Goal: Task Accomplishment & Management: Manage account settings

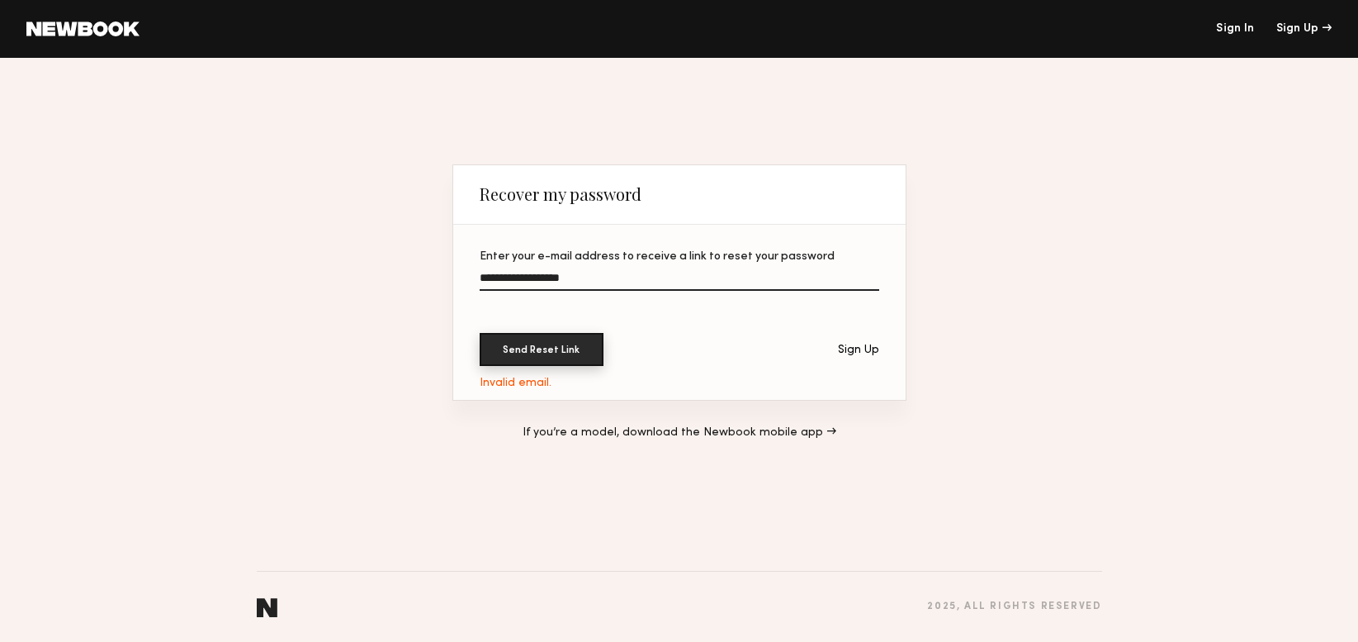
click at [538, 347] on button "Send Reset Link" at bounding box center [542, 349] width 124 height 33
click at [612, 273] on input "**********" at bounding box center [680, 281] width 400 height 19
click at [96, 29] on link at bounding box center [82, 28] width 113 height 15
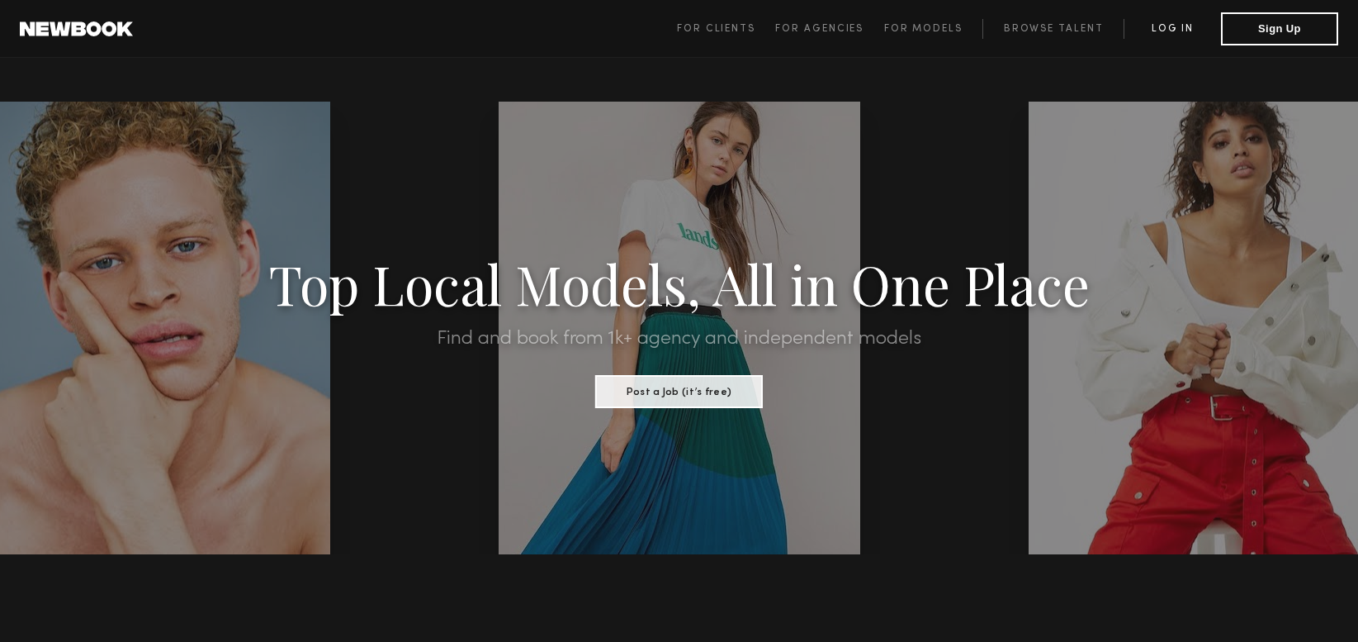
click at [1179, 24] on link "Log in" at bounding box center [1172, 29] width 97 height 20
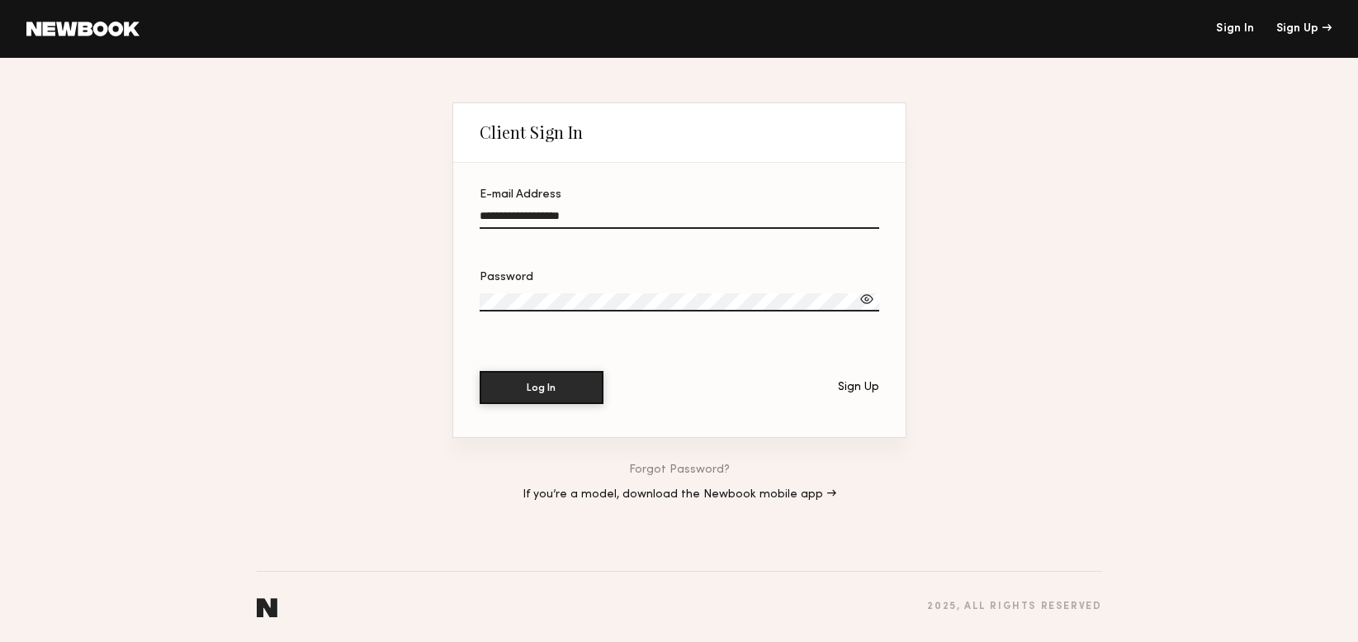
click at [862, 298] on div at bounding box center [867, 299] width 17 height 17
click at [519, 391] on button "Log In" at bounding box center [542, 386] width 124 height 33
click at [547, 214] on input "**********" at bounding box center [680, 219] width 400 height 19
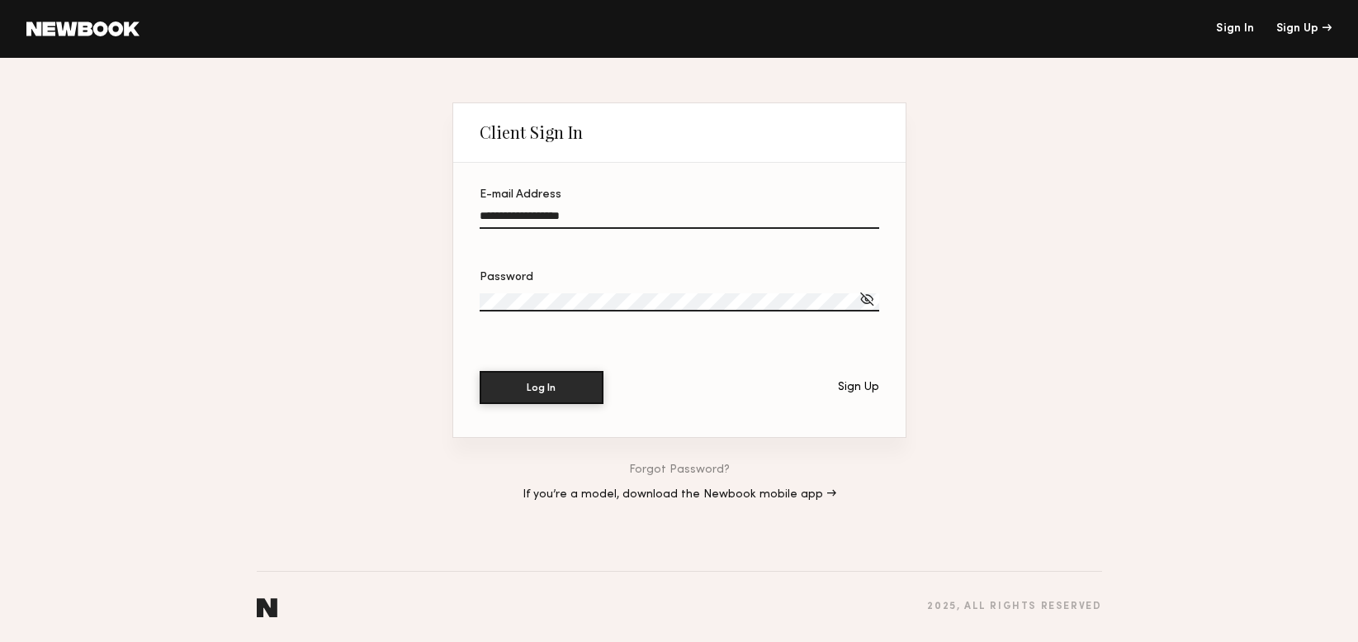
click at [609, 216] on input "**********" at bounding box center [680, 219] width 400 height 19
click at [467, 296] on section "**********" at bounding box center [679, 300] width 453 height 274
click at [529, 223] on input "**********" at bounding box center [680, 219] width 400 height 19
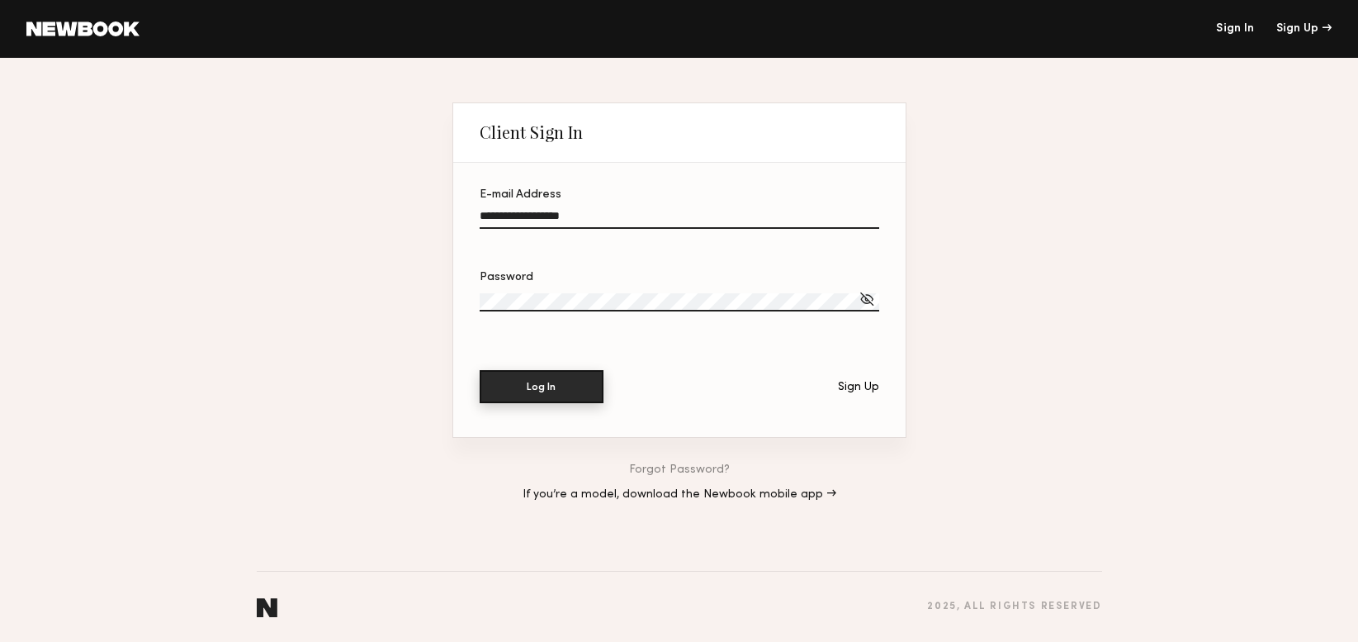
type input "**********"
click at [516, 388] on button "Log In" at bounding box center [542, 386] width 124 height 33
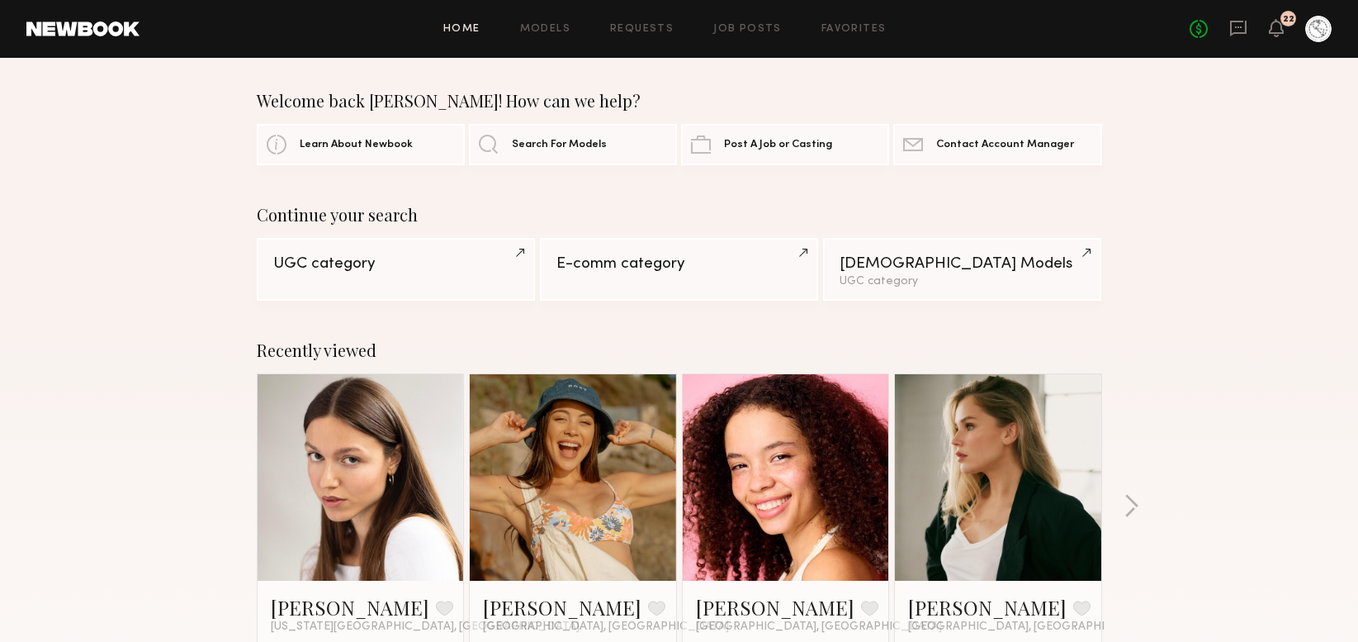
click at [1176, 416] on div "Recently viewed Diana P. Favorite New York City, NY Brynne E. Favorite Los Ange…" at bounding box center [679, 513] width 1358 height 387
click at [1275, 31] on icon at bounding box center [1276, 27] width 13 height 12
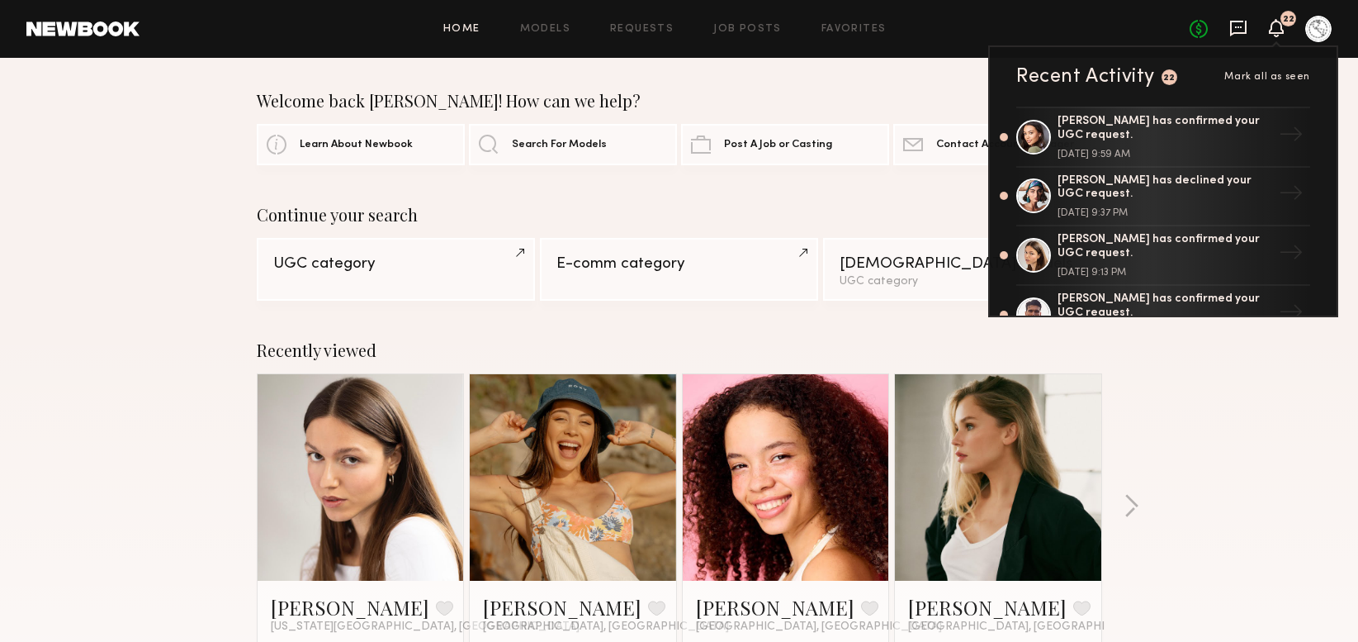
click at [1247, 28] on icon at bounding box center [1238, 29] width 17 height 16
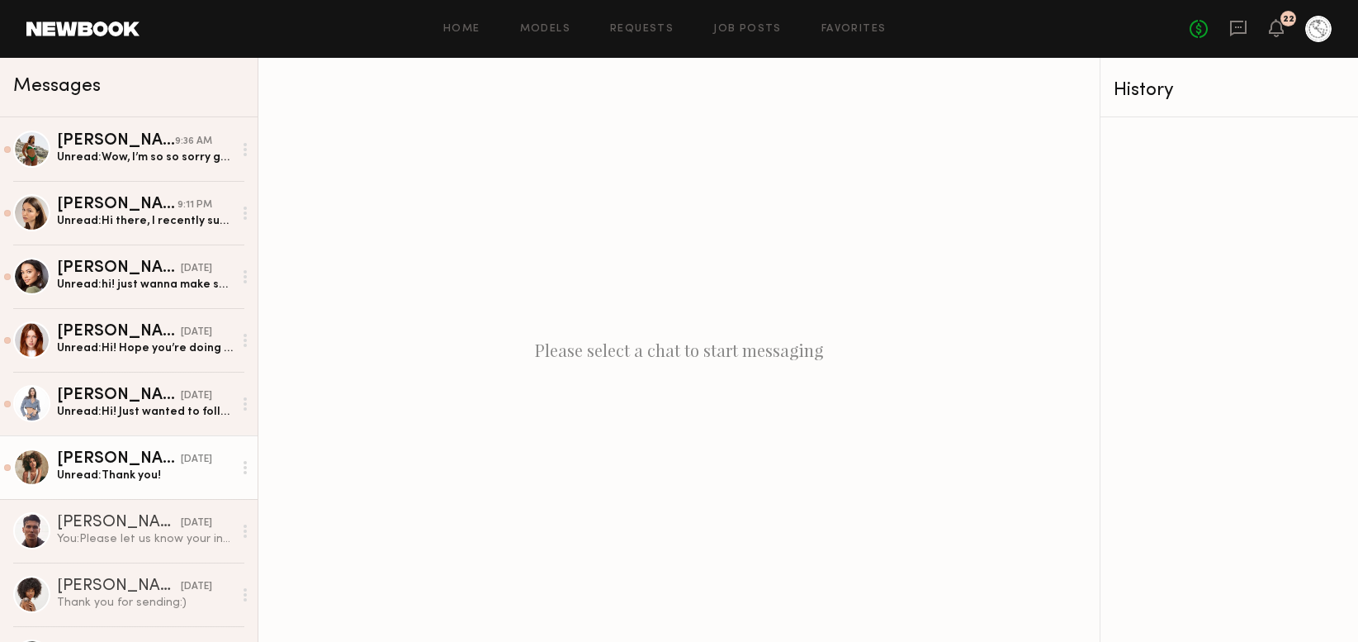
click at [125, 483] on link "Monica M. 08/25/2025 Unread: Thank you!" at bounding box center [129, 467] width 258 height 64
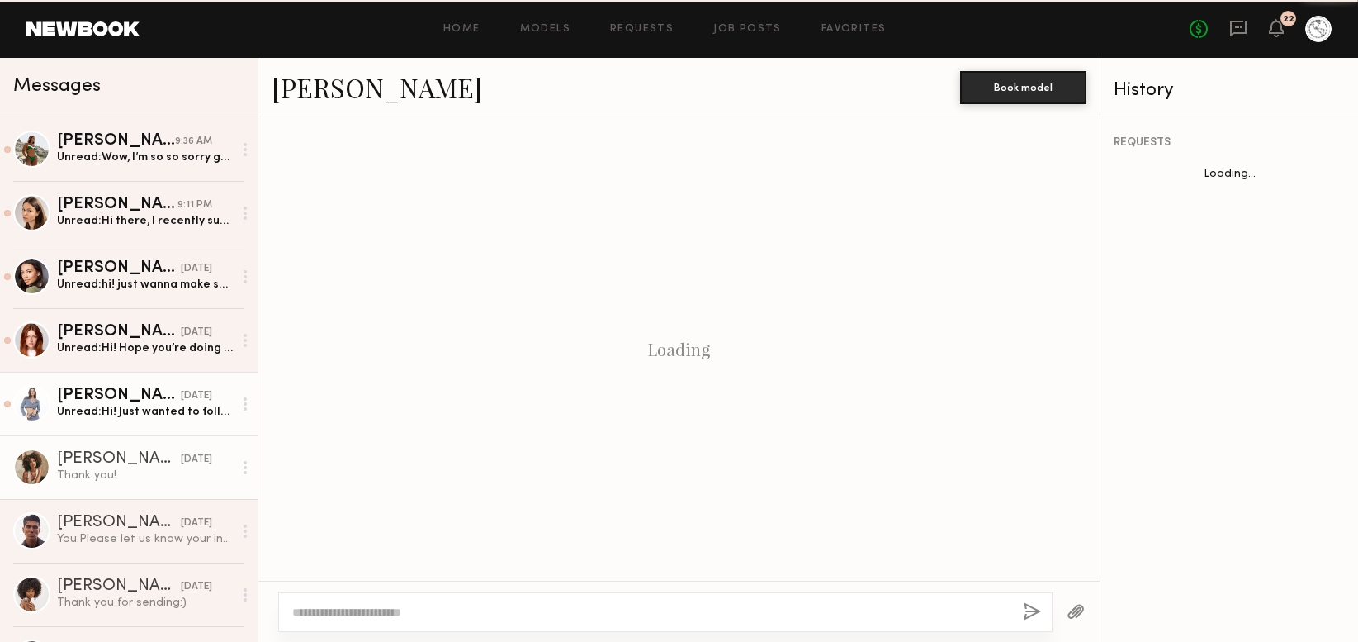
scroll to position [800, 0]
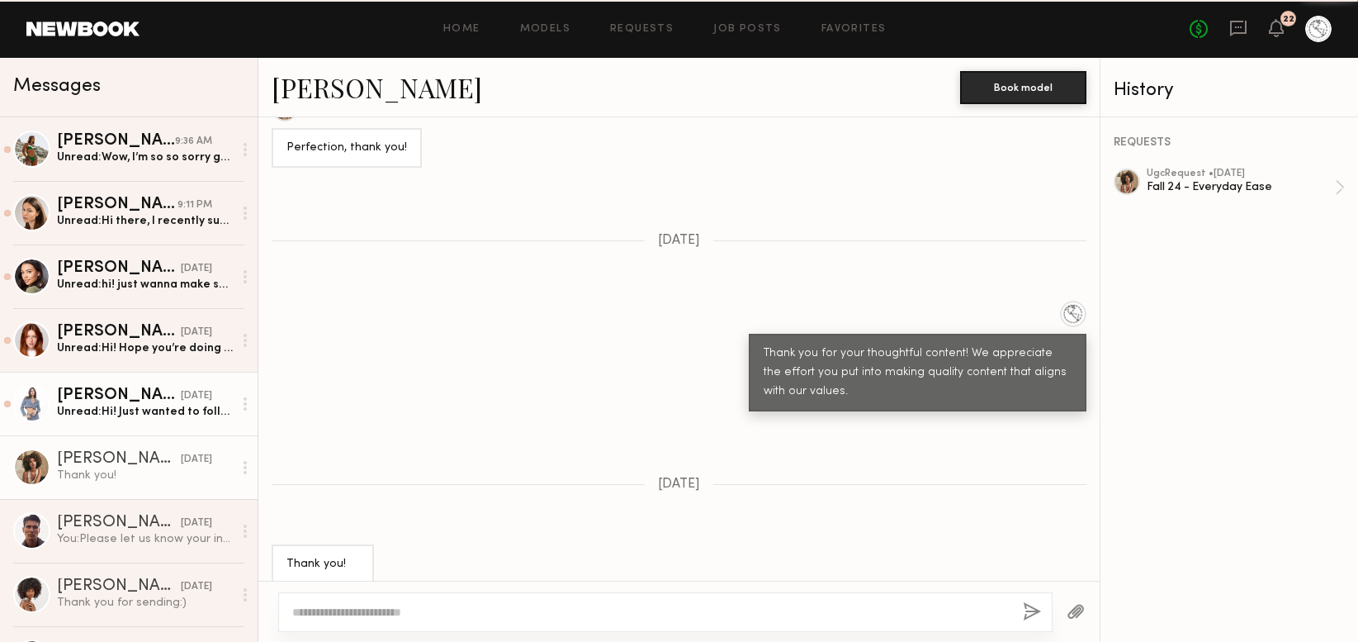
click at [129, 413] on div "Unread: Hi! Just wanted to follow up if you liked the content I submitted or ne…" at bounding box center [145, 412] width 176 height 16
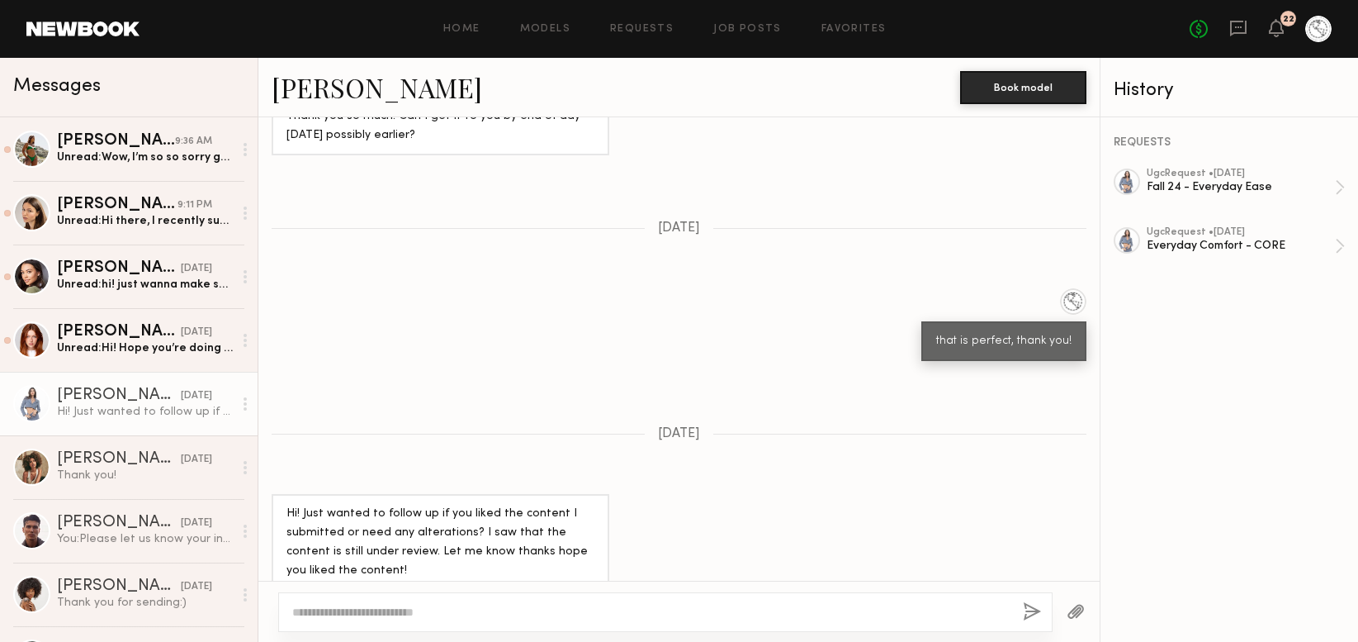
scroll to position [1510, 0]
click at [652, 28] on link "Requests" at bounding box center [642, 29] width 64 height 11
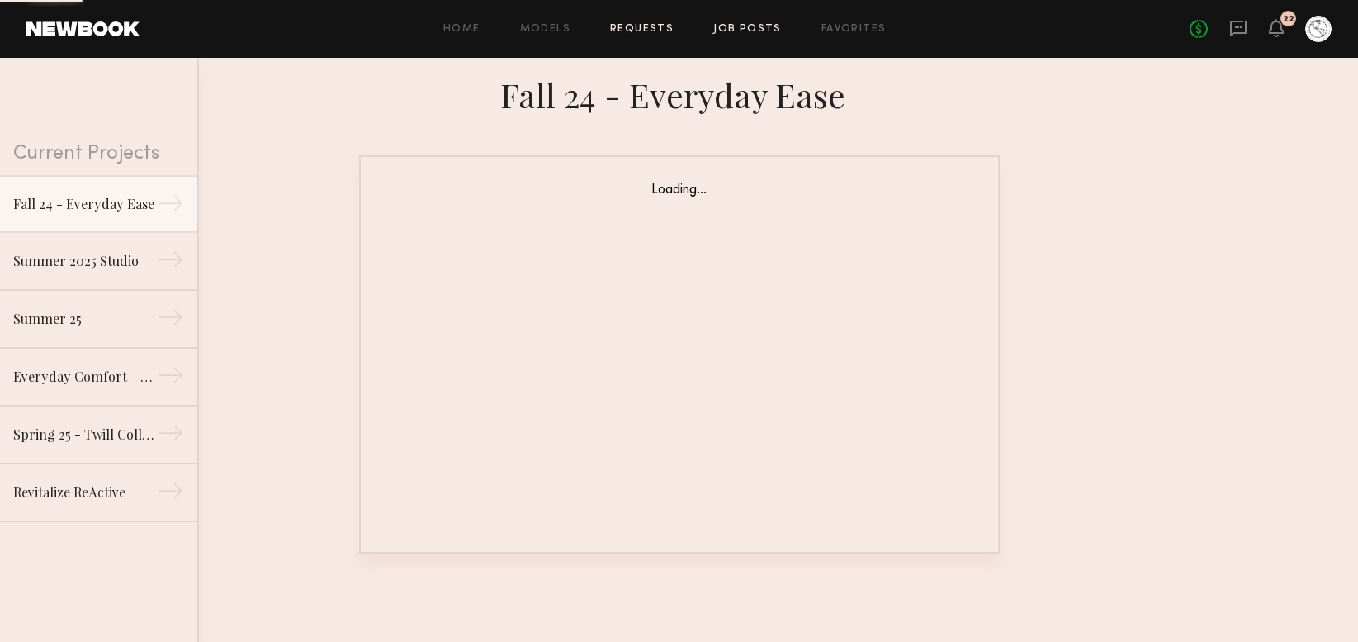
click at [749, 26] on link "Job Posts" at bounding box center [747, 29] width 69 height 11
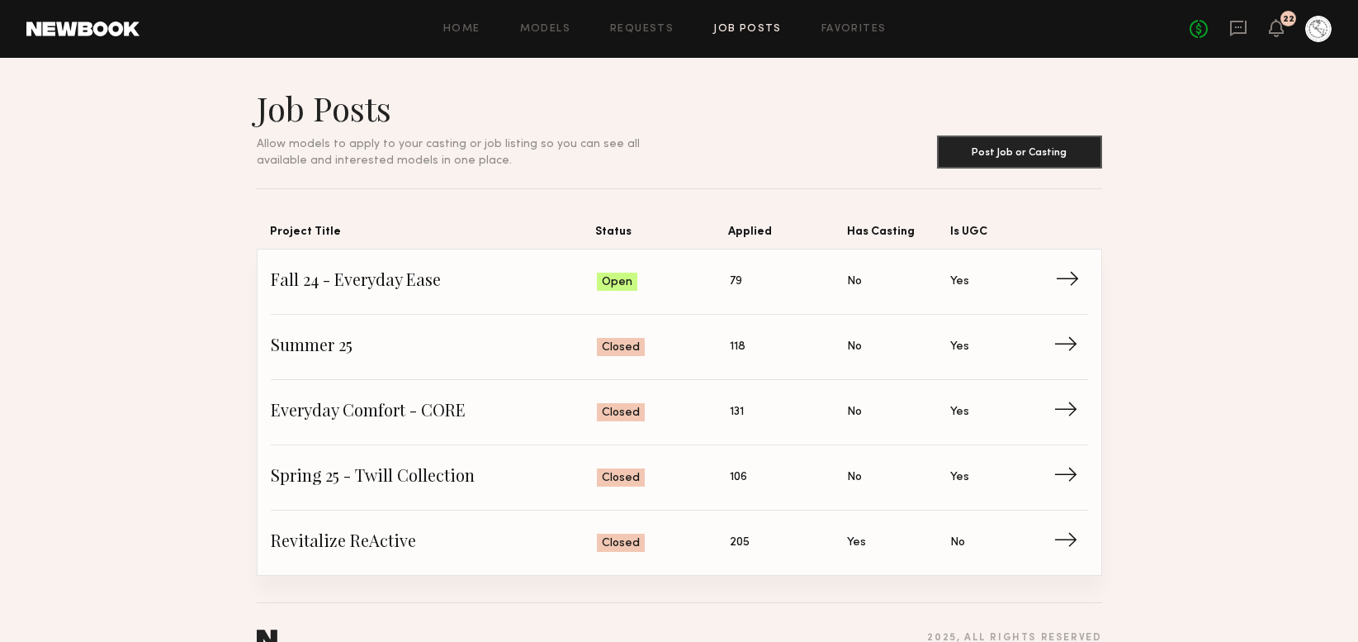
click at [383, 277] on span "Fall 24 - Everyday Ease" at bounding box center [434, 281] width 327 height 25
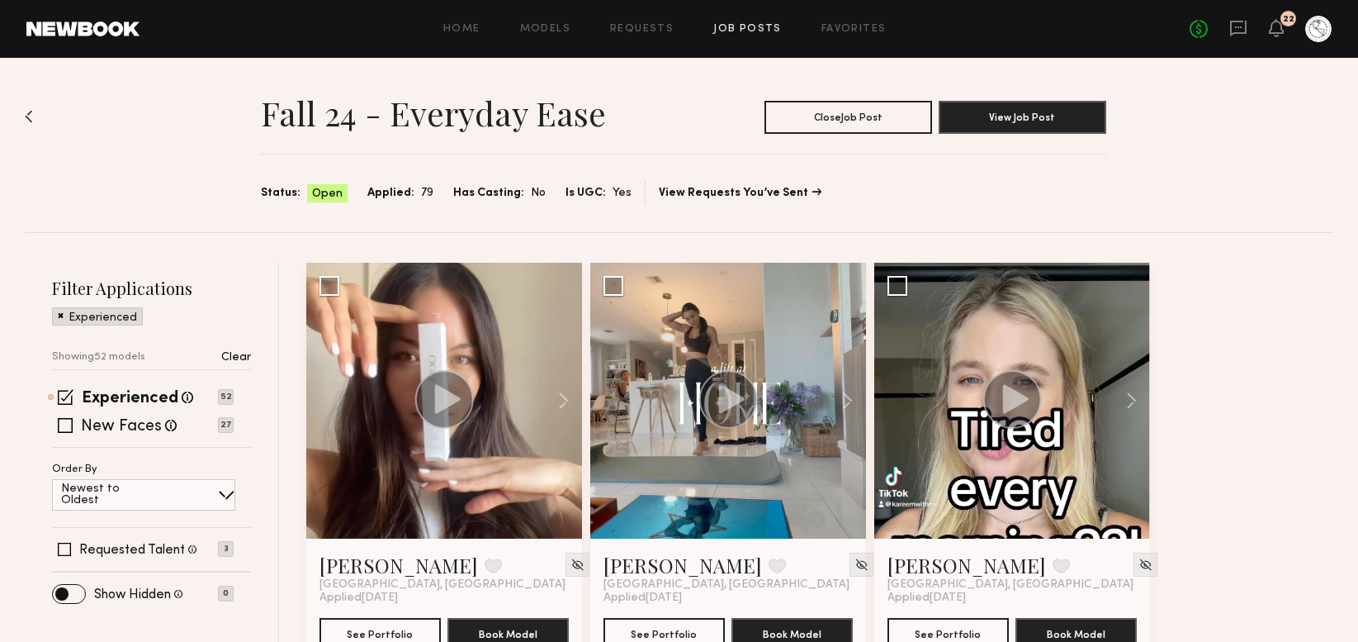
click at [654, 18] on div "Home Models Requests Job Posts Favorites Sign Out No fees up to $5,000 22" at bounding box center [736, 29] width 1192 height 26
click at [642, 27] on link "Requests" at bounding box center [642, 29] width 64 height 11
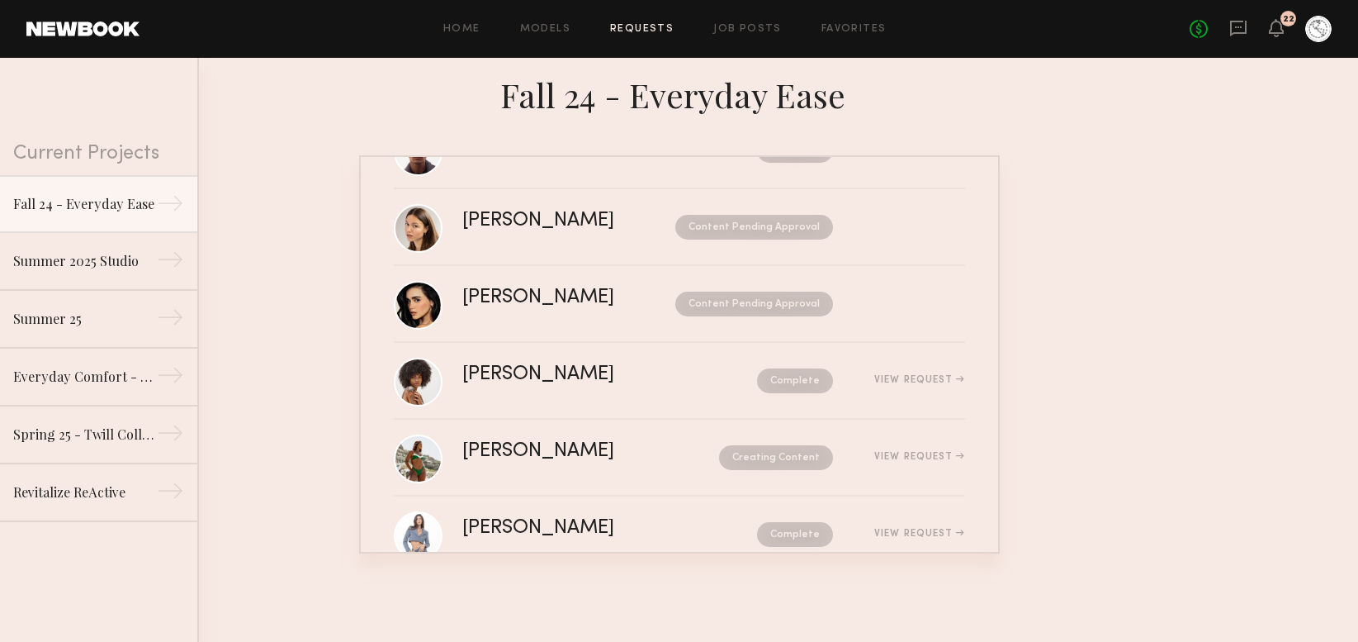
scroll to position [351, 0]
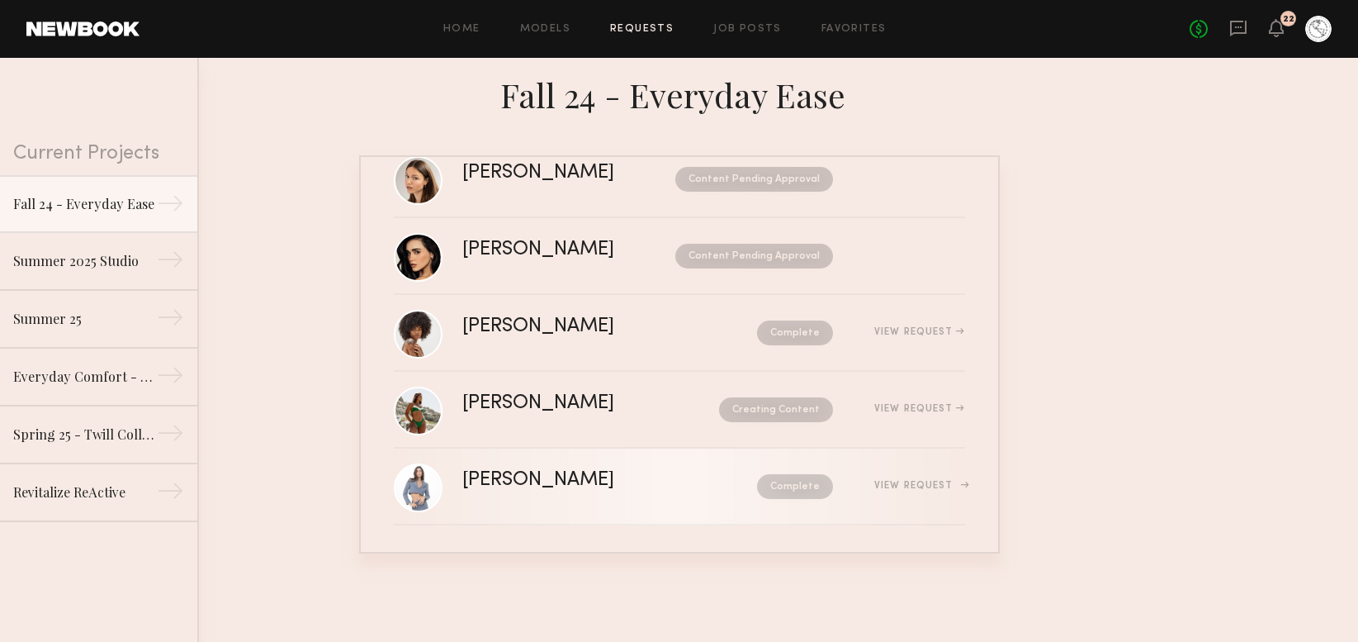
click at [563, 486] on div "[PERSON_NAME]" at bounding box center [574, 480] width 224 height 19
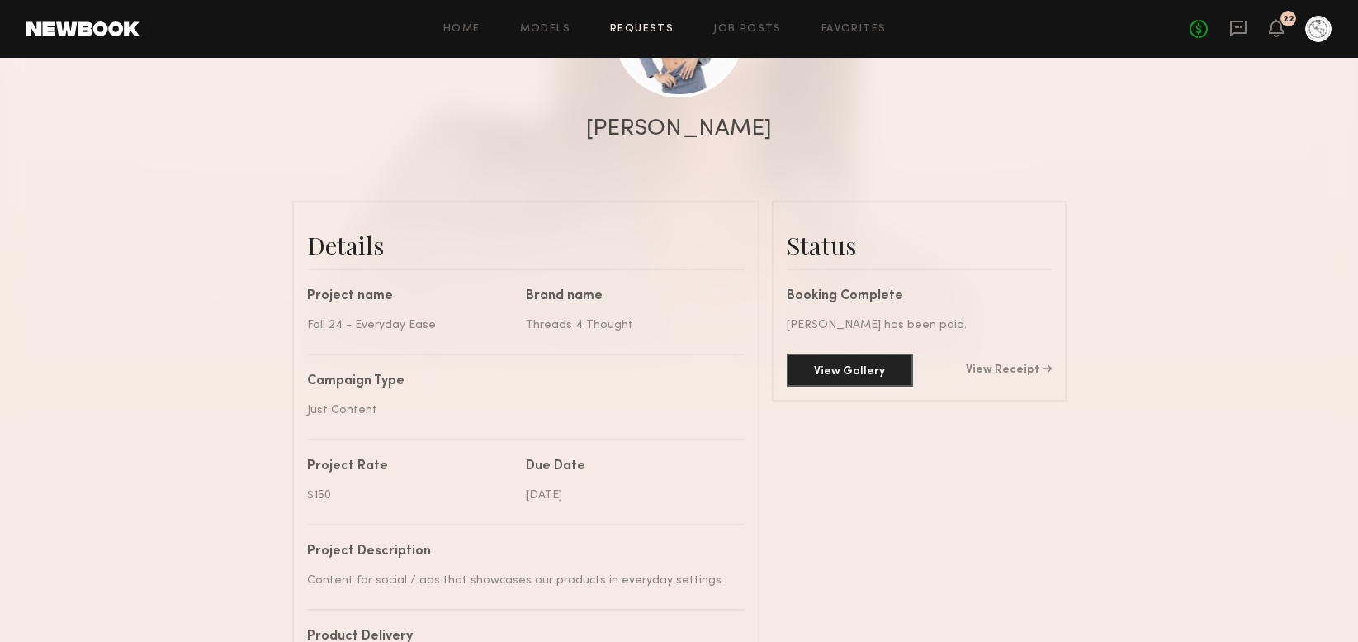
scroll to position [329, 0]
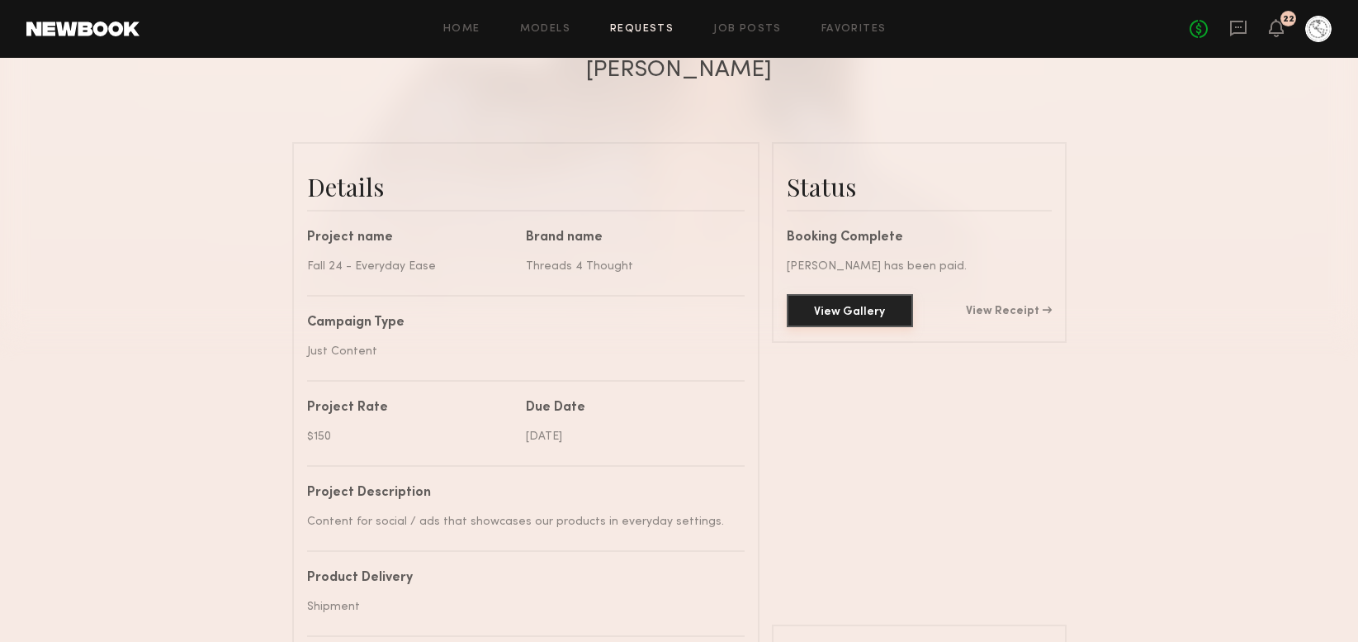
click at [868, 317] on button "View Gallery" at bounding box center [850, 310] width 126 height 33
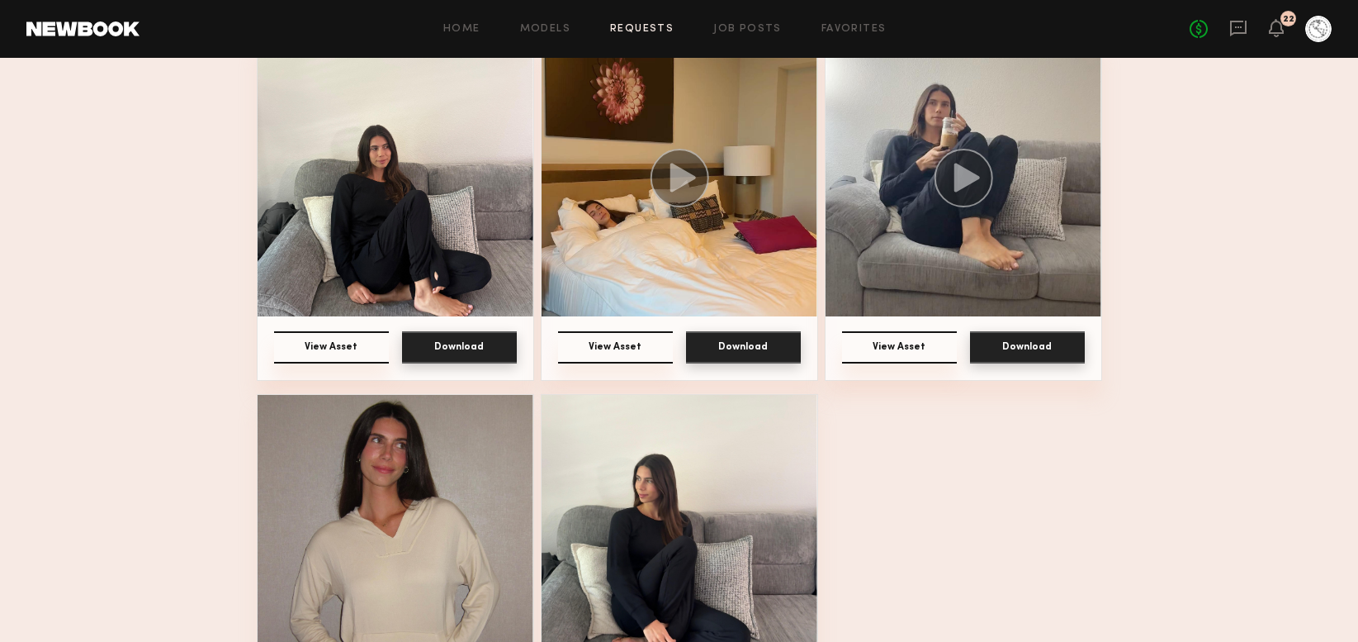
scroll to position [295, 0]
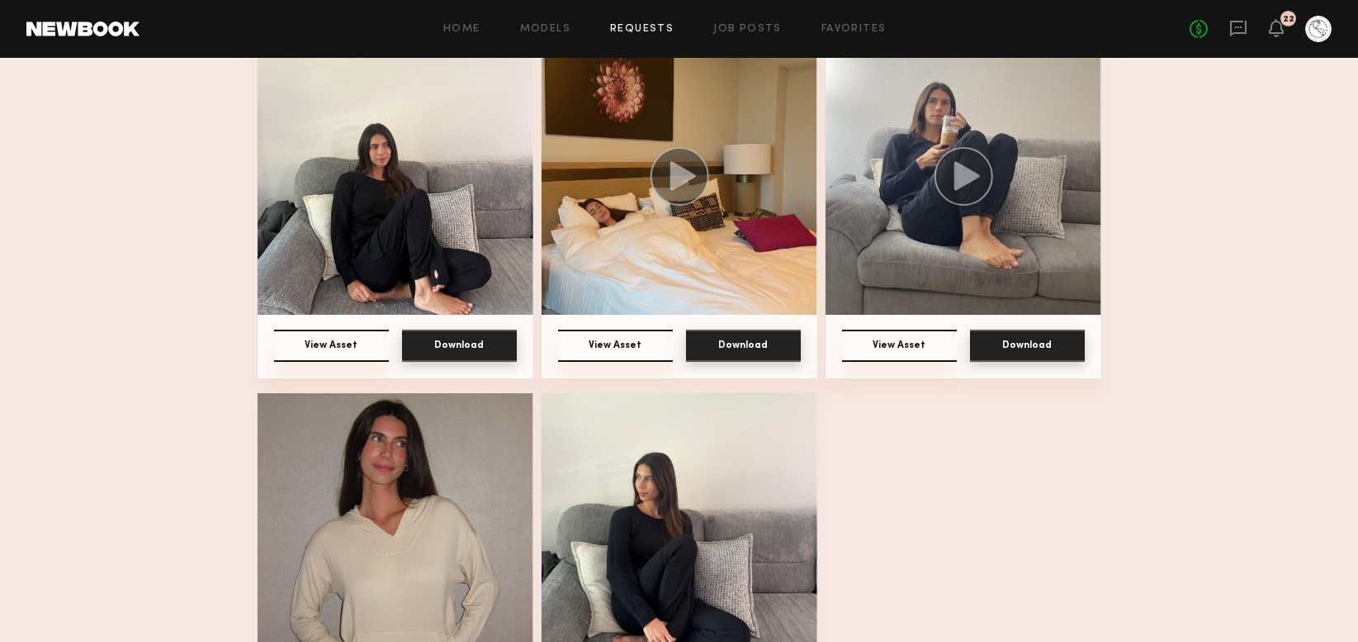
click at [674, 262] on img at bounding box center [680, 177] width 276 height 276
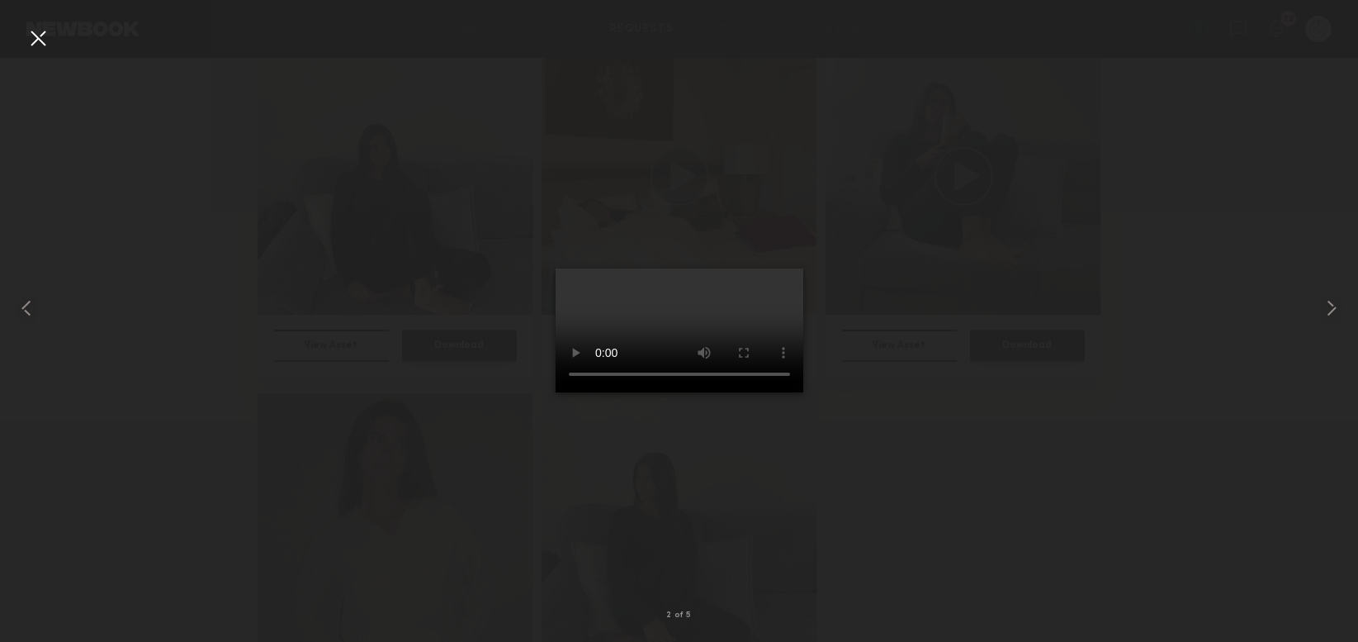
click at [941, 492] on div at bounding box center [679, 307] width 1358 height 562
click at [1330, 306] on common-icon at bounding box center [1332, 308] width 26 height 26
click at [928, 516] on div at bounding box center [679, 307] width 1358 height 562
click at [38, 44] on div at bounding box center [38, 38] width 26 height 26
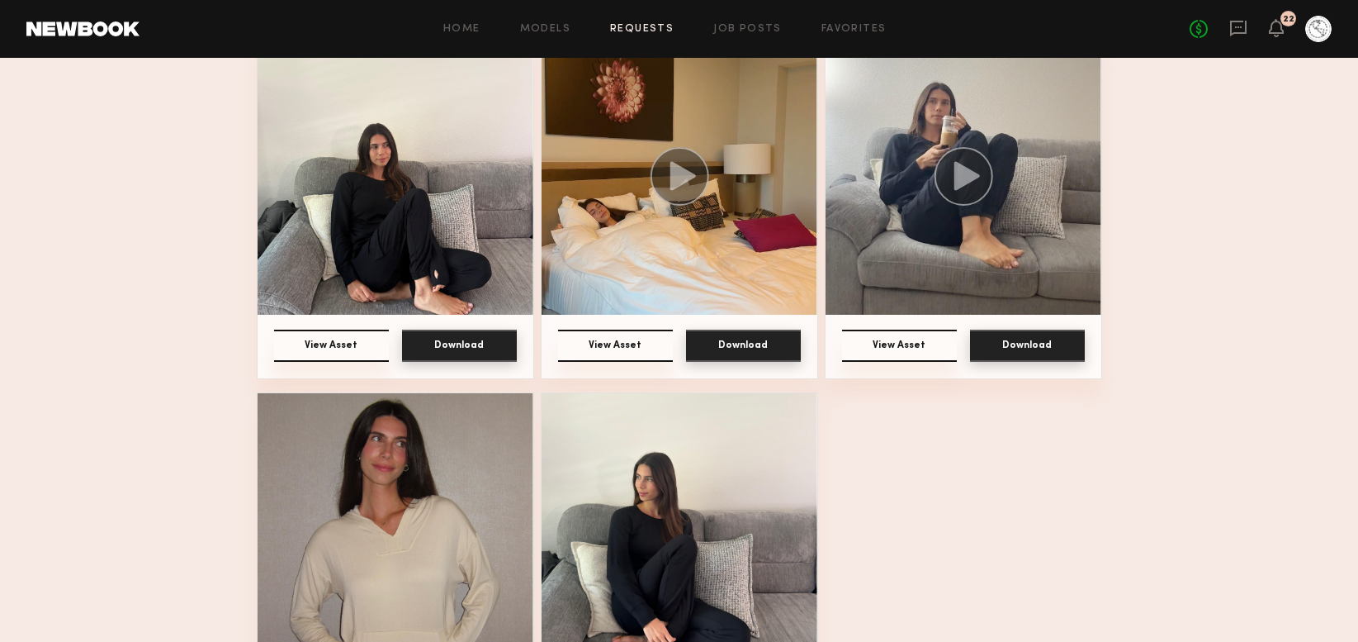
click at [441, 351] on button "Download" at bounding box center [459, 345] width 115 height 32
click at [721, 344] on button "Download" at bounding box center [743, 345] width 115 height 32
click at [1022, 346] on button "Download" at bounding box center [1027, 345] width 115 height 32
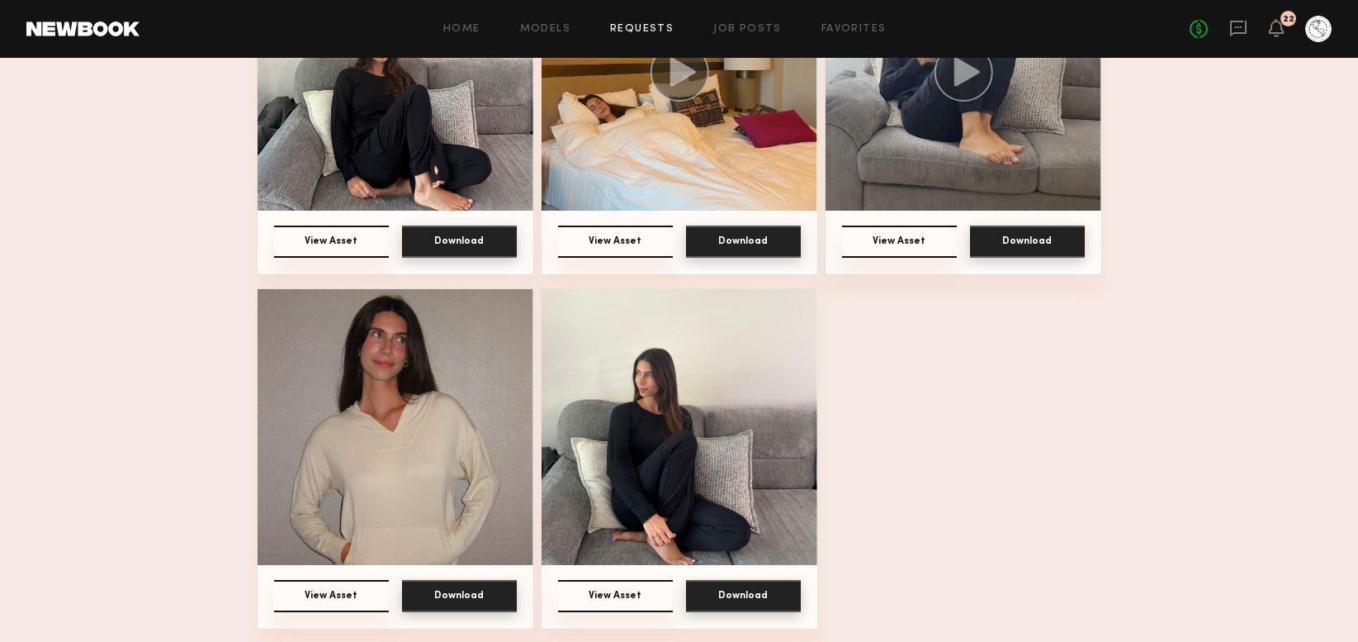
click at [437, 603] on button "Download" at bounding box center [459, 596] width 115 height 32
click at [736, 593] on button "Download" at bounding box center [743, 596] width 115 height 32
click at [1230, 26] on icon at bounding box center [1238, 29] width 17 height 16
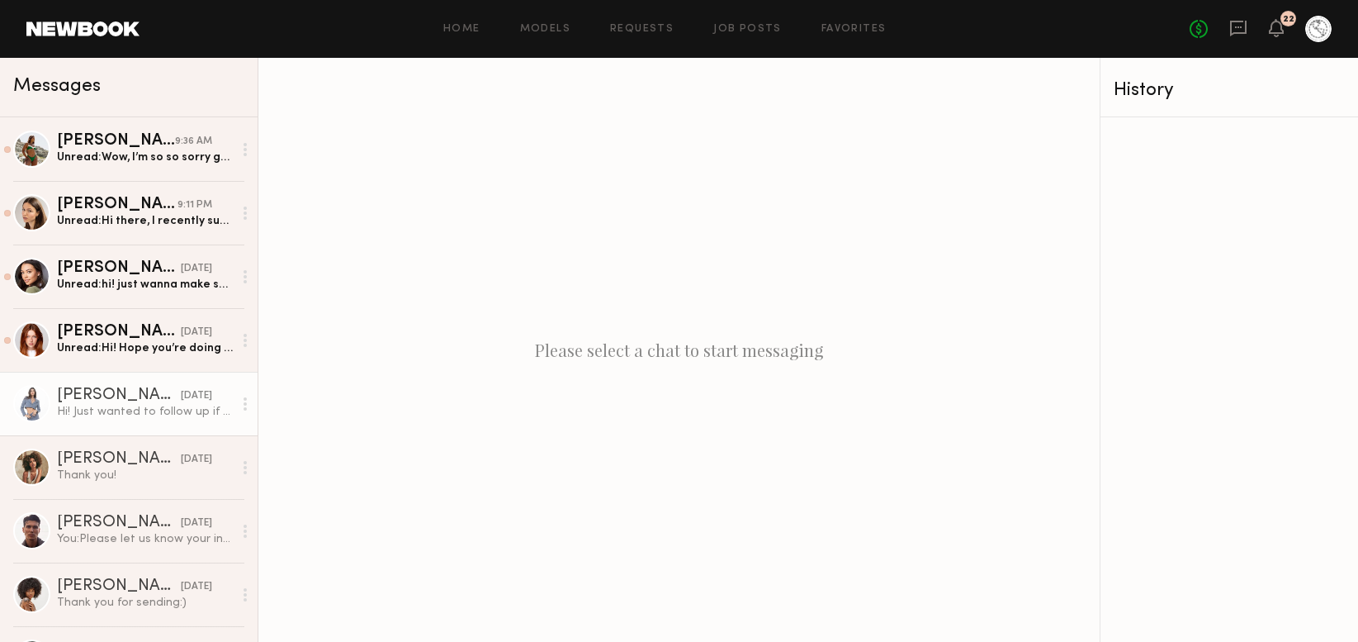
click at [182, 405] on div "Hi! Just wanted to follow up if you liked the content I submitted or need any a…" at bounding box center [145, 412] width 176 height 16
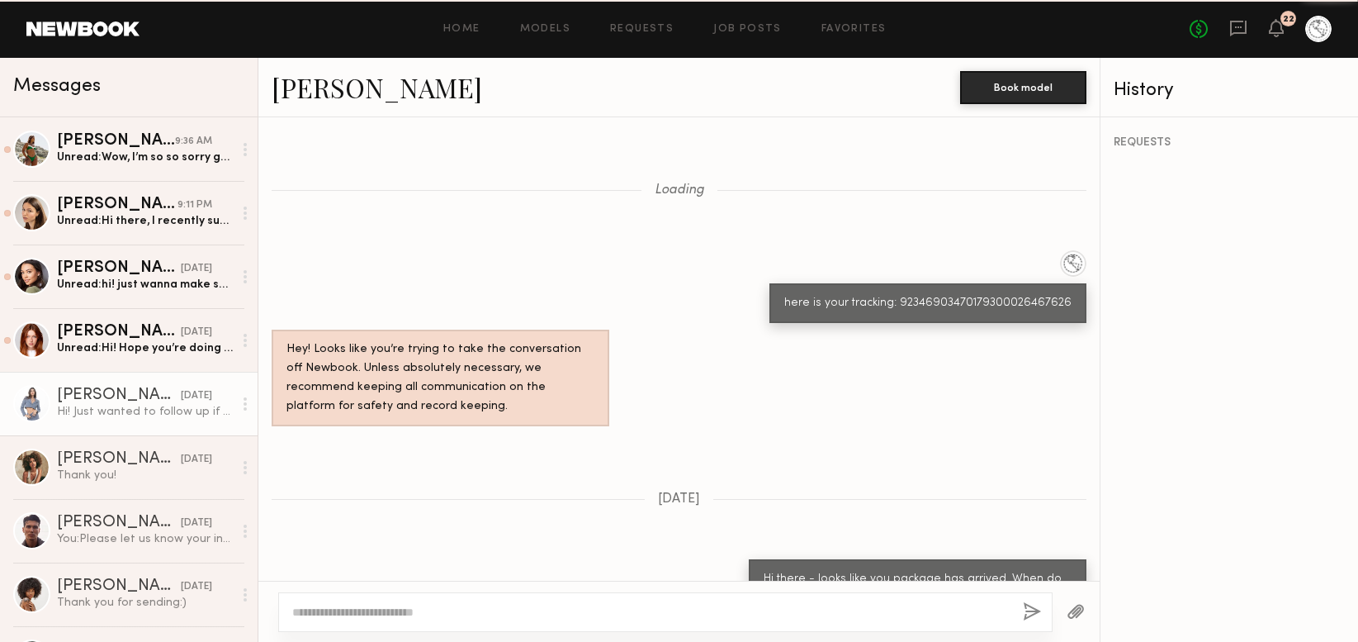
scroll to position [1510, 0]
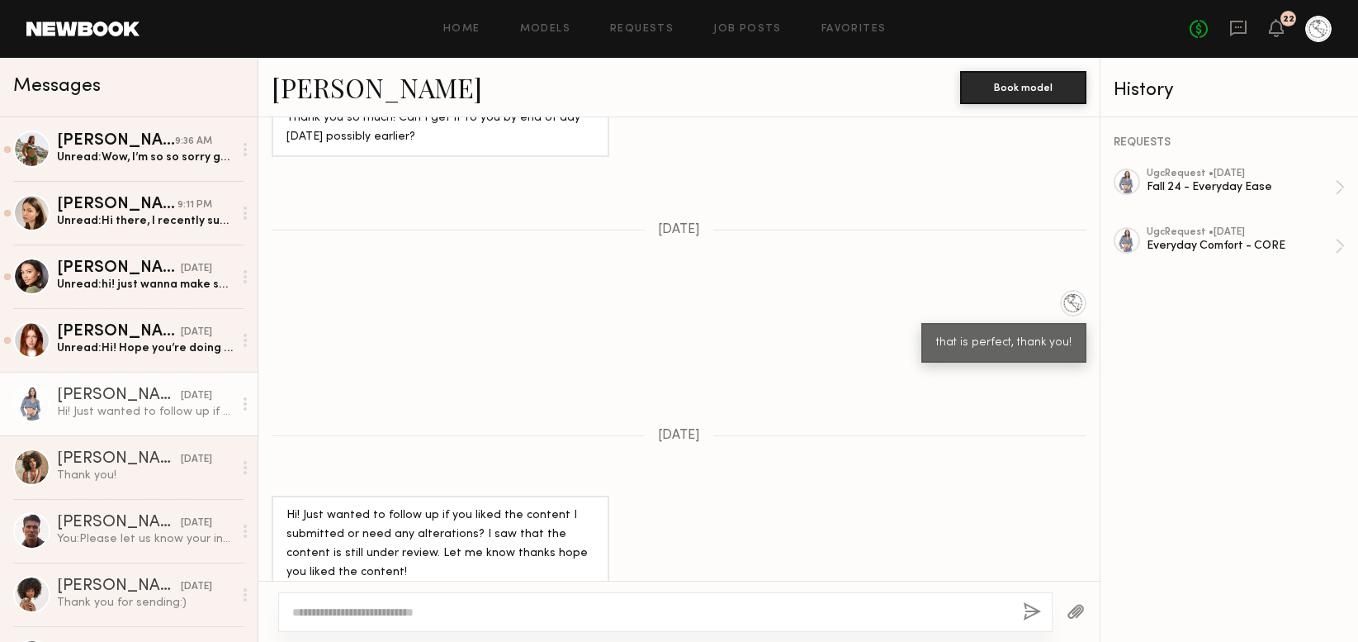
click at [533, 617] on textarea at bounding box center [651, 612] width 718 height 17
type textarea "**********"
click at [1031, 607] on button "button" at bounding box center [1032, 612] width 18 height 21
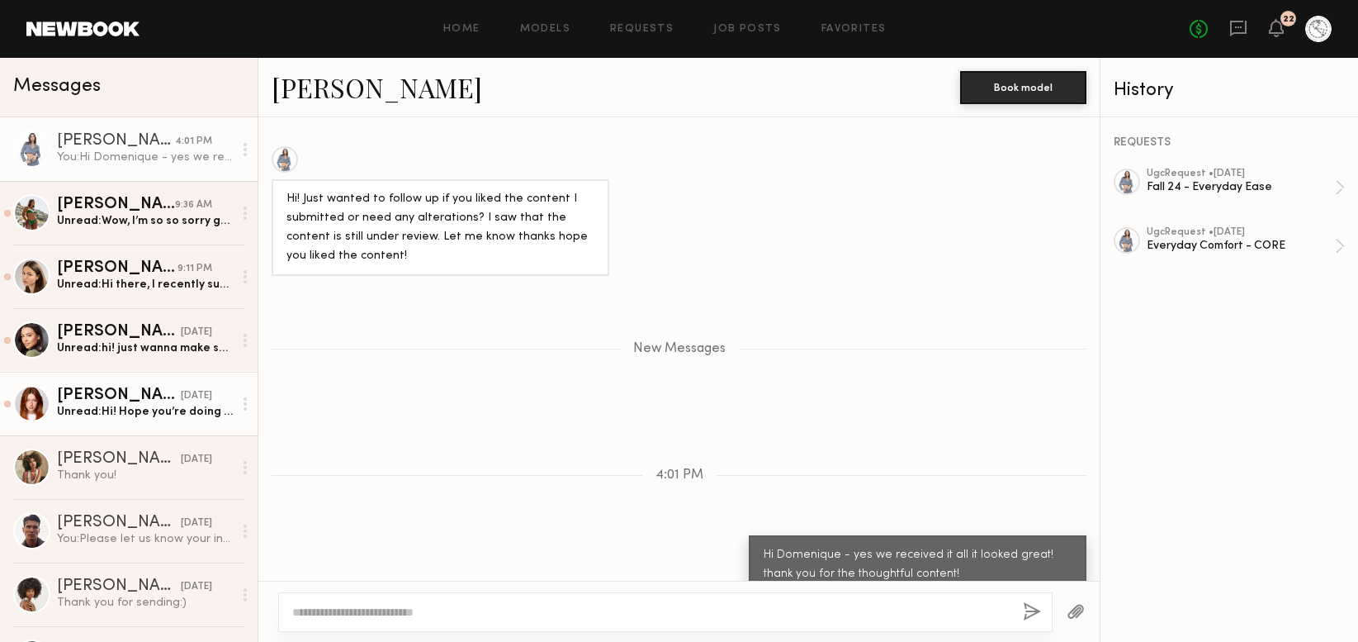
click at [132, 403] on div "Annika R." at bounding box center [119, 395] width 124 height 17
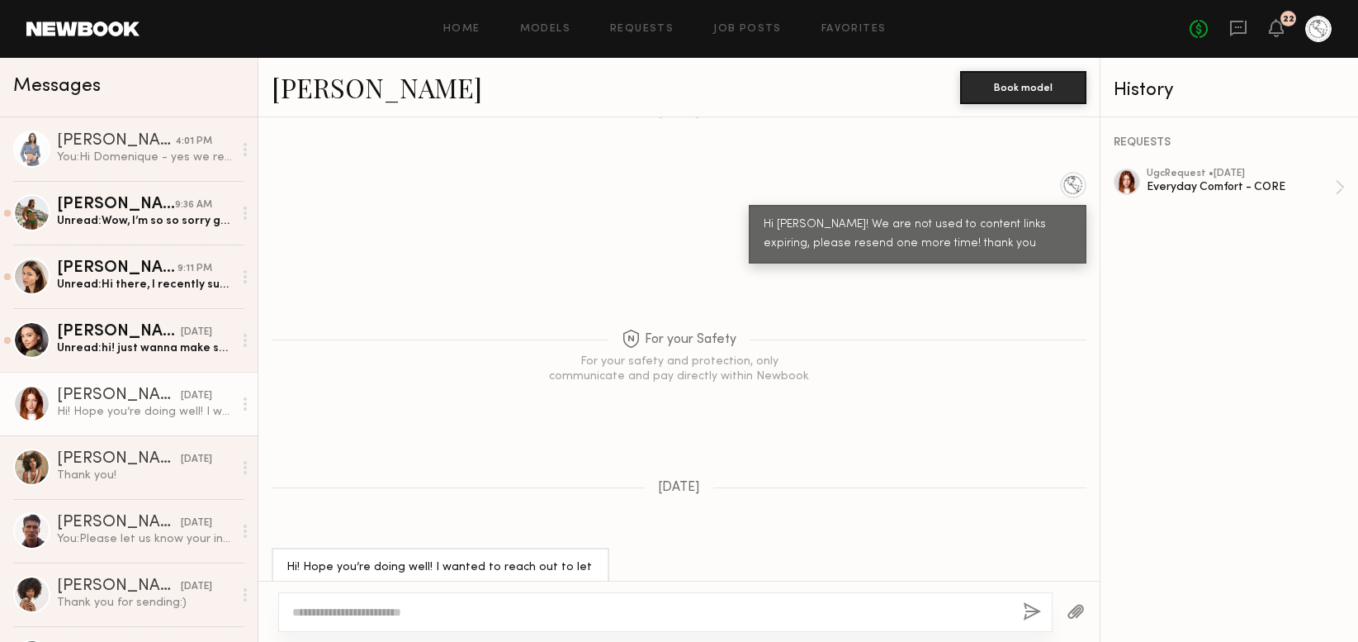
scroll to position [1477, 0]
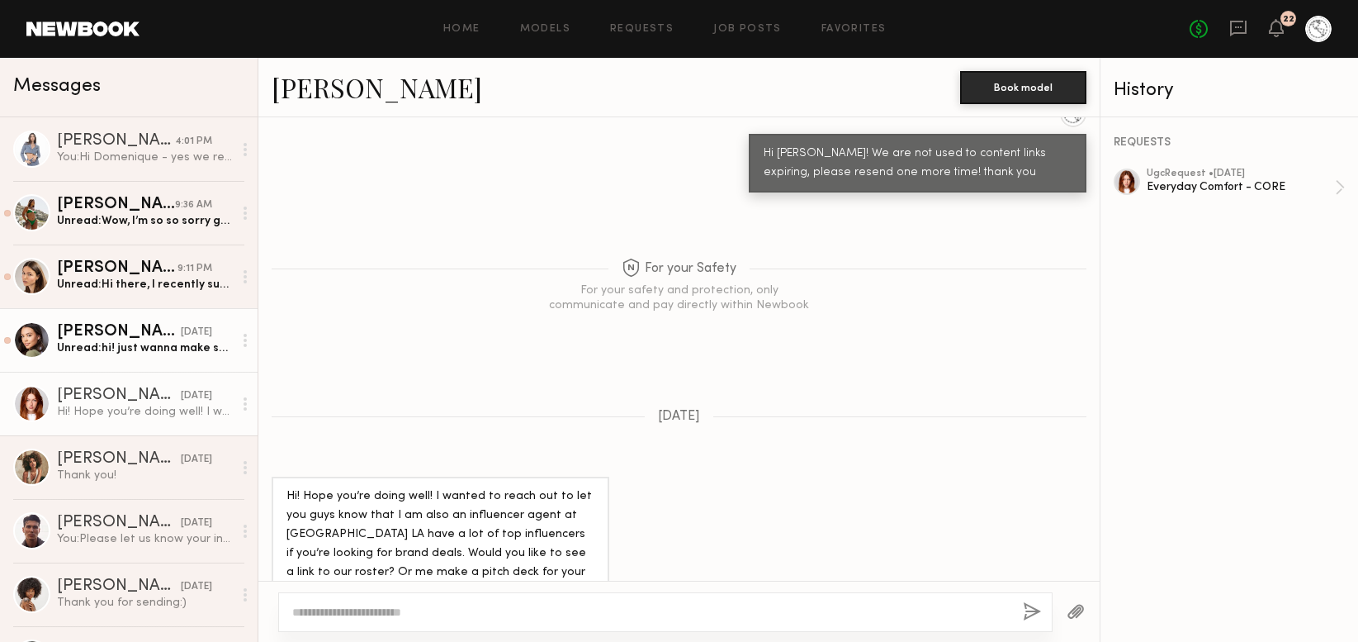
click at [137, 325] on div "Brynne E." at bounding box center [119, 332] width 124 height 17
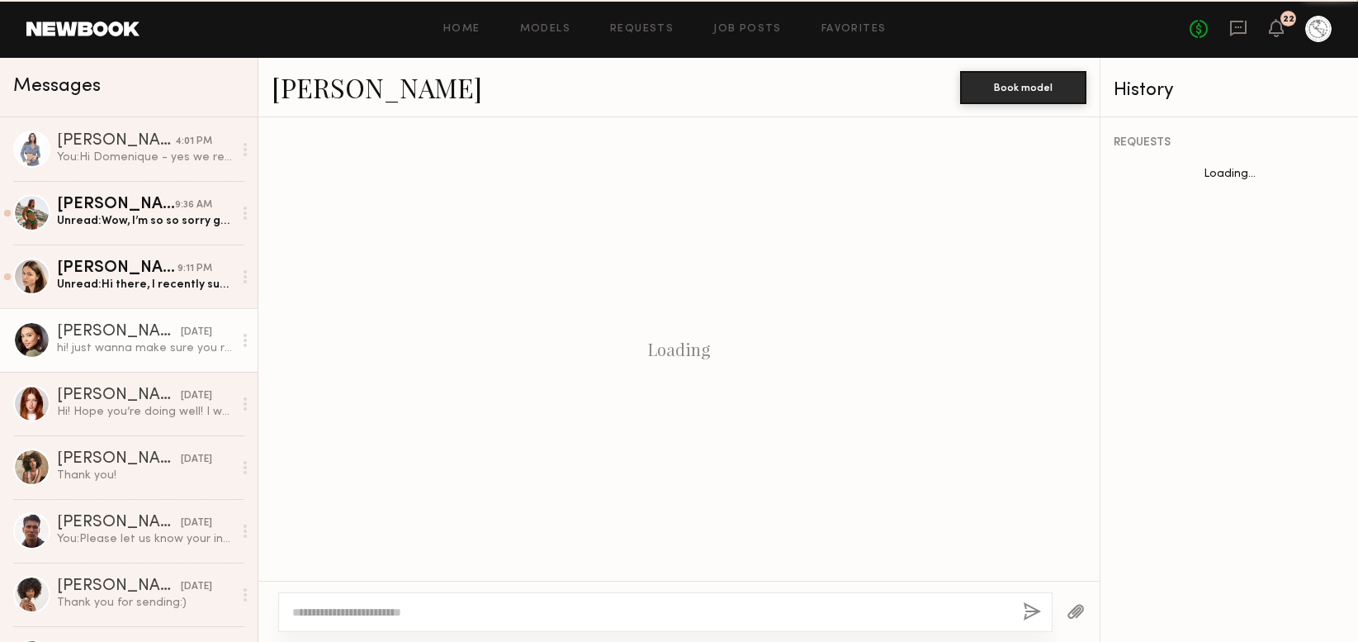
scroll to position [1311, 0]
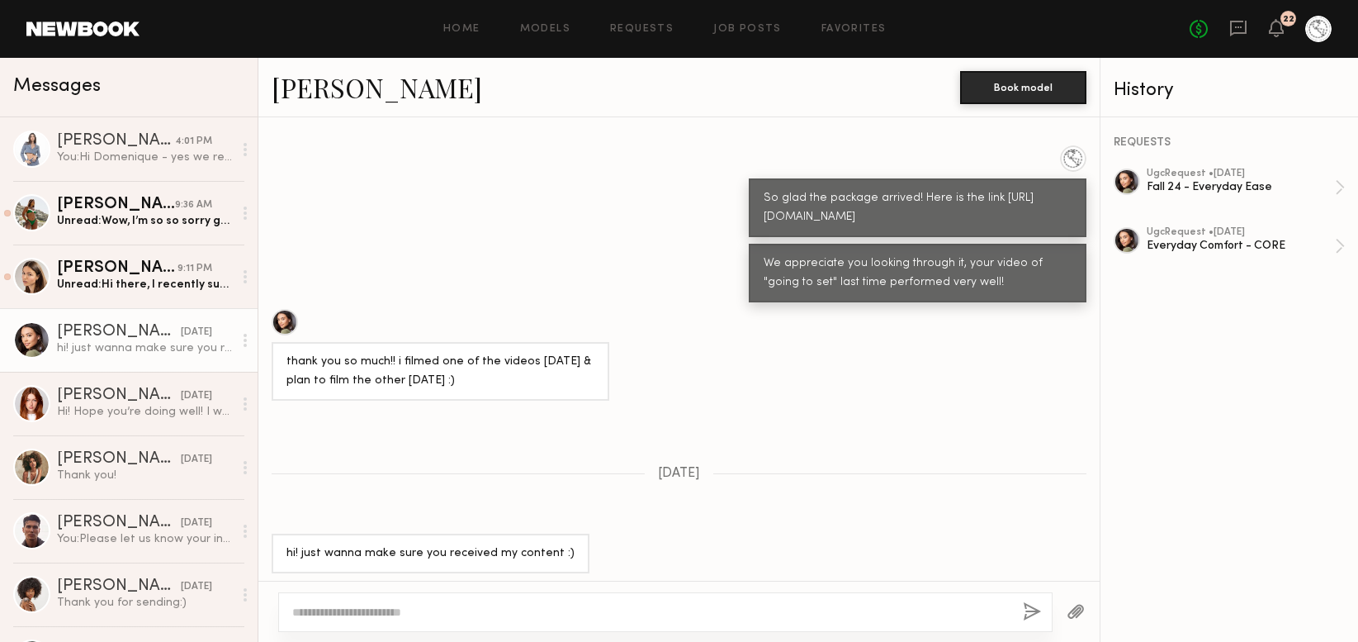
click at [614, 38] on div "Home Models Requests Job Posts Favorites Sign Out No fees up to $5,000 22" at bounding box center [736, 29] width 1192 height 26
click at [633, 29] on link "Requests" at bounding box center [642, 29] width 64 height 11
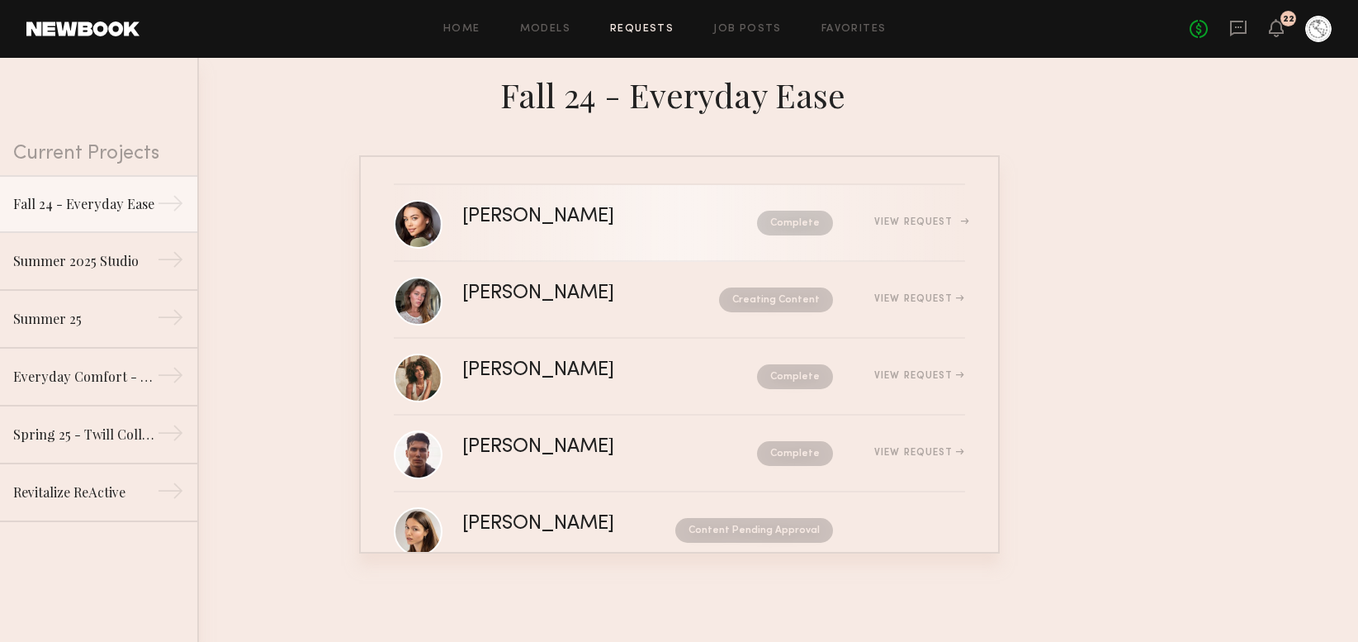
click at [546, 230] on div "Brynne E. Complete View Request" at bounding box center [713, 222] width 503 height 31
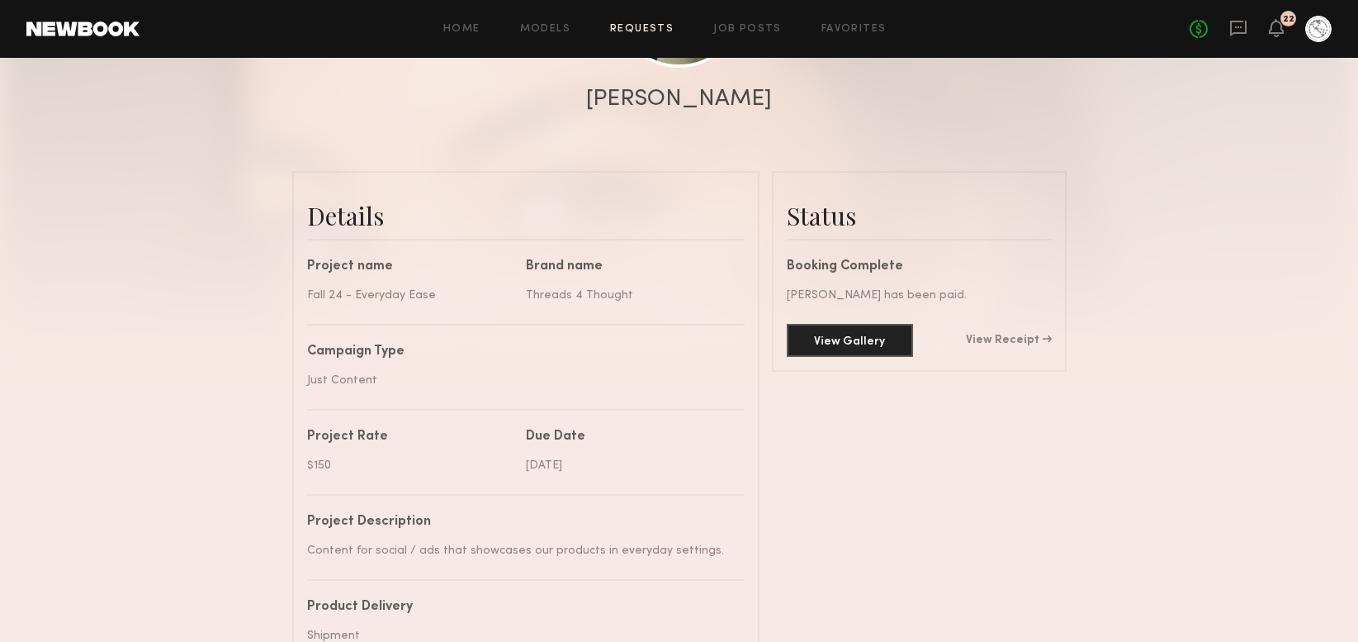
scroll to position [315, 0]
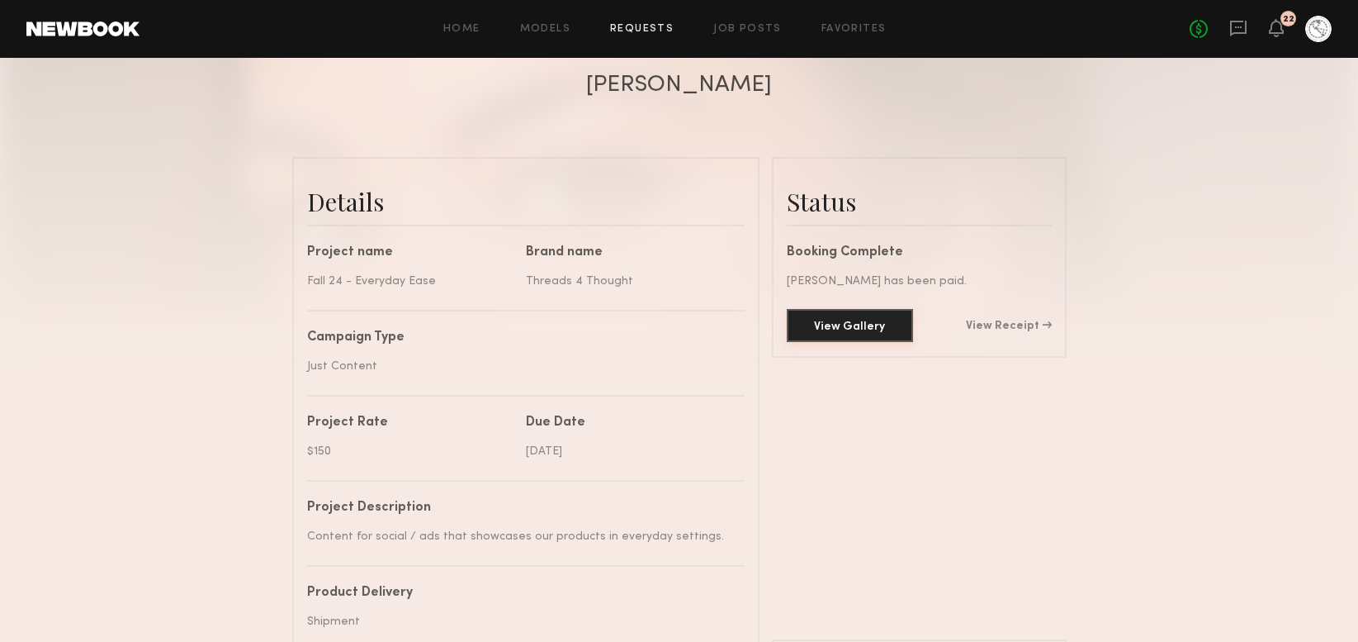
click at [847, 327] on button "View Gallery" at bounding box center [850, 325] width 126 height 33
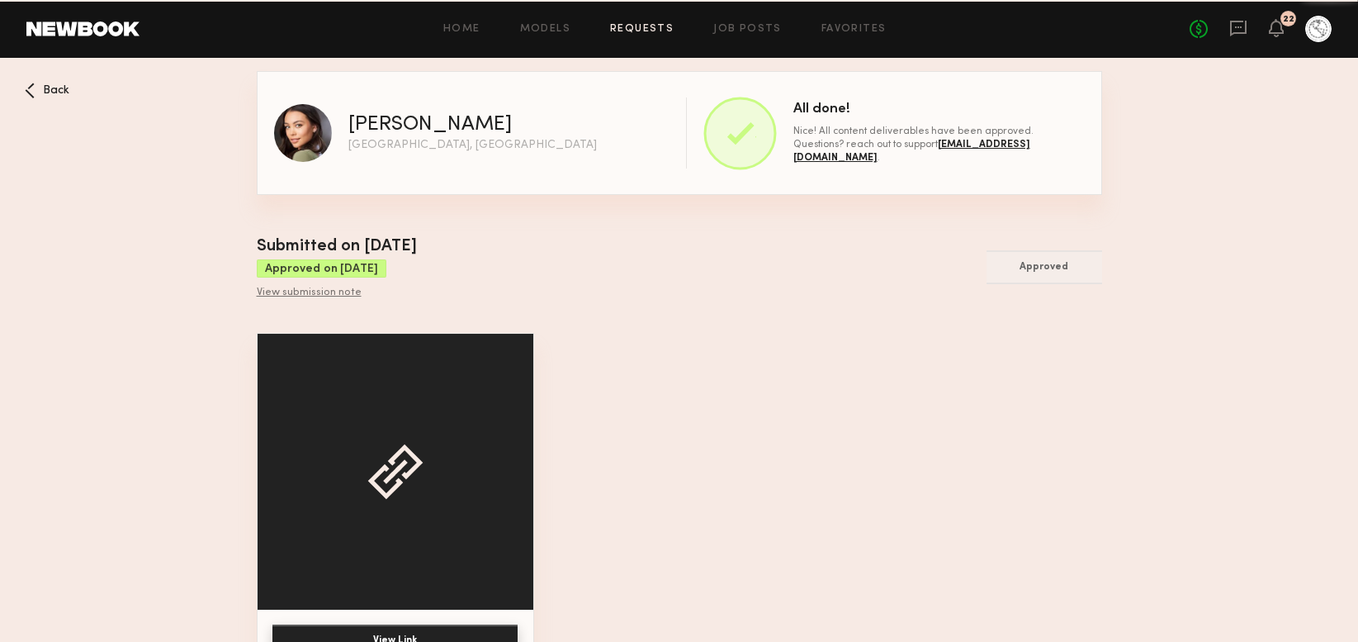
scroll to position [45, 0]
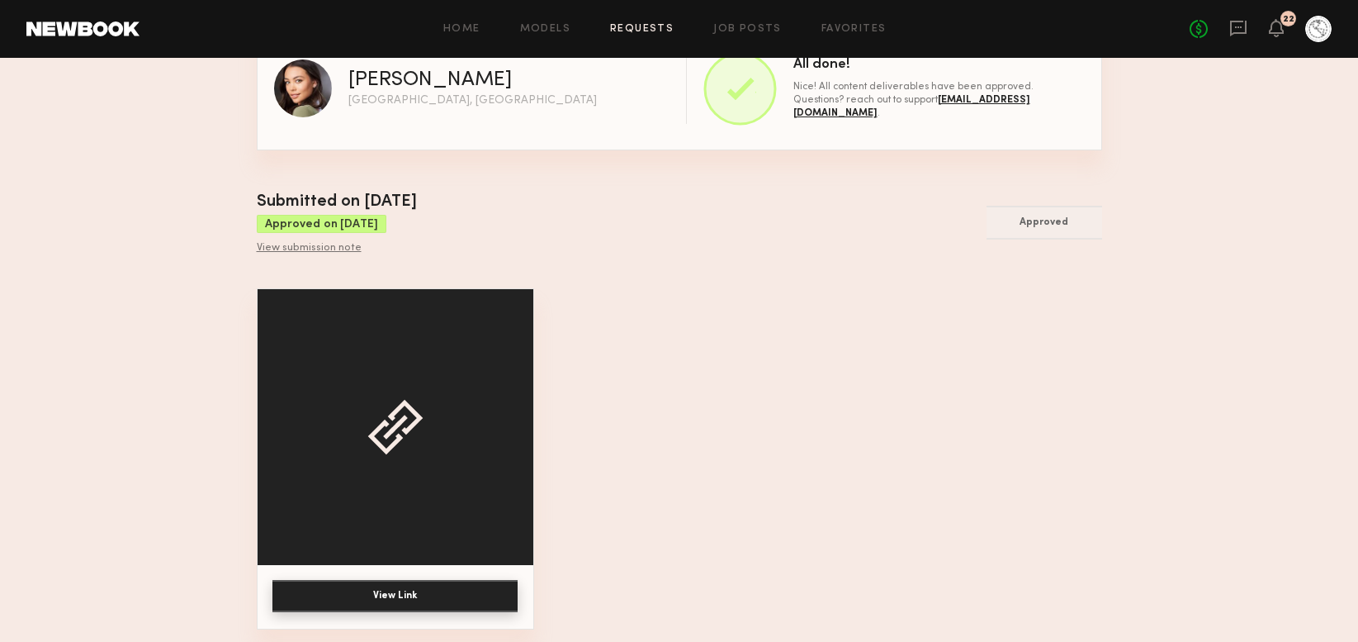
click at [395, 590] on button "View Link" at bounding box center [395, 596] width 245 height 32
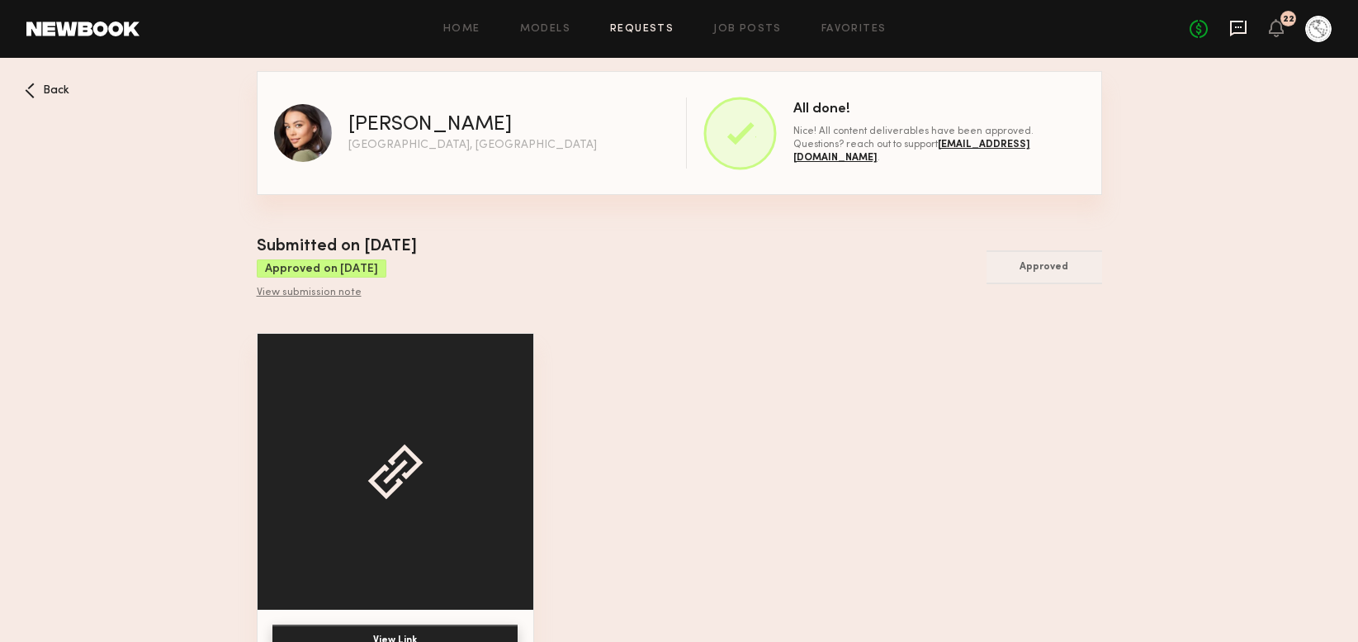
click at [1246, 21] on icon at bounding box center [1238, 29] width 17 height 16
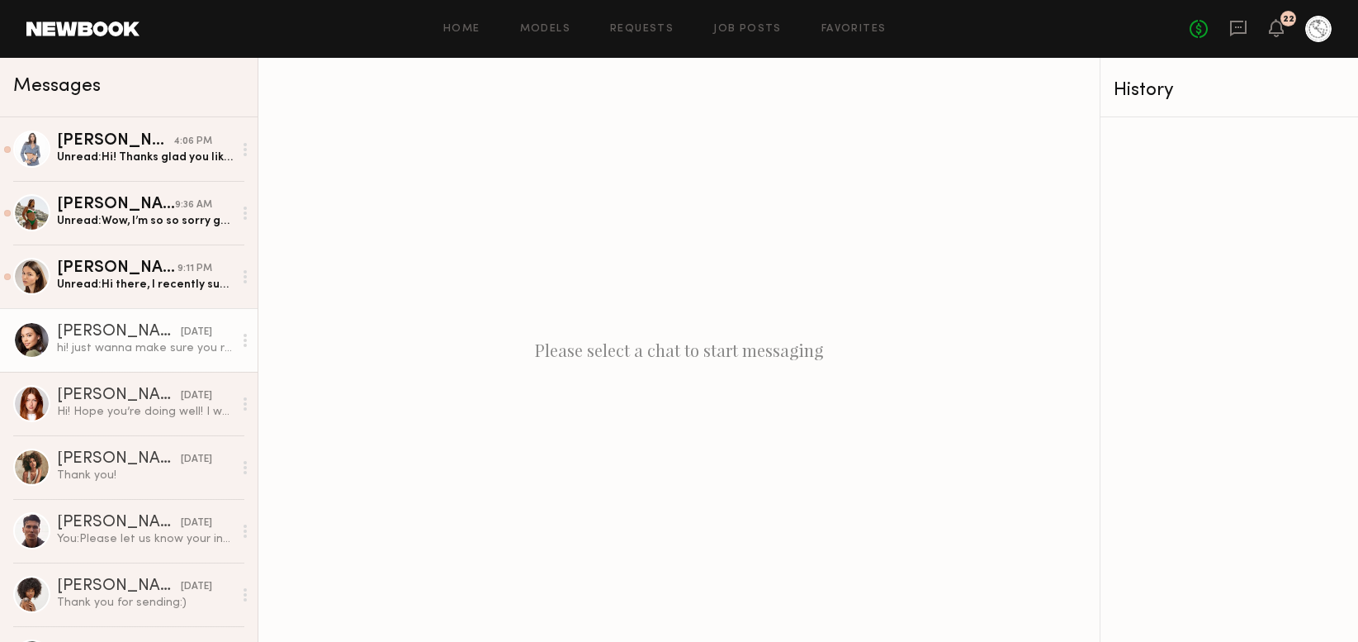
click at [119, 324] on div "Brynne E." at bounding box center [119, 332] width 124 height 17
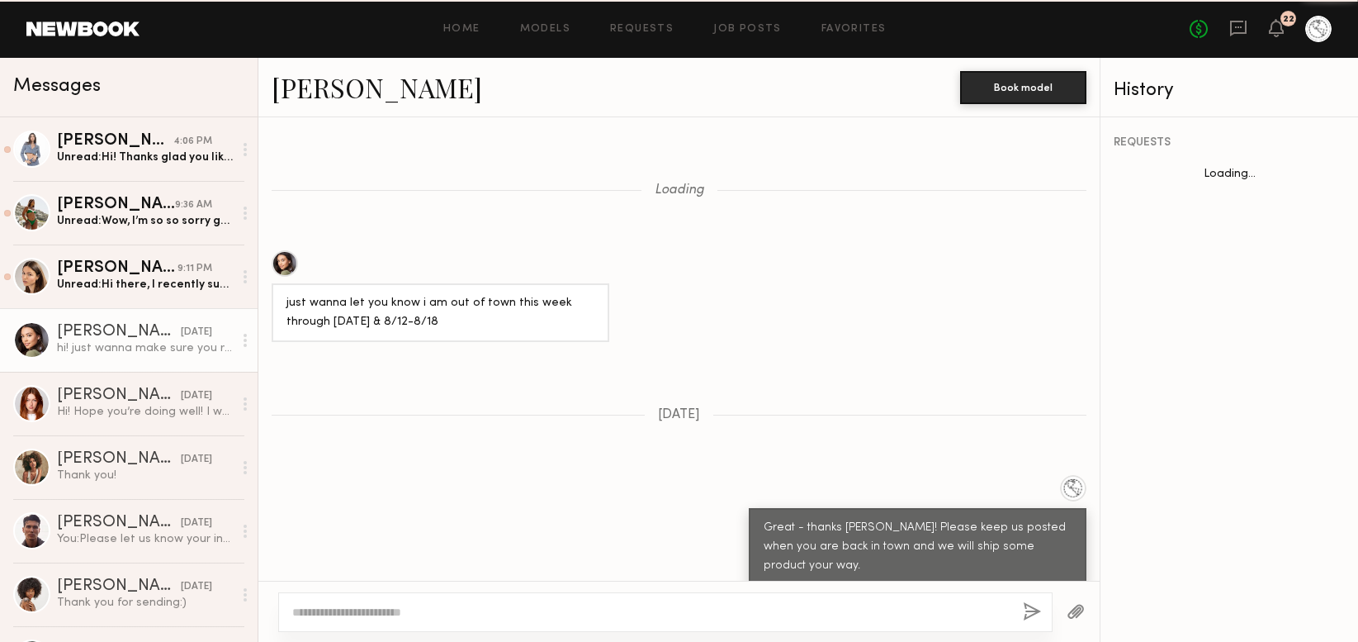
scroll to position [1311, 0]
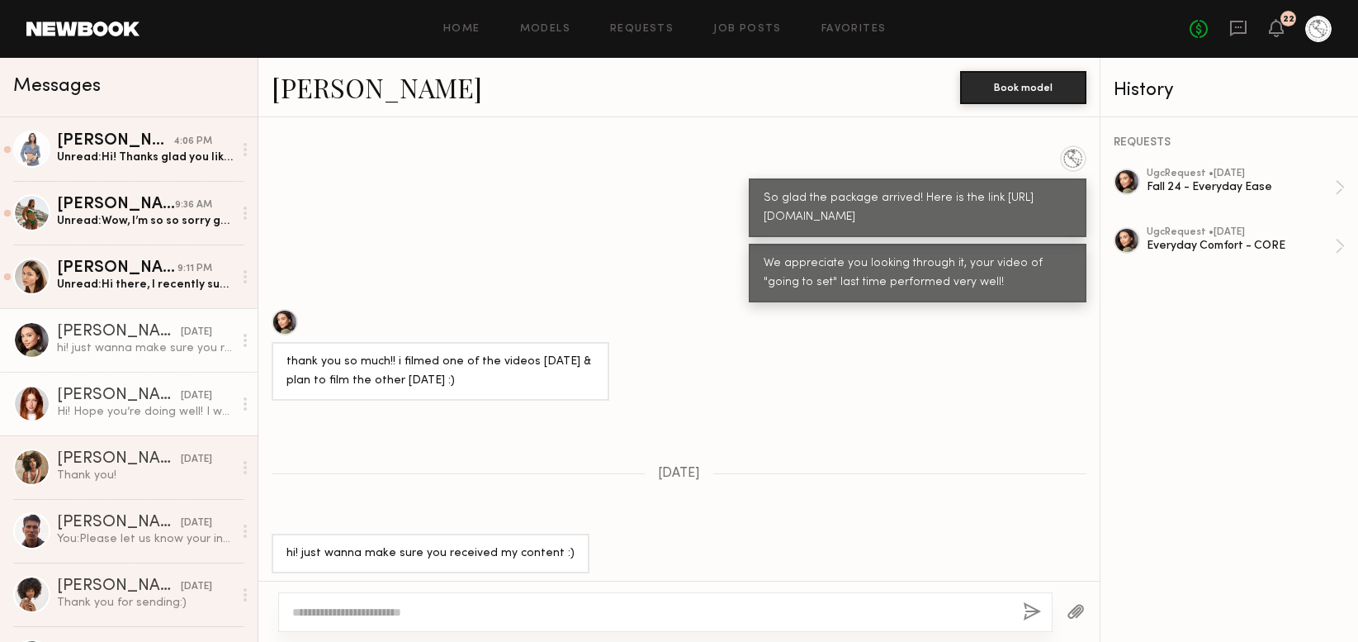
click at [126, 415] on div "Hi! Hope you’re doing well! I wanted to reach out to let you guys know that I a…" at bounding box center [145, 412] width 176 height 16
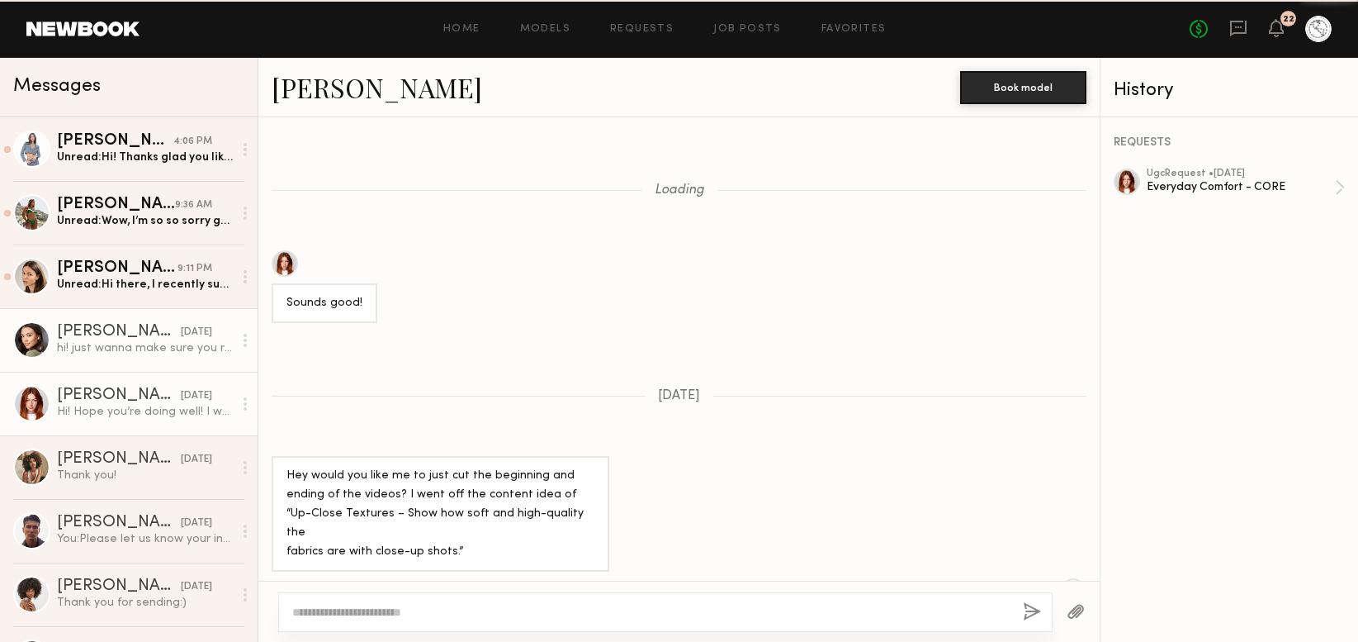
scroll to position [1477, 0]
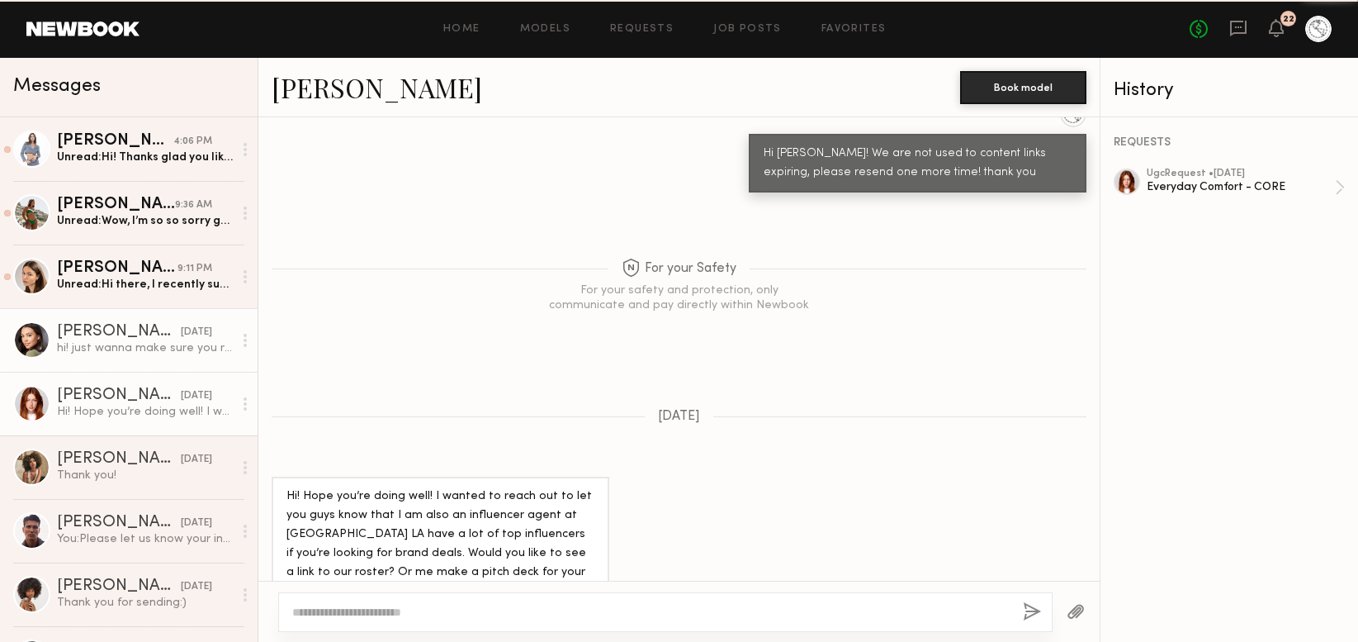
click at [127, 344] on div "hi! just wanna make sure you received my content :)" at bounding box center [145, 348] width 176 height 16
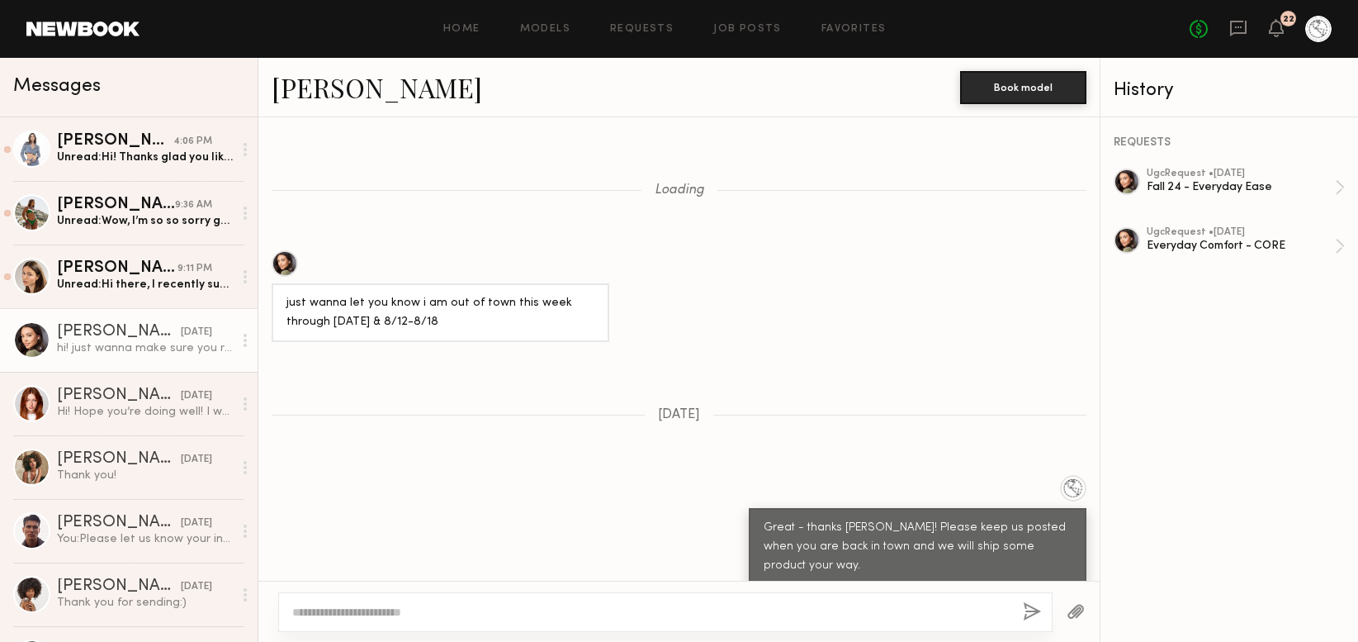
scroll to position [1311, 0]
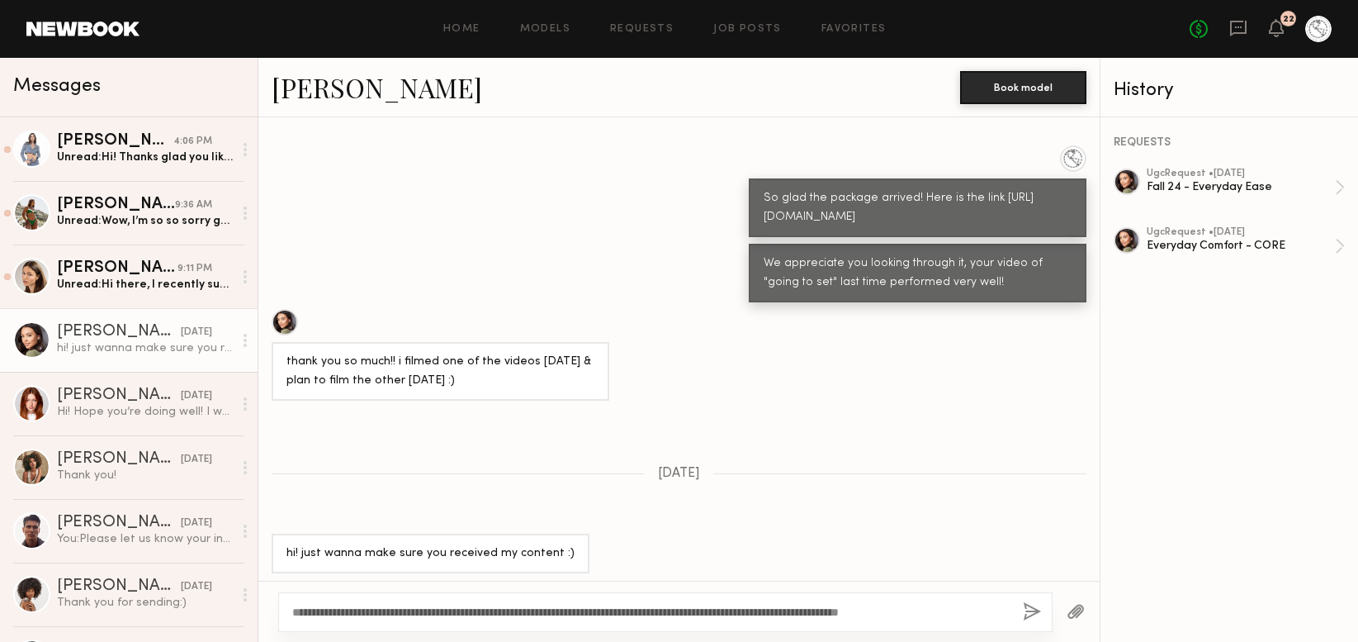
type textarea "**********"
click at [1033, 615] on button "button" at bounding box center [1032, 612] width 18 height 21
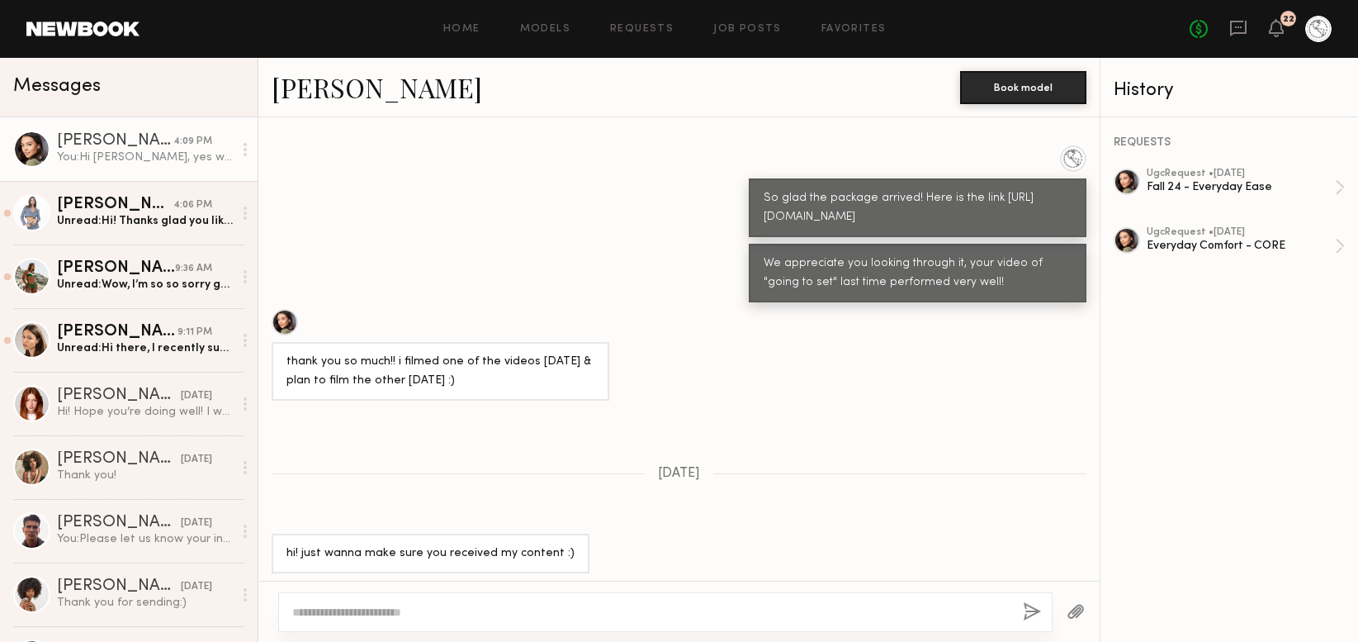
scroll to position [1647, 0]
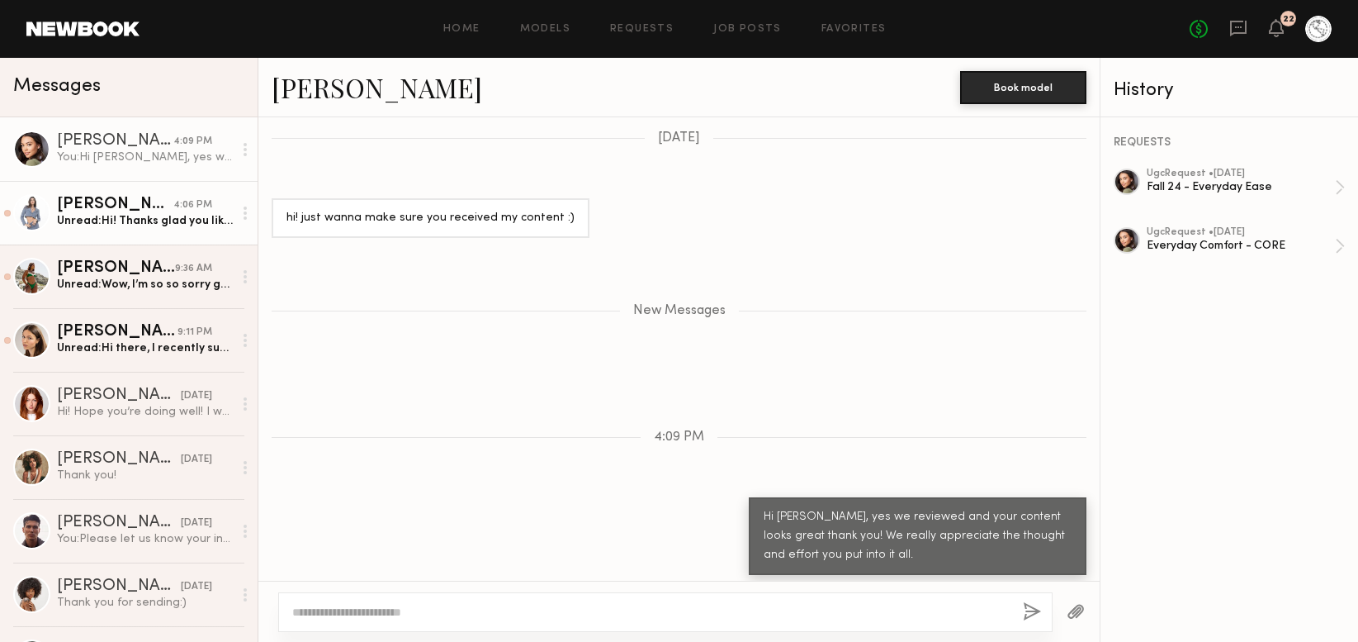
click at [111, 230] on link "Domenique B. 4:06 PM Unread: Hi! Thanks glad you liked it and happy we got to w…" at bounding box center [129, 213] width 258 height 64
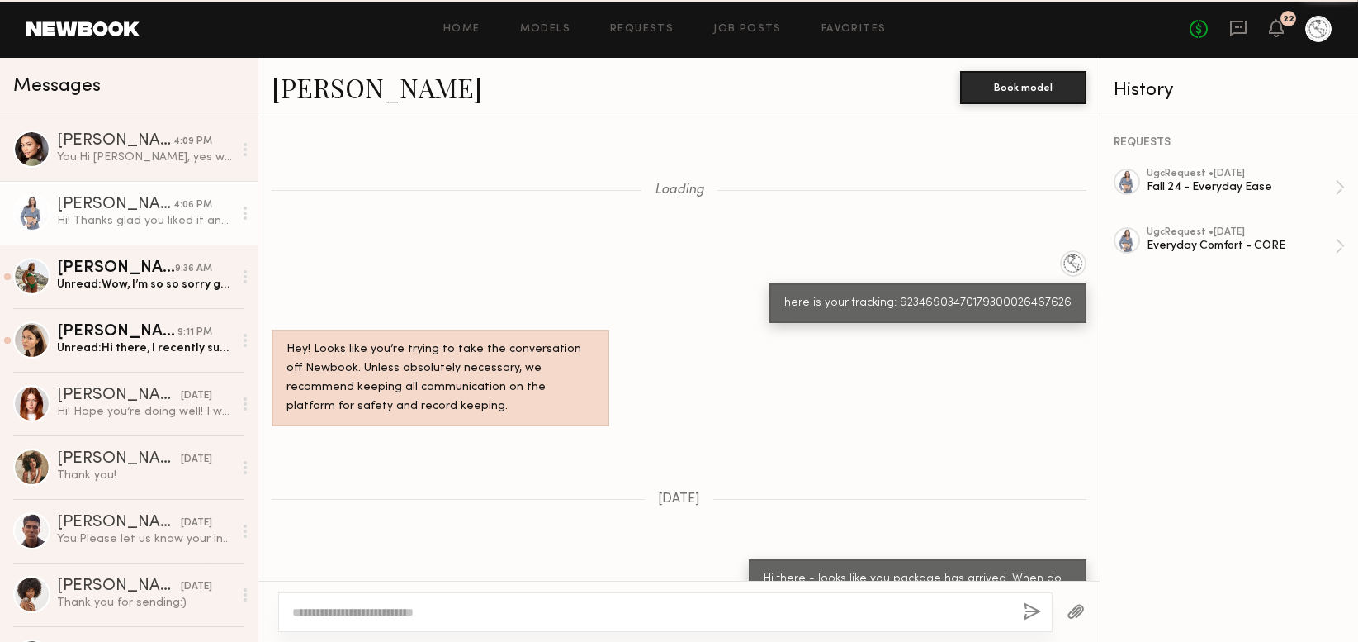
scroll to position [1832, 0]
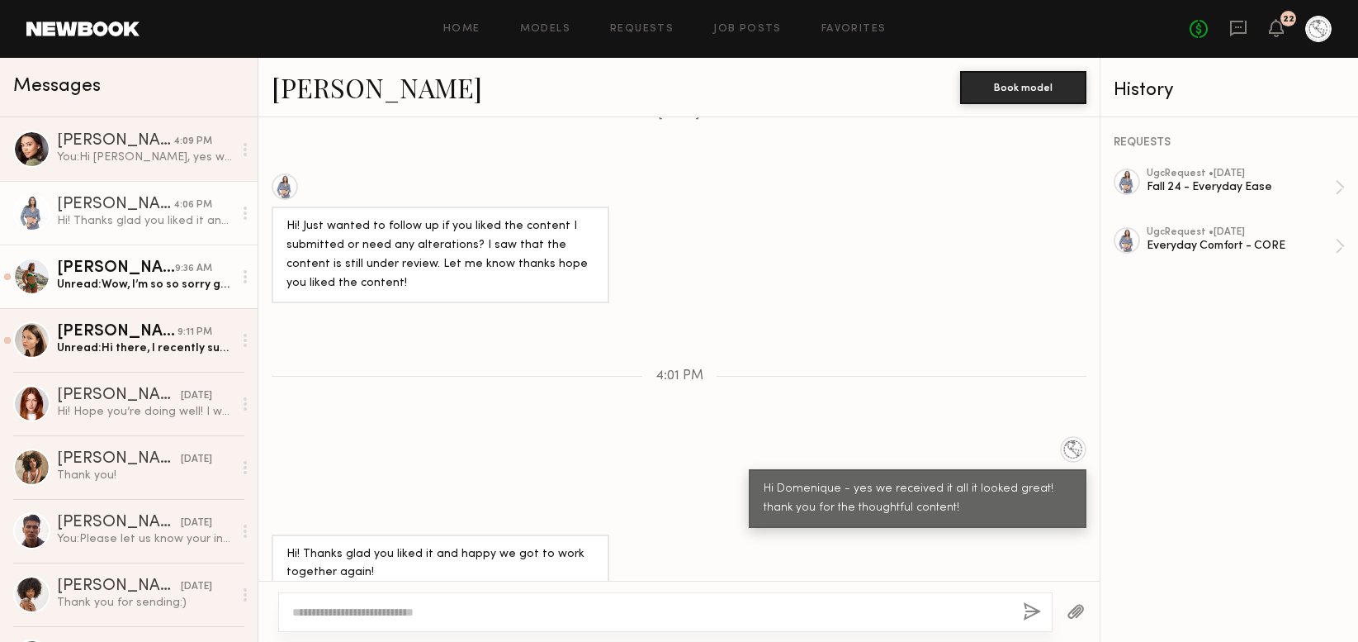
click at [114, 281] on div "Unread: Wow, I’m so so sorry guys. I’ve had some crazy unexpected things come u…" at bounding box center [145, 285] width 176 height 16
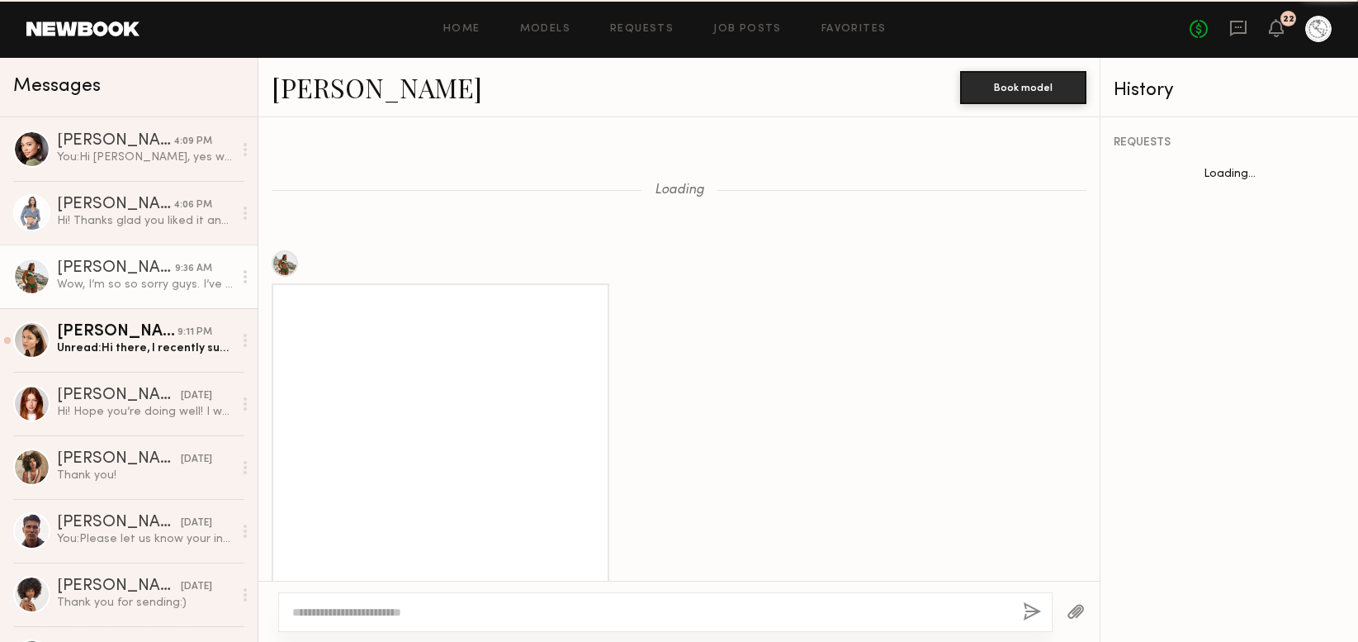
scroll to position [2261, 0]
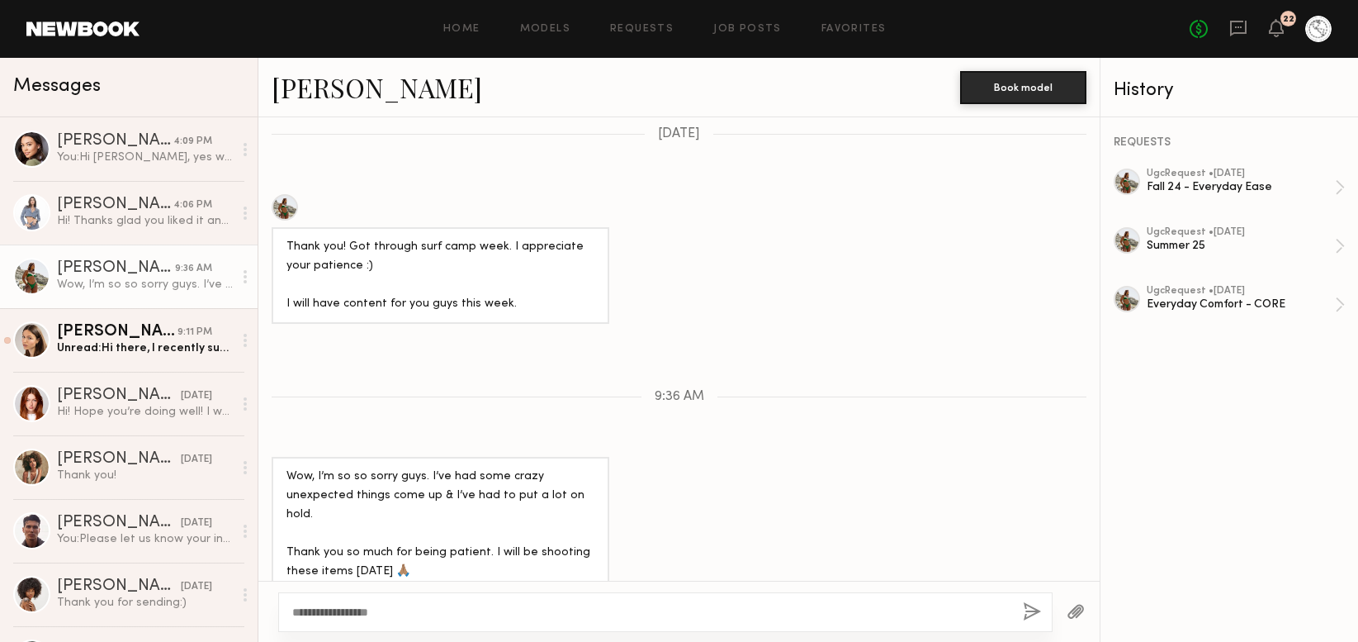
type textarea "**********"
click at [1034, 609] on button "button" at bounding box center [1032, 612] width 18 height 21
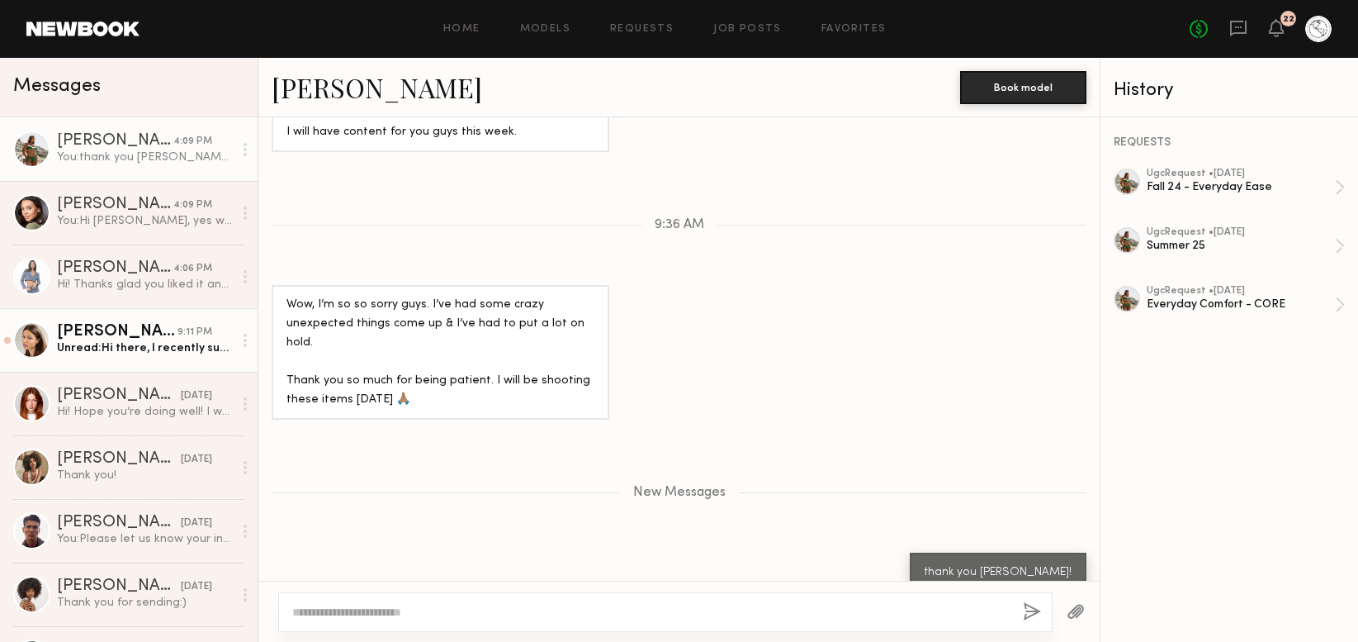
click at [128, 334] on div "Diana P." at bounding box center [117, 332] width 121 height 17
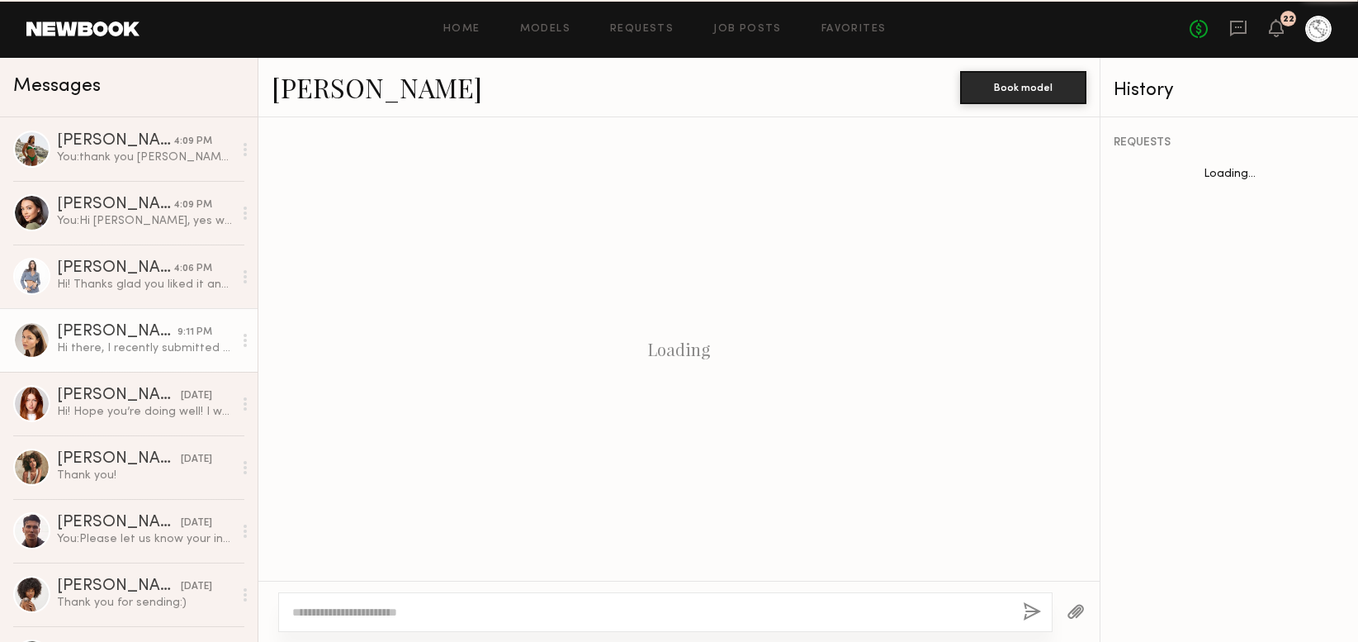
scroll to position [1834, 0]
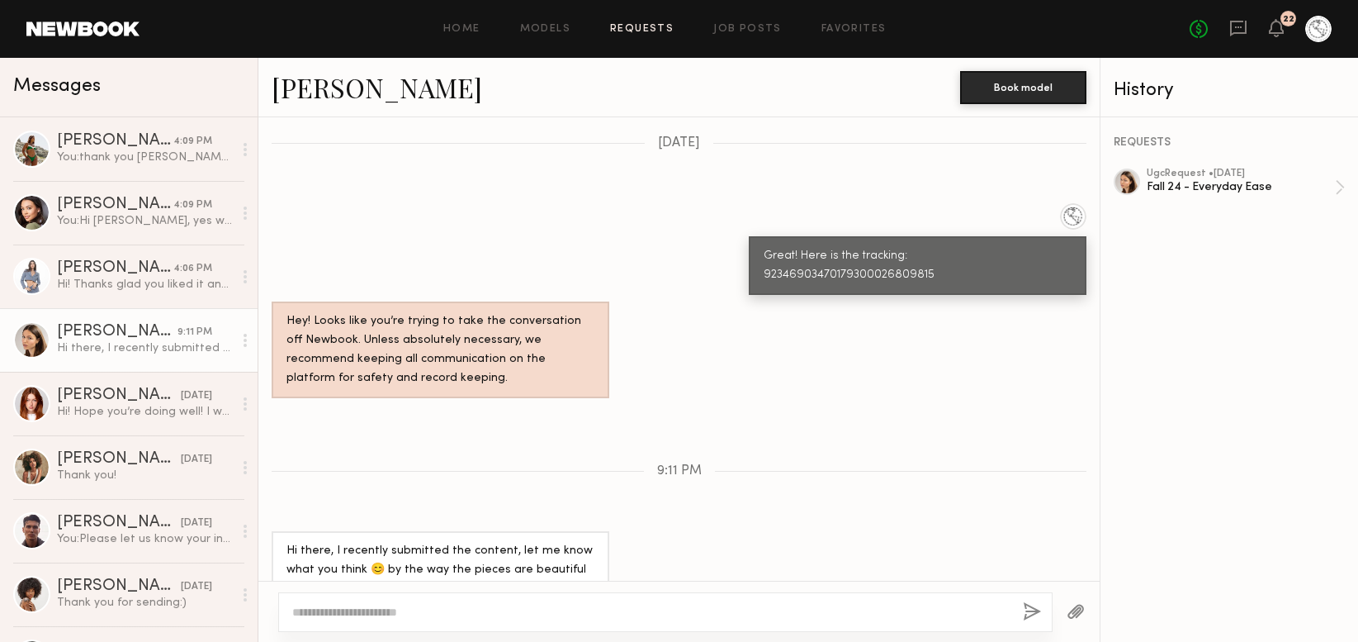
click at [656, 25] on link "Requests" at bounding box center [642, 29] width 64 height 11
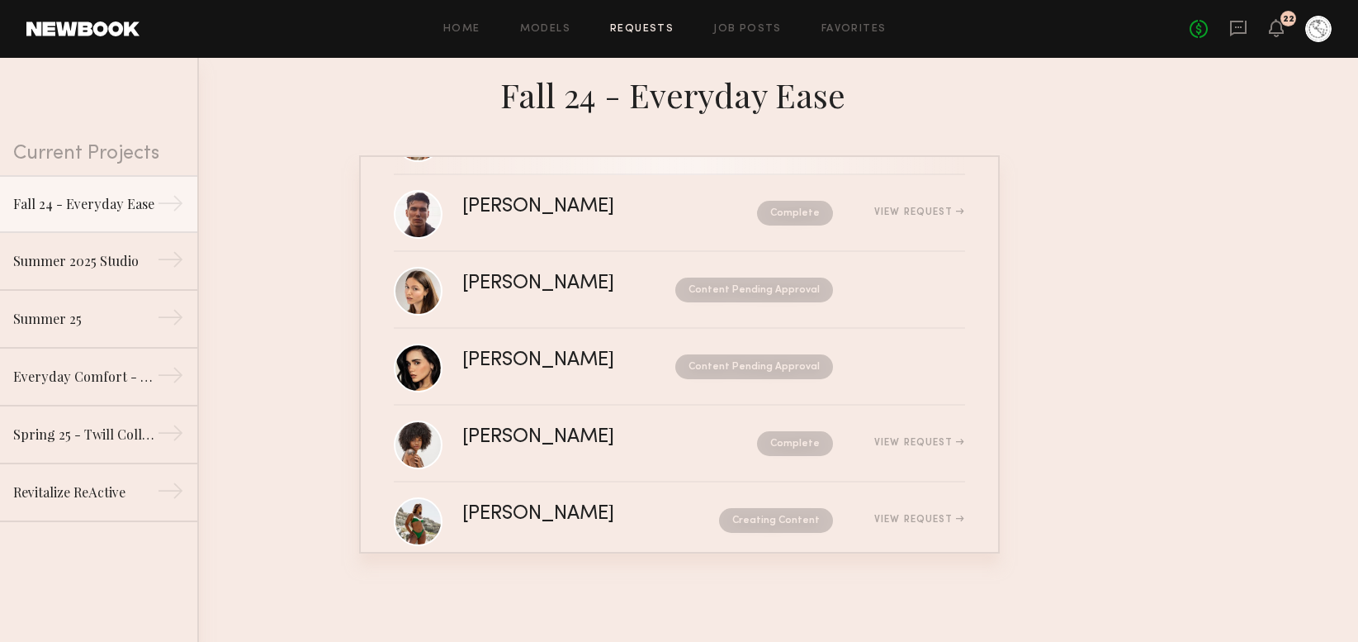
scroll to position [272, 0]
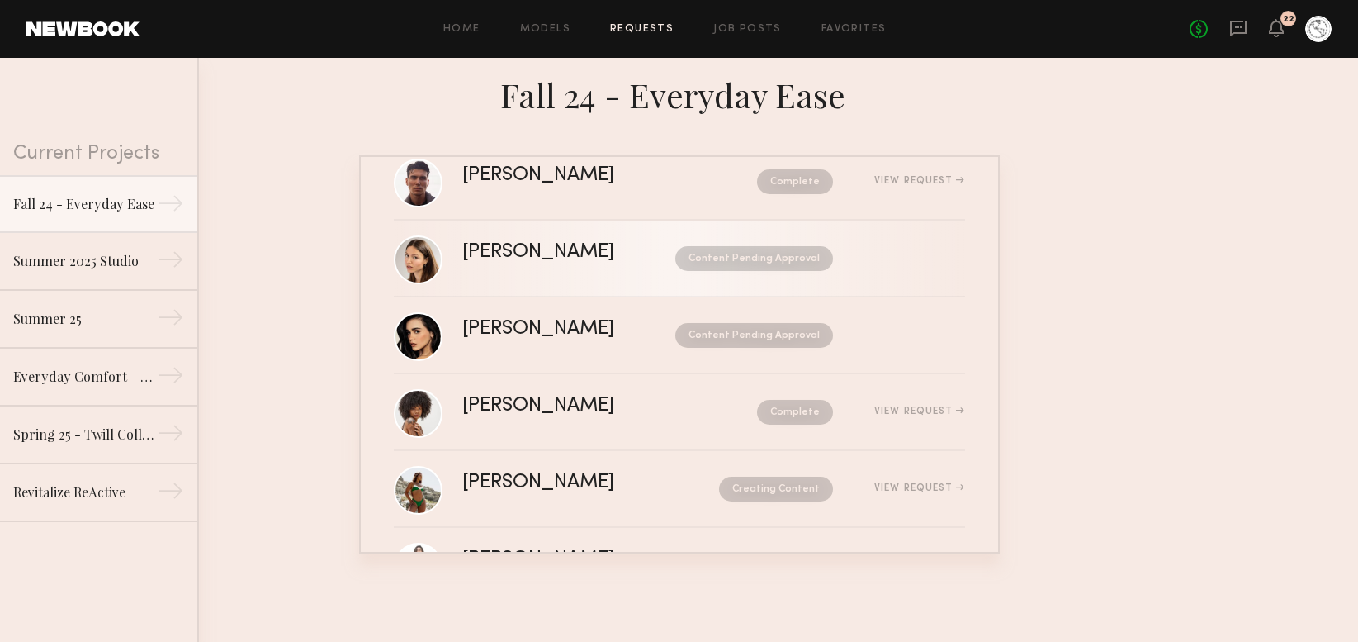
click at [529, 276] on link "Diana P. Content Pending Approval" at bounding box center [679, 258] width 571 height 77
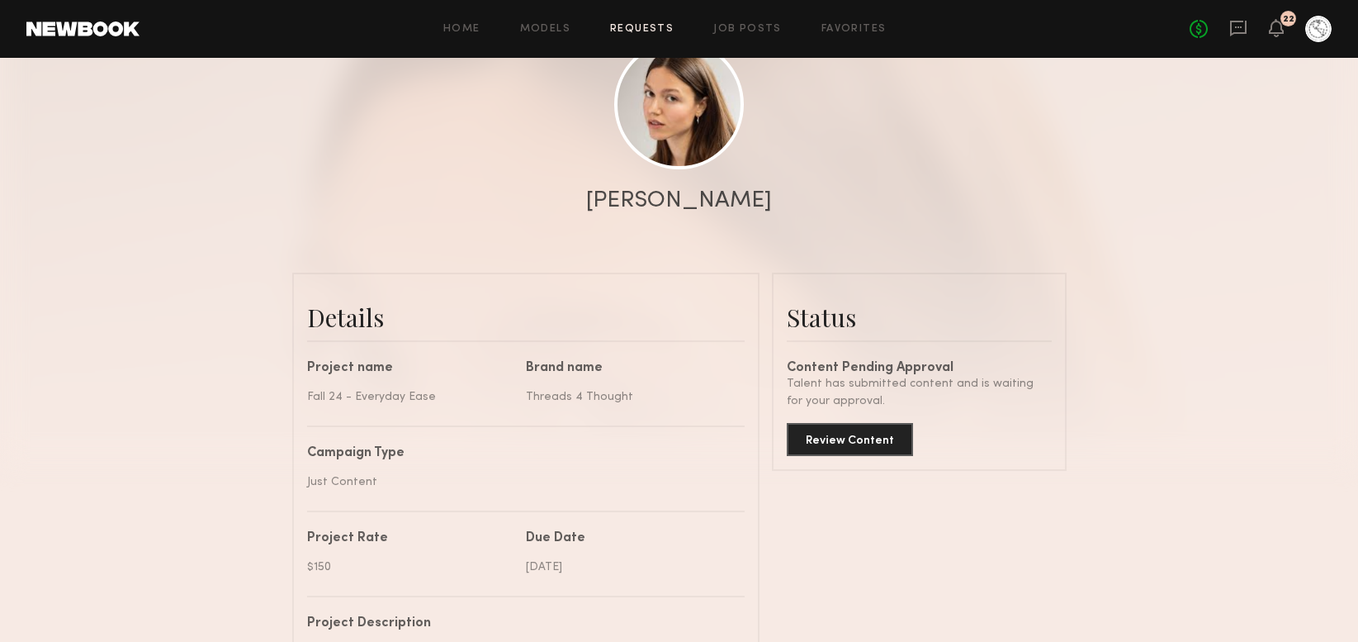
scroll to position [203, 0]
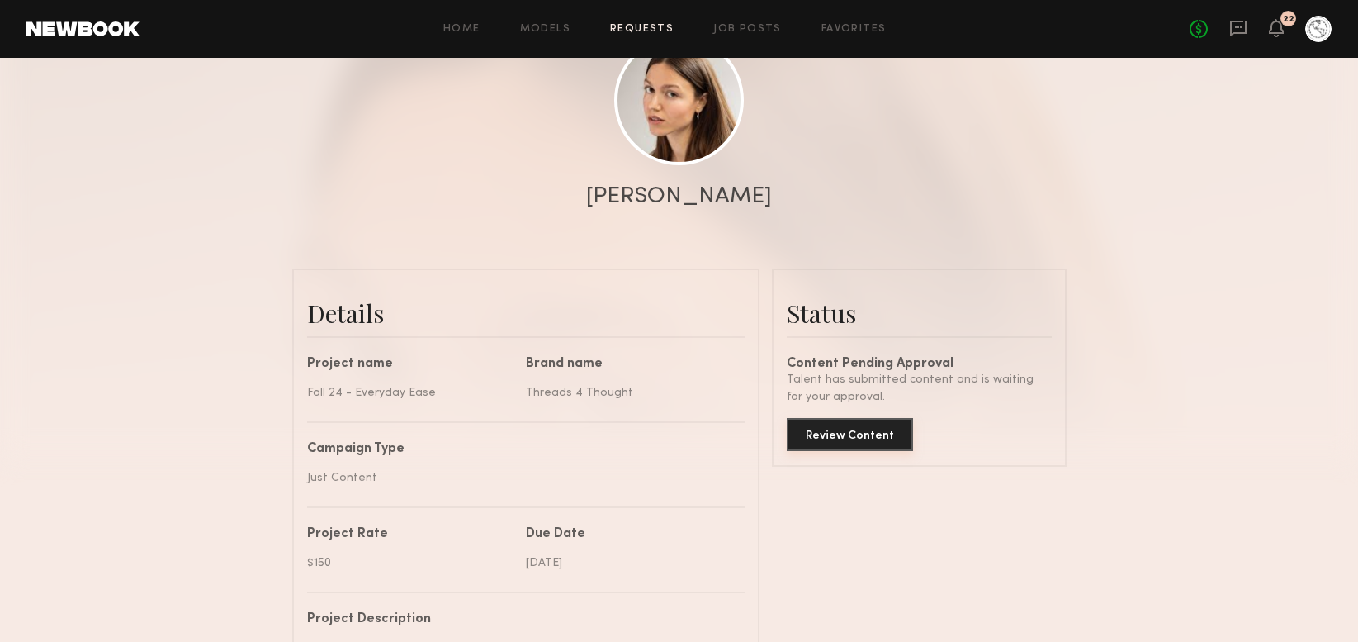
click at [857, 438] on button "Review Content" at bounding box center [850, 434] width 126 height 33
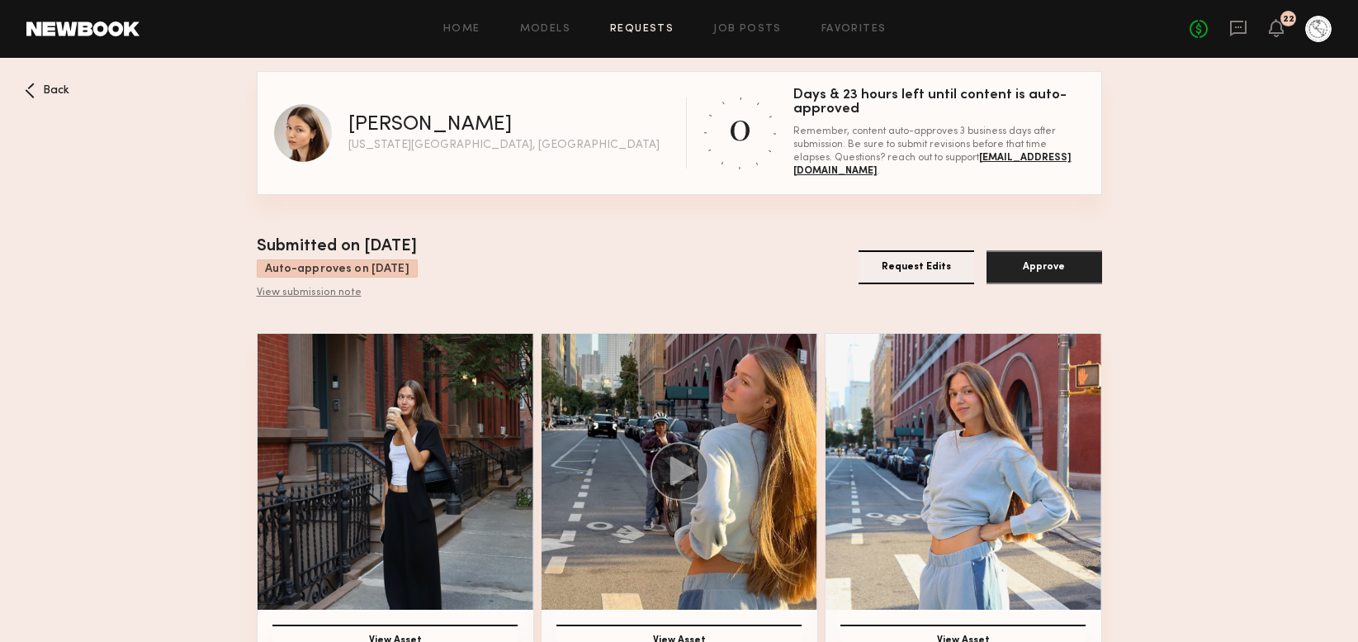
scroll to position [182, 0]
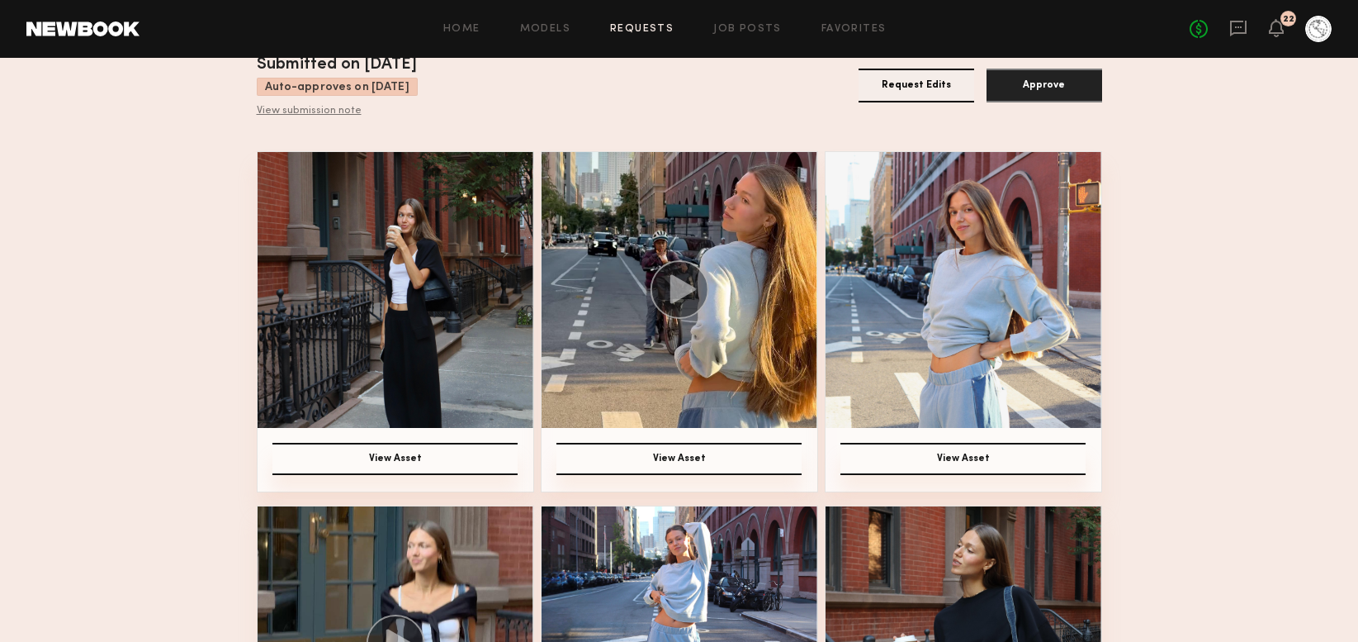
click at [694, 354] on img at bounding box center [680, 290] width 276 height 276
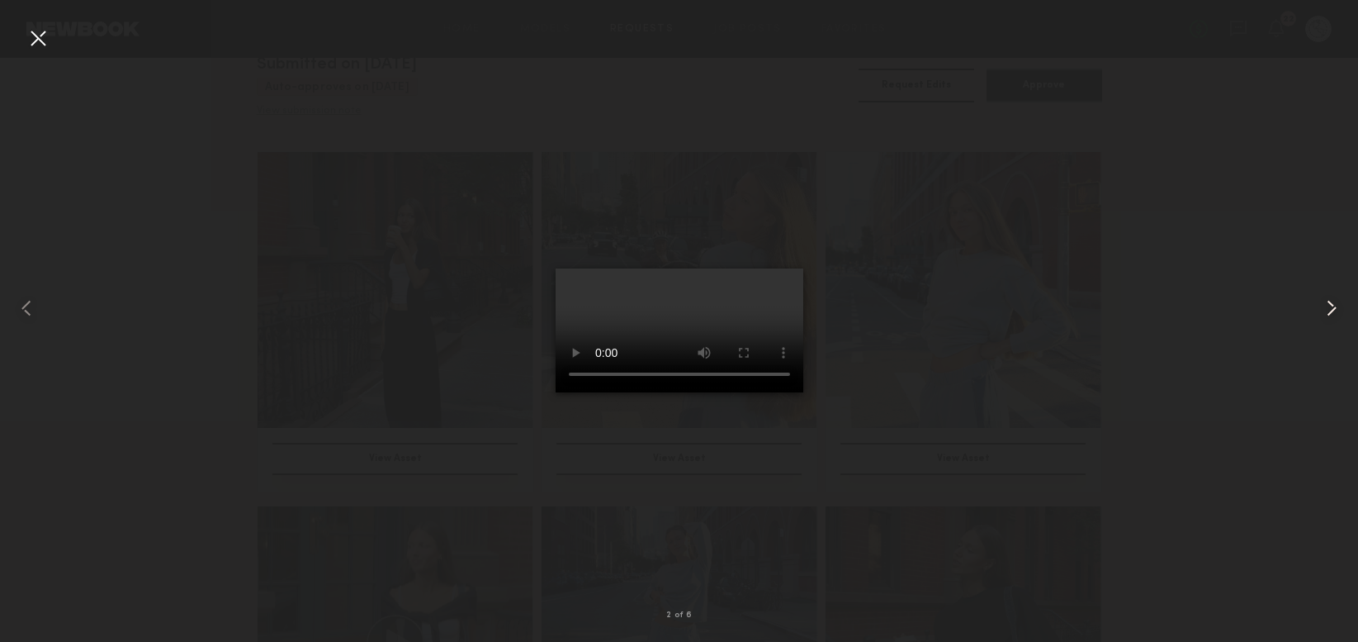
click at [1326, 305] on common-icon at bounding box center [1332, 308] width 26 height 26
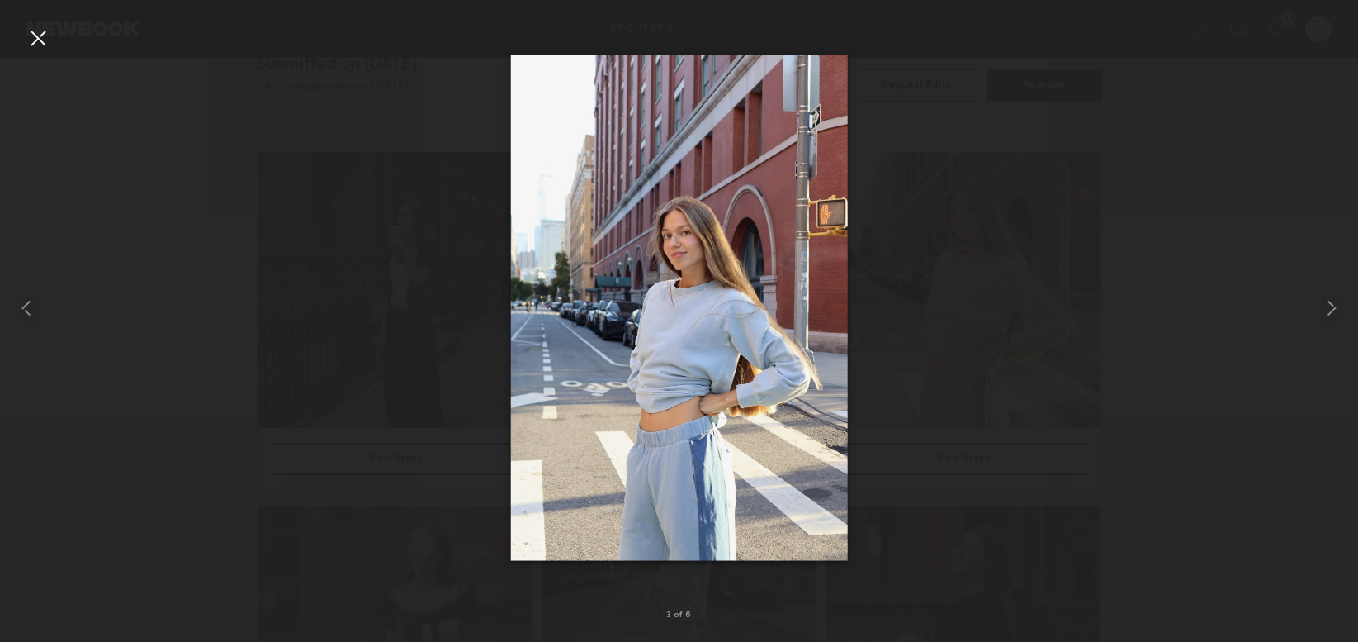
click at [1326, 305] on common-icon at bounding box center [1332, 308] width 26 height 26
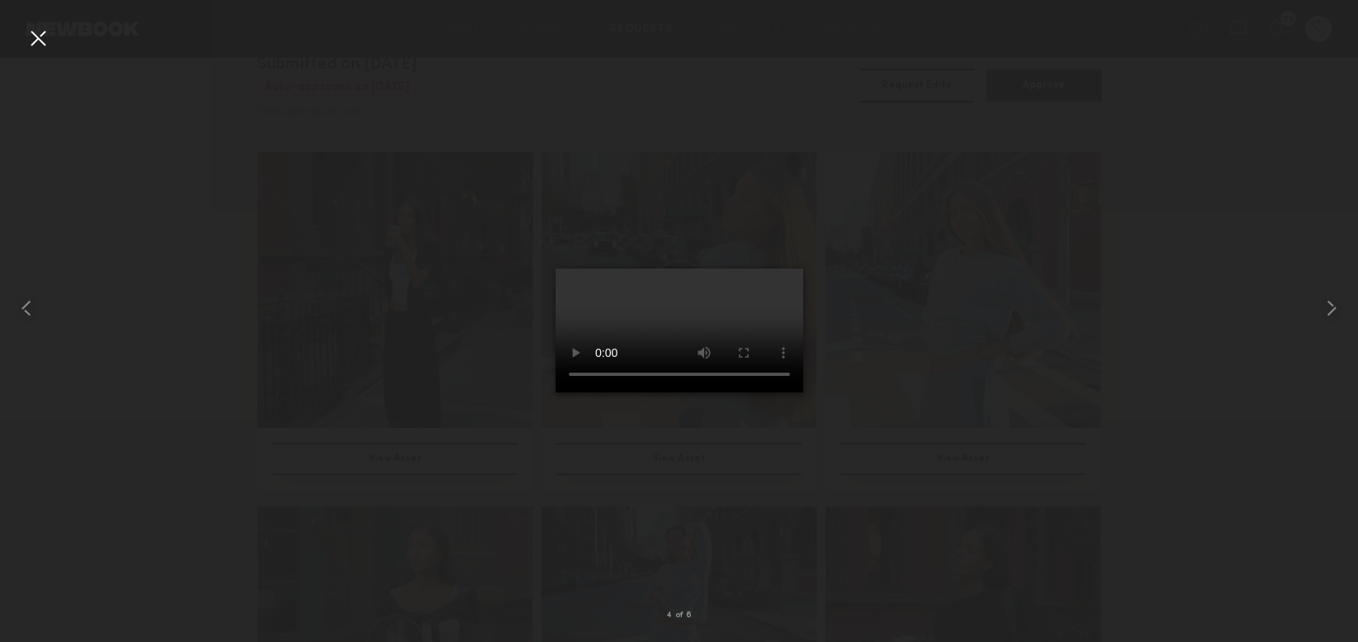
click at [304, 391] on div at bounding box center [679, 307] width 1358 height 562
click at [41, 40] on div at bounding box center [38, 38] width 26 height 26
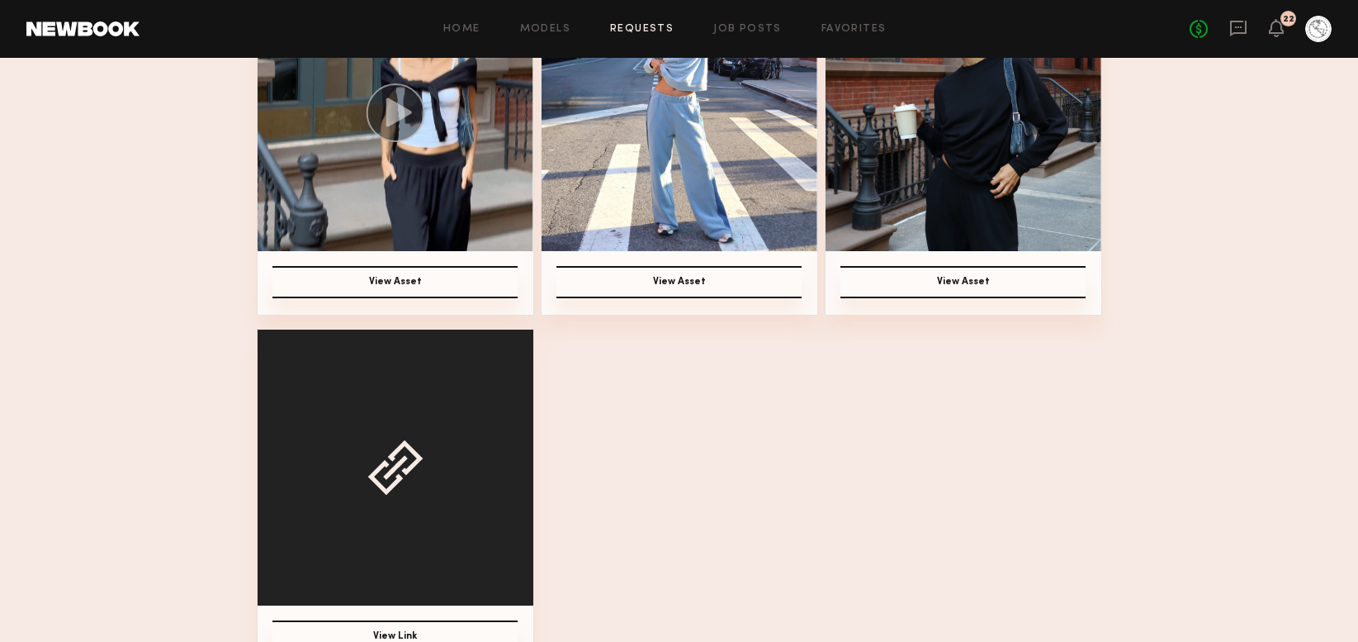
scroll to position [753, 0]
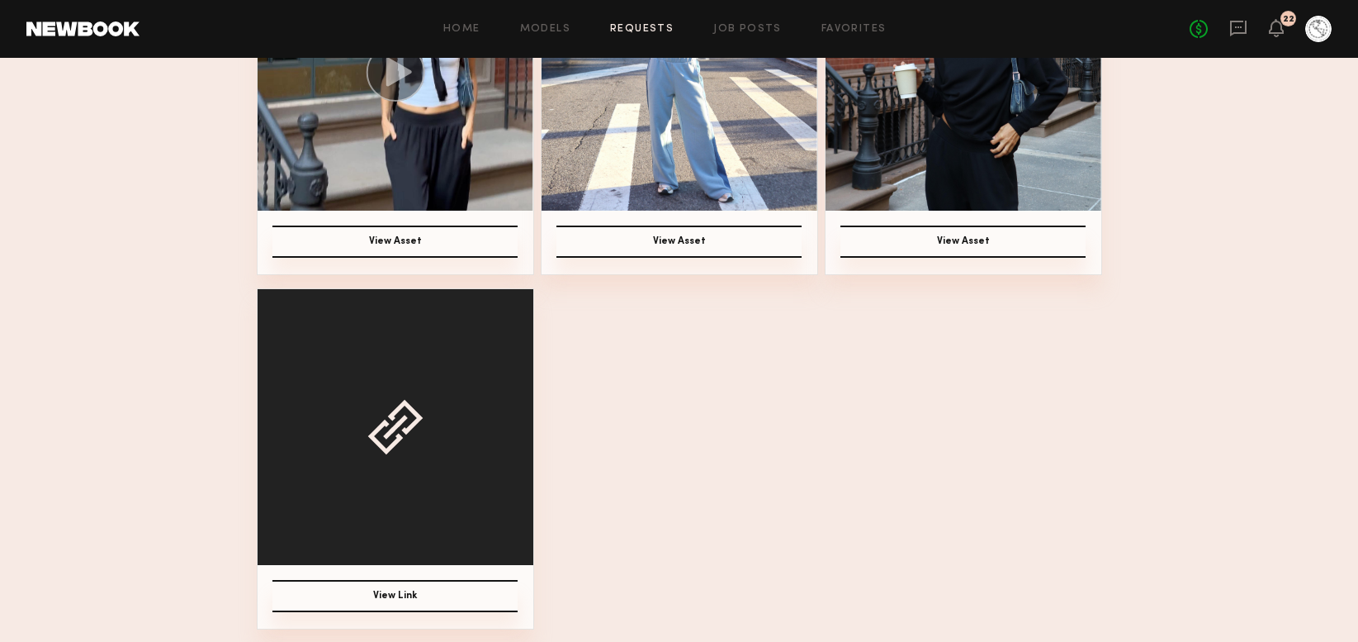
click at [413, 595] on button "View Link" at bounding box center [395, 596] width 245 height 32
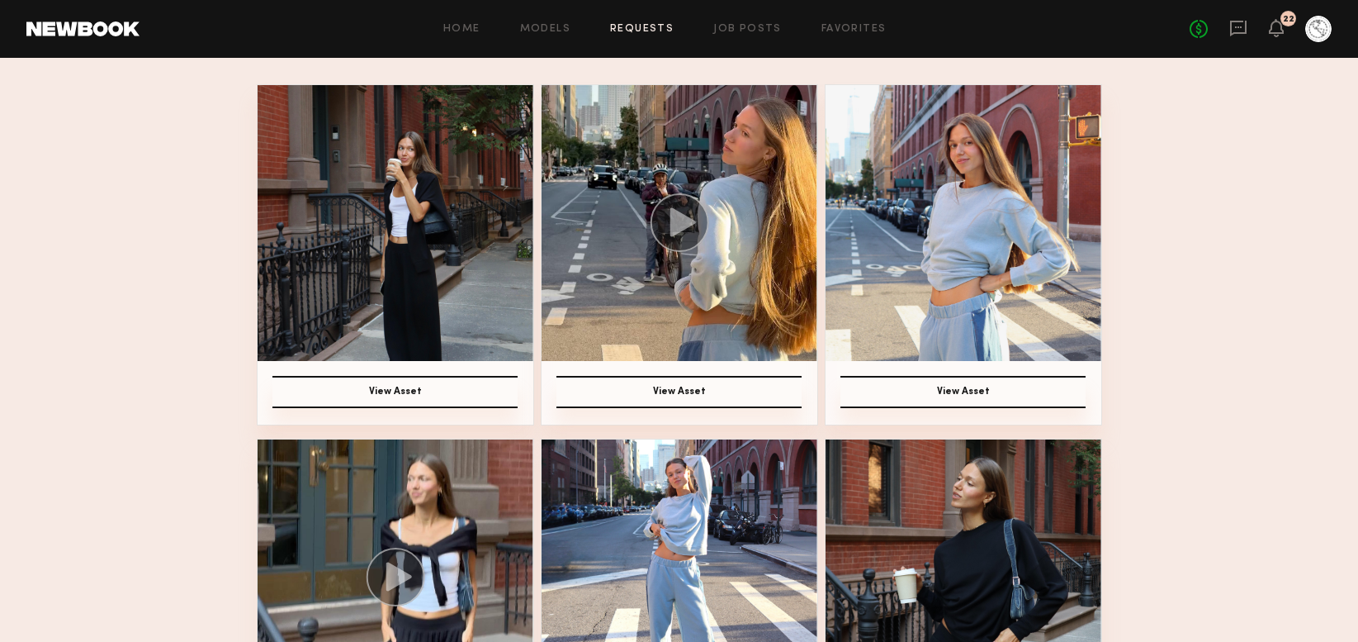
scroll to position [0, 0]
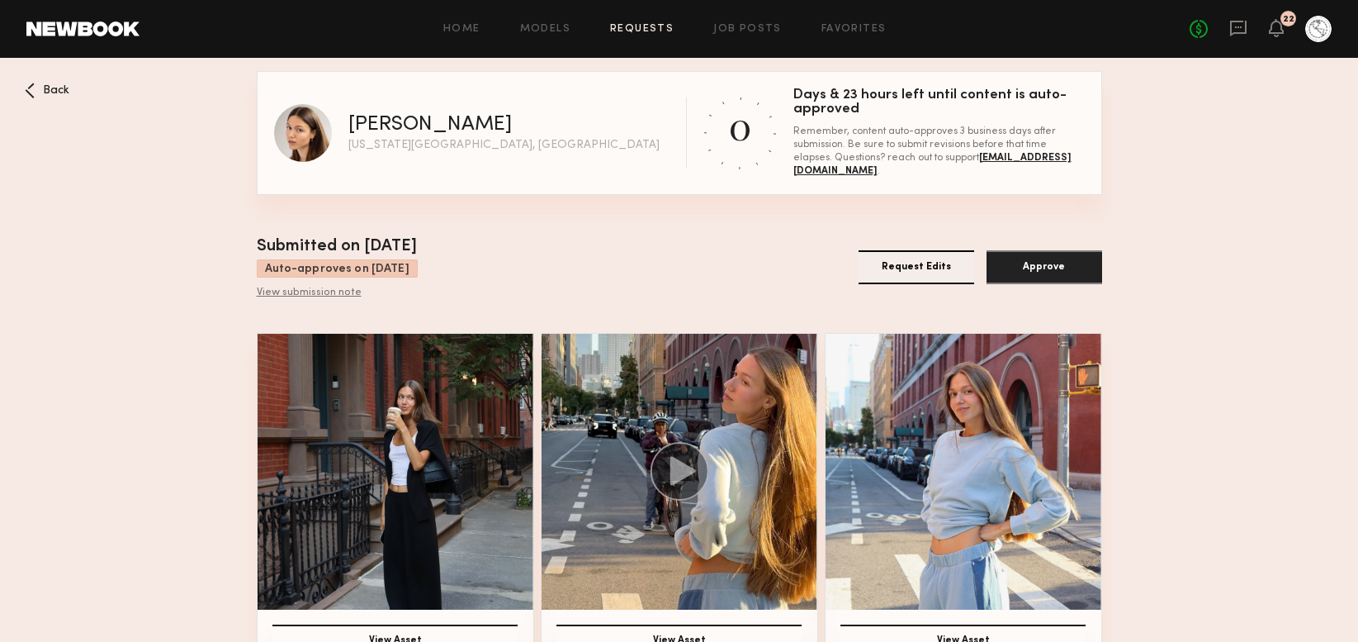
click at [1024, 266] on button "Approve" at bounding box center [1045, 267] width 116 height 34
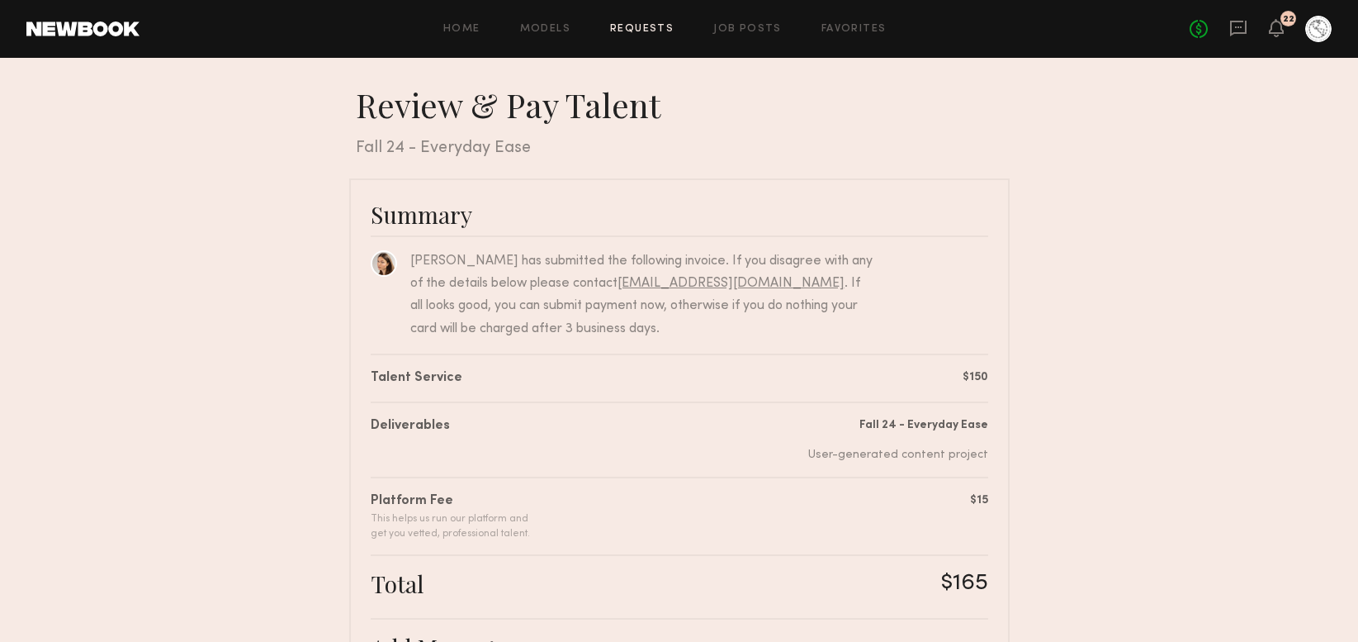
click at [645, 31] on link "Requests" at bounding box center [642, 29] width 64 height 11
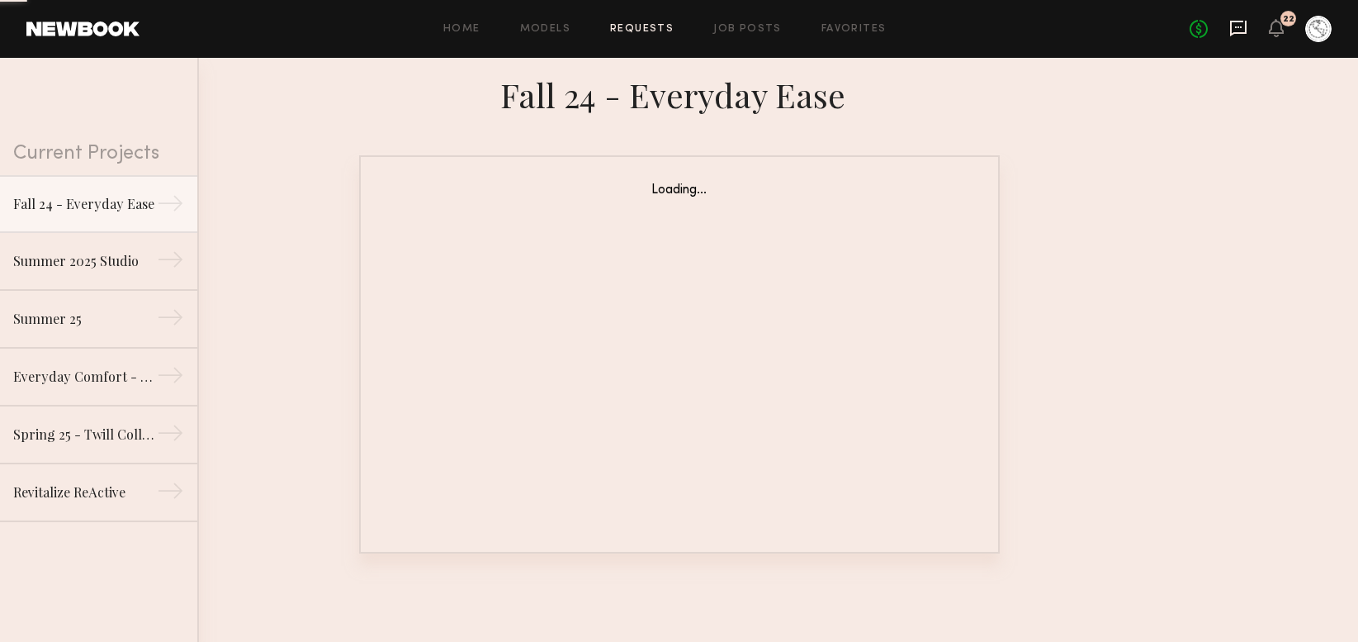
click at [1242, 21] on icon at bounding box center [1238, 29] width 17 height 16
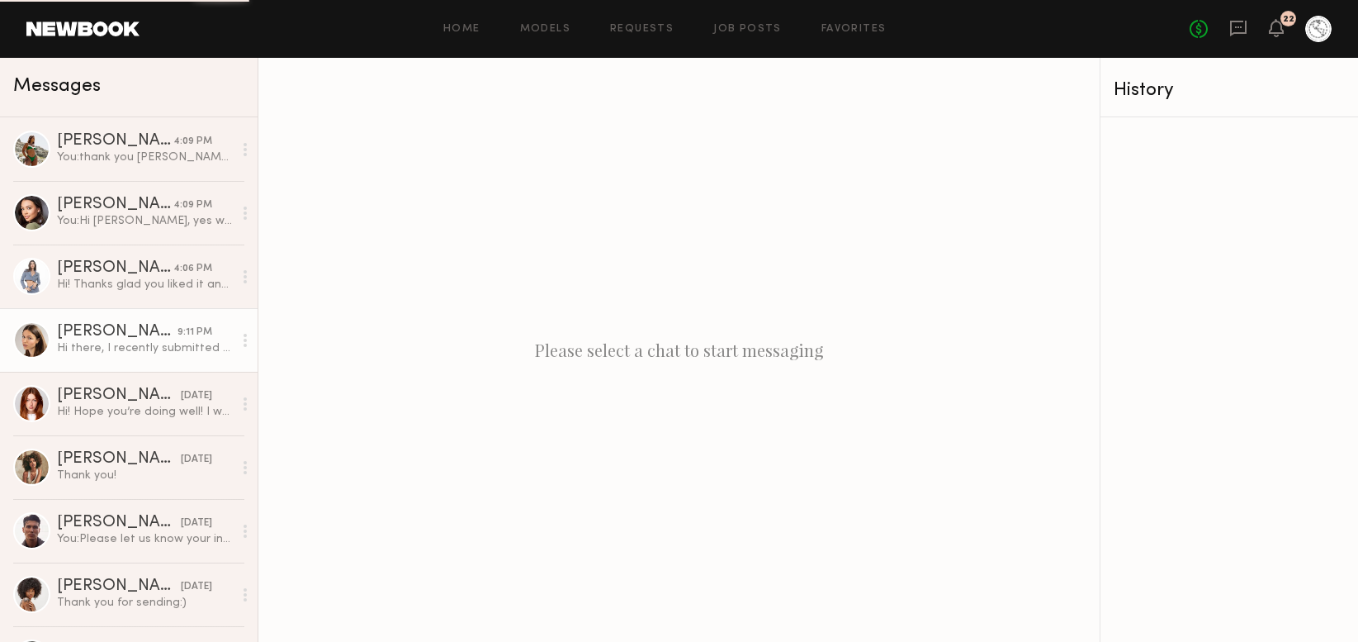
click at [78, 340] on div "Hi there, I recently submitted the content, let me know what you think 😊 by the…" at bounding box center [145, 348] width 176 height 16
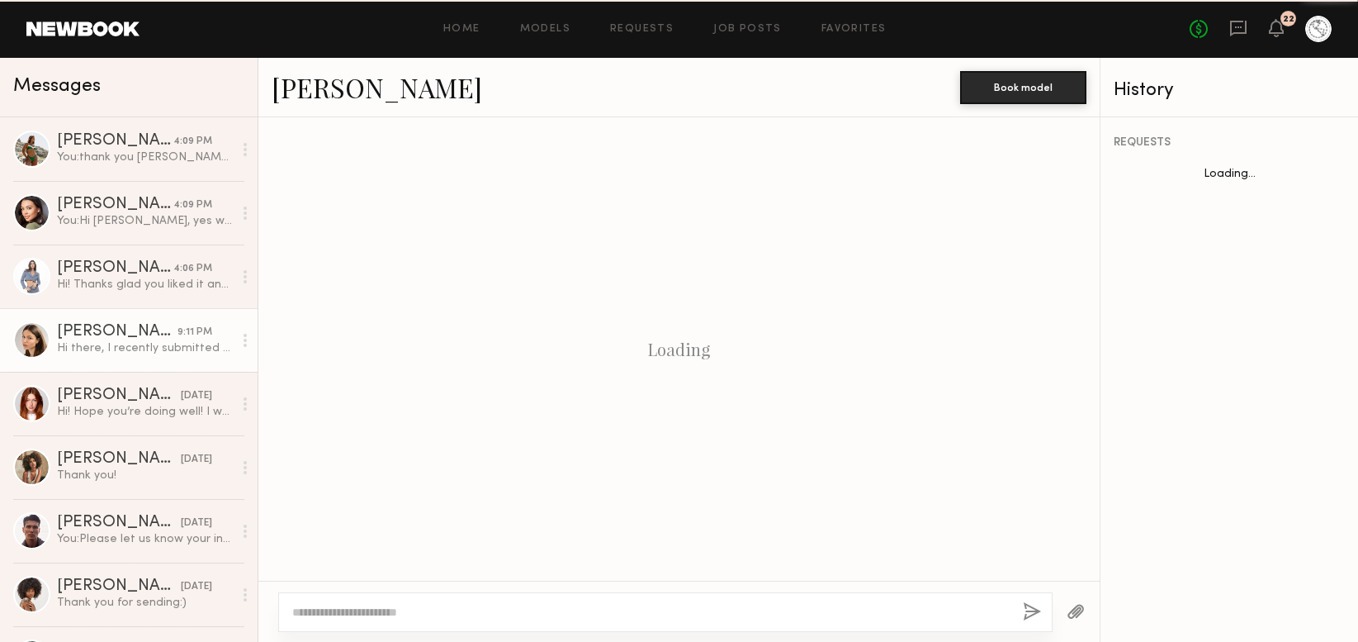
scroll to position [1834, 0]
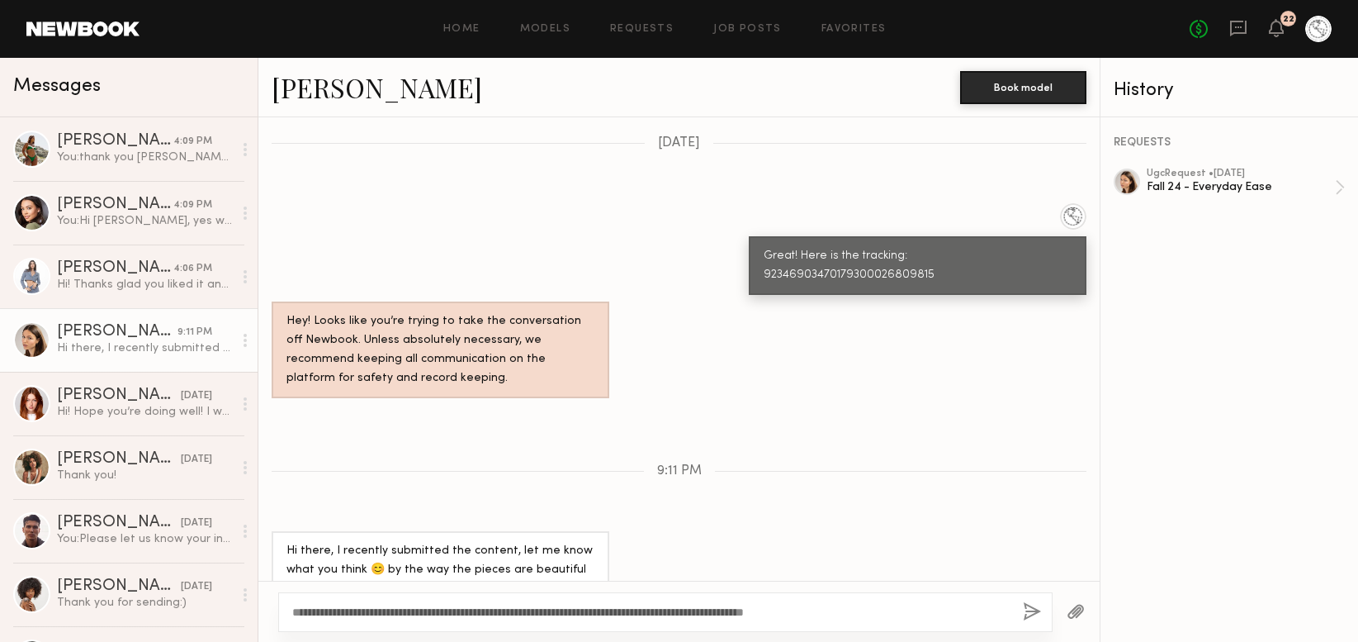
type textarea "**********"
click at [1030, 614] on button "button" at bounding box center [1032, 612] width 18 height 21
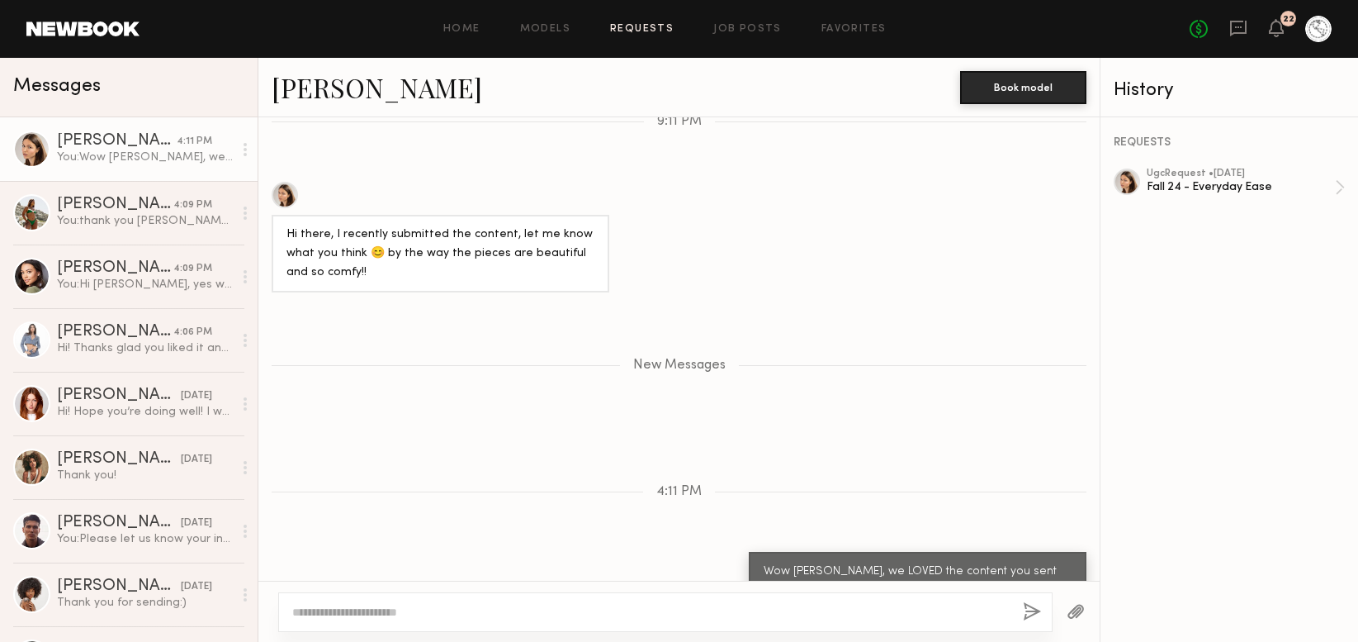
click at [633, 32] on link "Requests" at bounding box center [642, 29] width 64 height 11
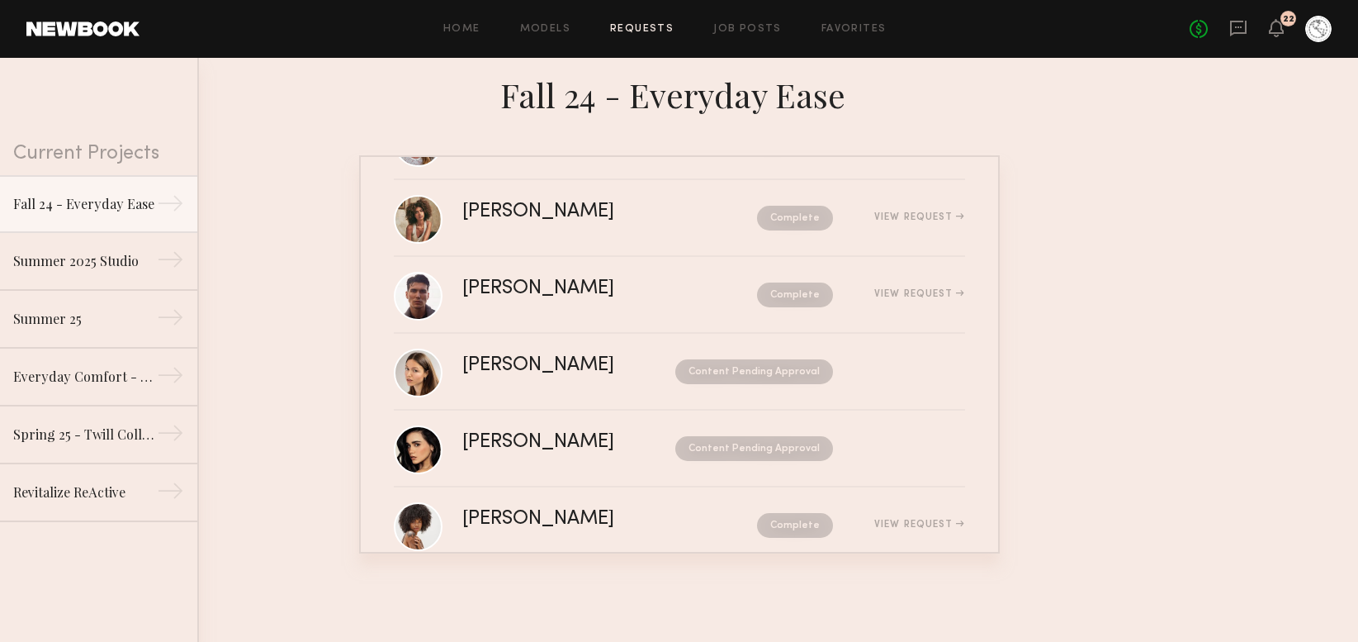
scroll to position [351, 0]
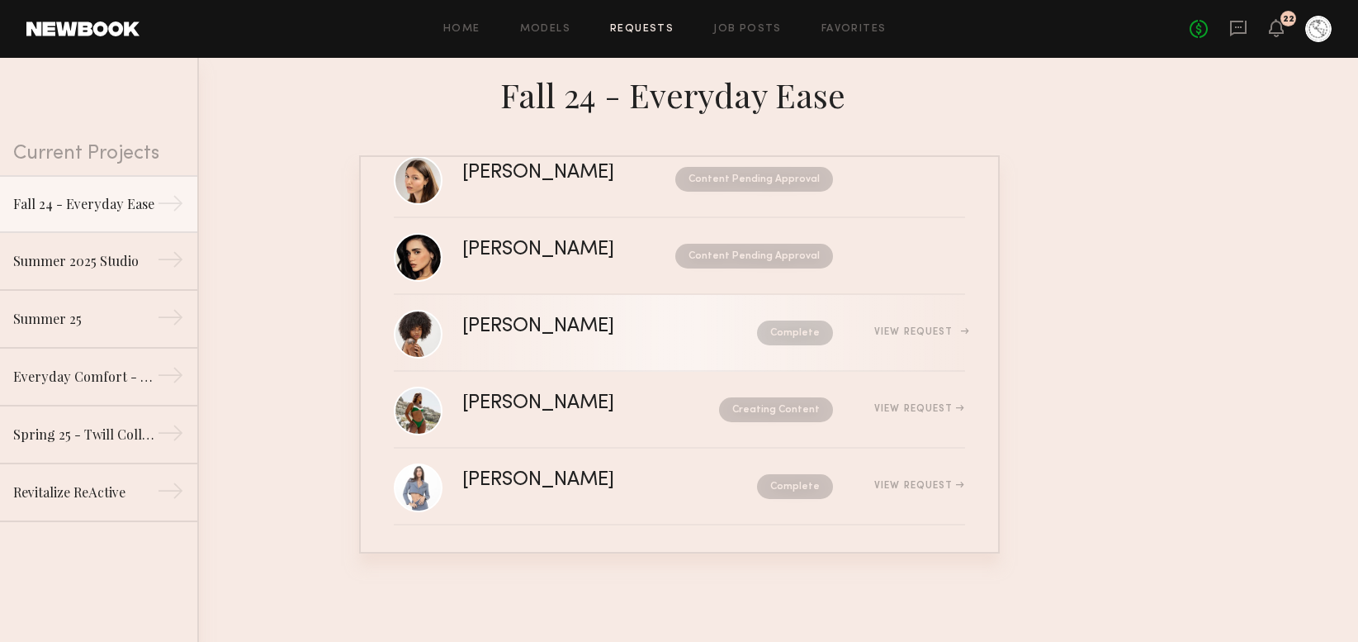
click at [685, 330] on div "Complete" at bounding box center [759, 332] width 148 height 25
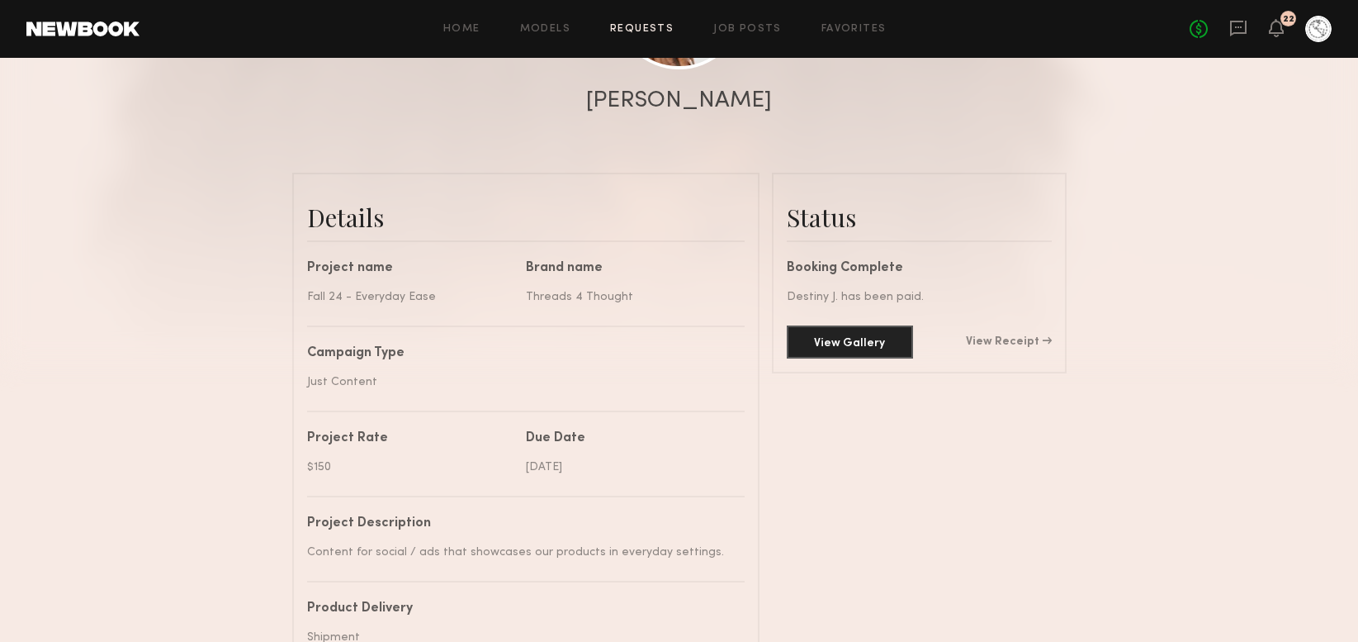
scroll to position [300, 0]
click at [856, 339] on button "View Gallery" at bounding box center [850, 340] width 126 height 33
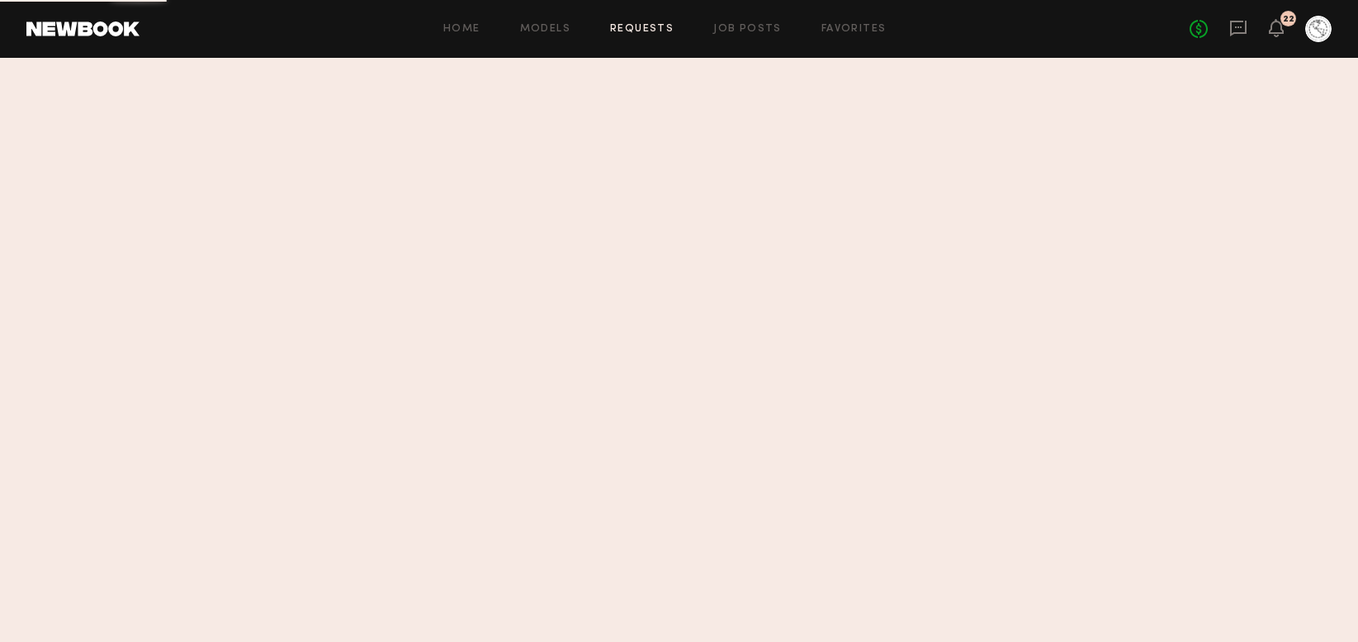
scroll to position [32, 0]
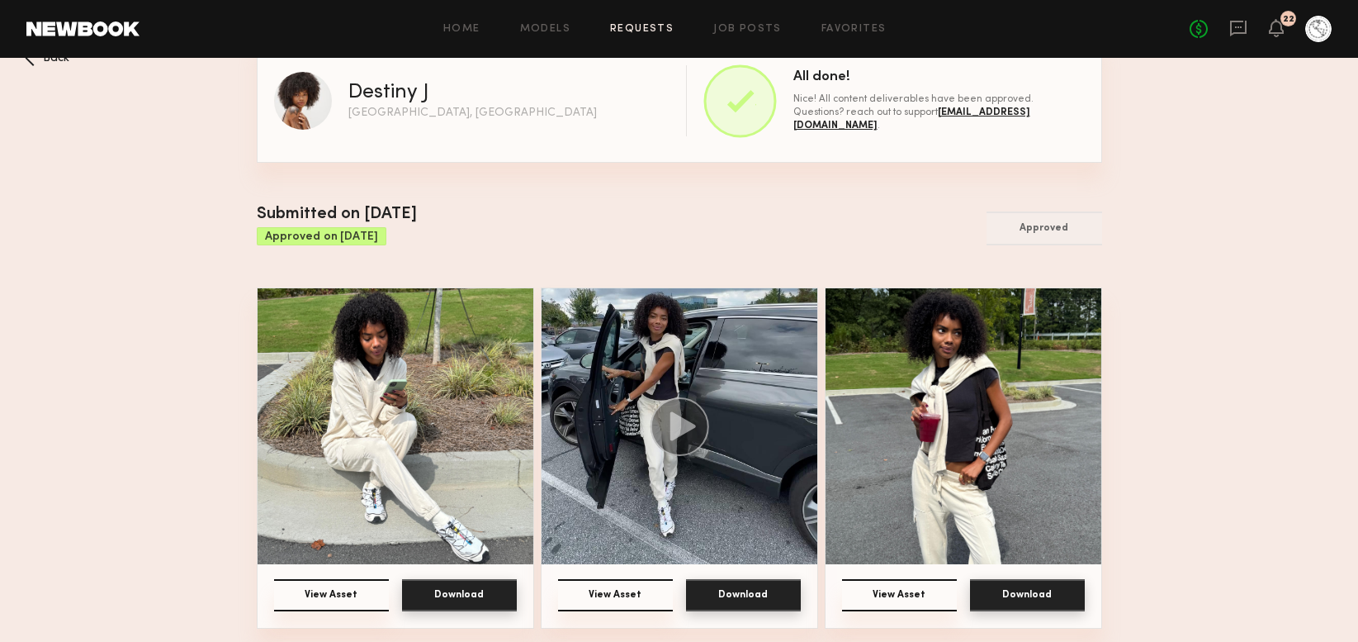
click at [679, 520] on img at bounding box center [680, 426] width 276 height 276
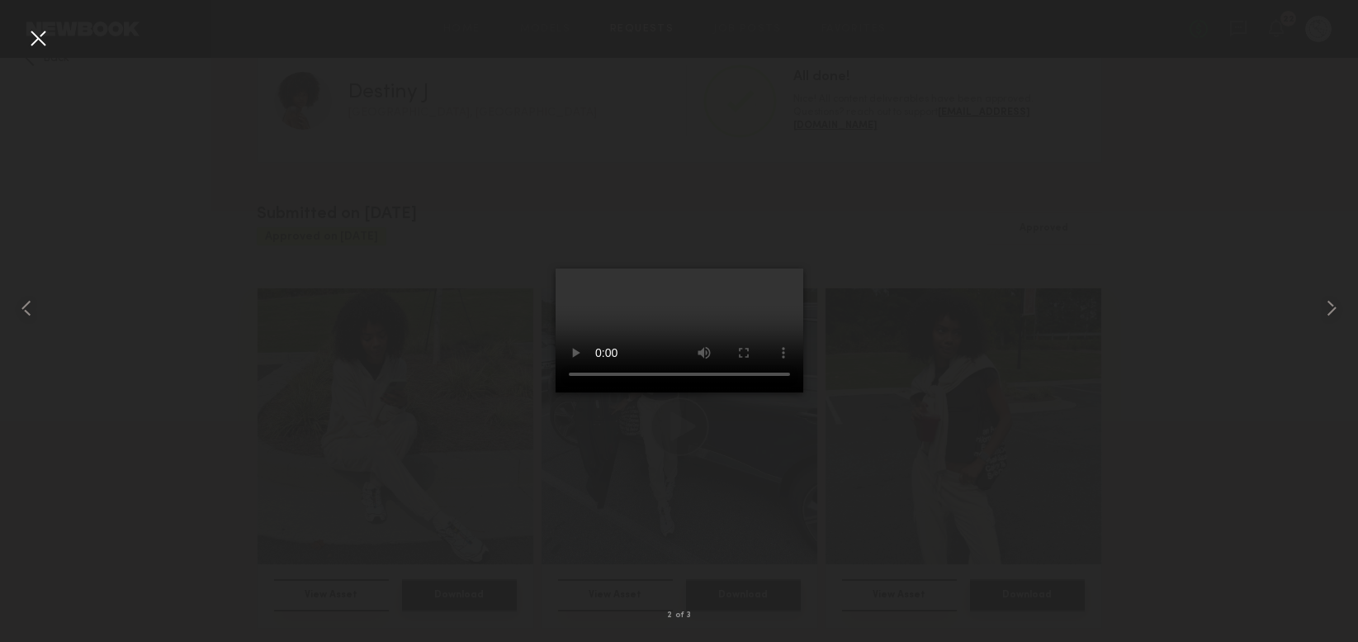
click at [886, 463] on div at bounding box center [679, 307] width 1358 height 562
click at [422, 251] on div at bounding box center [679, 307] width 1358 height 562
click at [38, 40] on div at bounding box center [38, 38] width 26 height 26
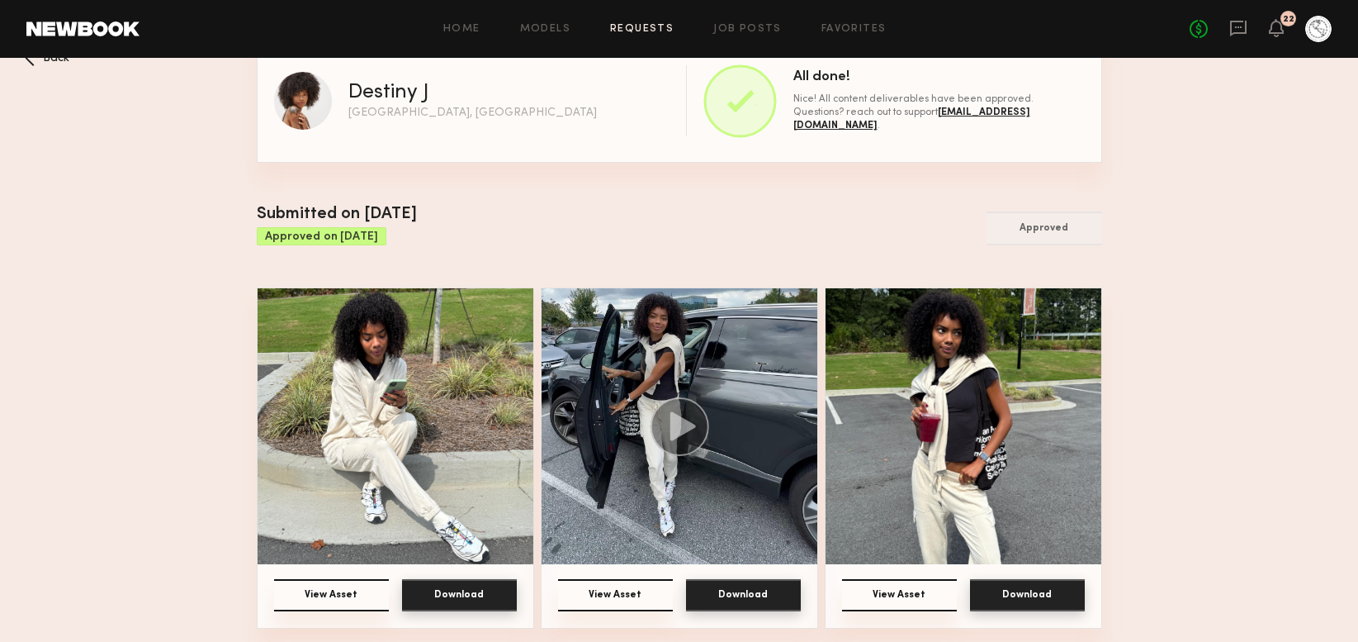
click at [434, 590] on button "Download" at bounding box center [459, 595] width 115 height 32
click at [728, 587] on button "Download" at bounding box center [743, 595] width 115 height 32
click at [987, 486] on img at bounding box center [964, 426] width 276 height 276
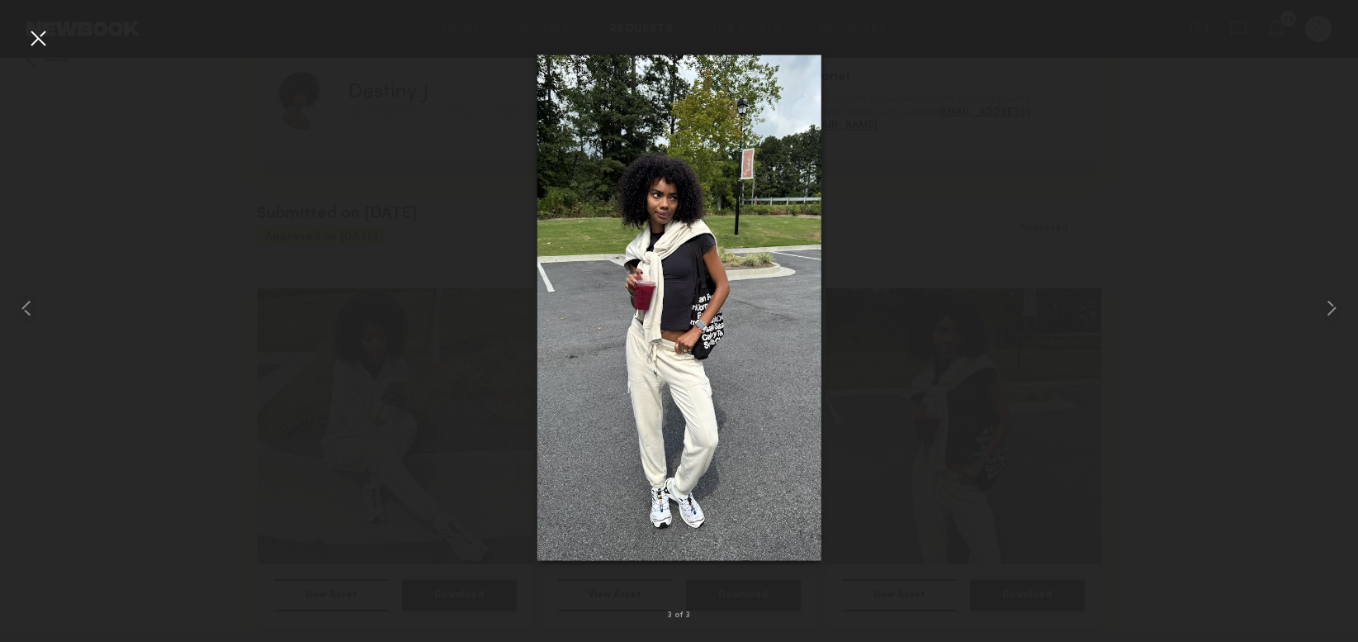
drag, startPoint x: 718, startPoint y: 386, endPoint x: 545, endPoint y: 4, distance: 419.1
click at [0, 0] on nb-gallery-light "3 of 3" at bounding box center [679, 321] width 1358 height 642
click at [40, 46] on div at bounding box center [38, 38] width 26 height 26
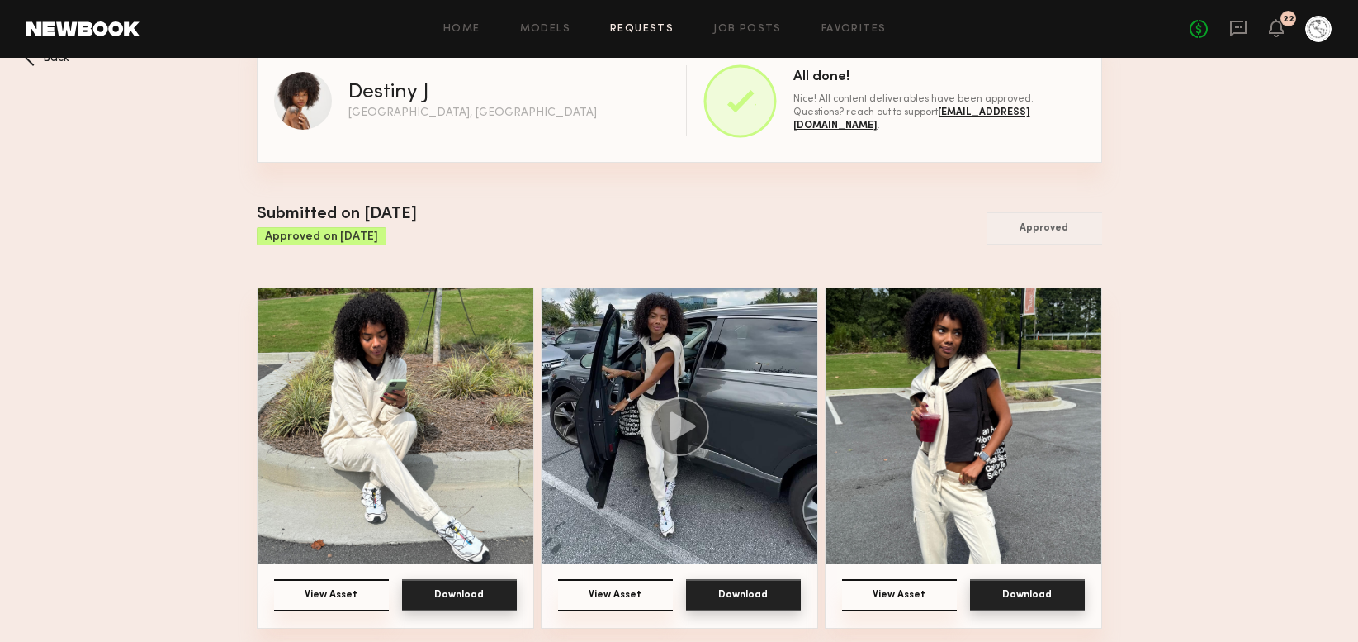
click at [652, 31] on link "Requests" at bounding box center [642, 29] width 64 height 11
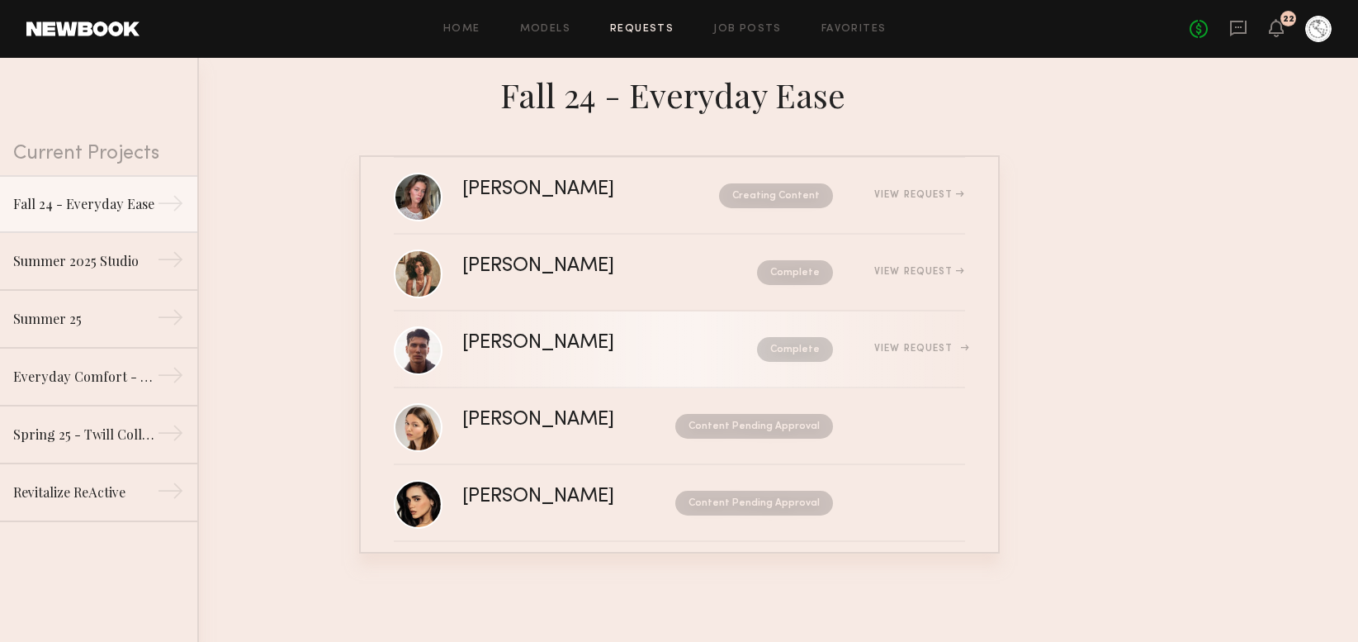
scroll to position [351, 0]
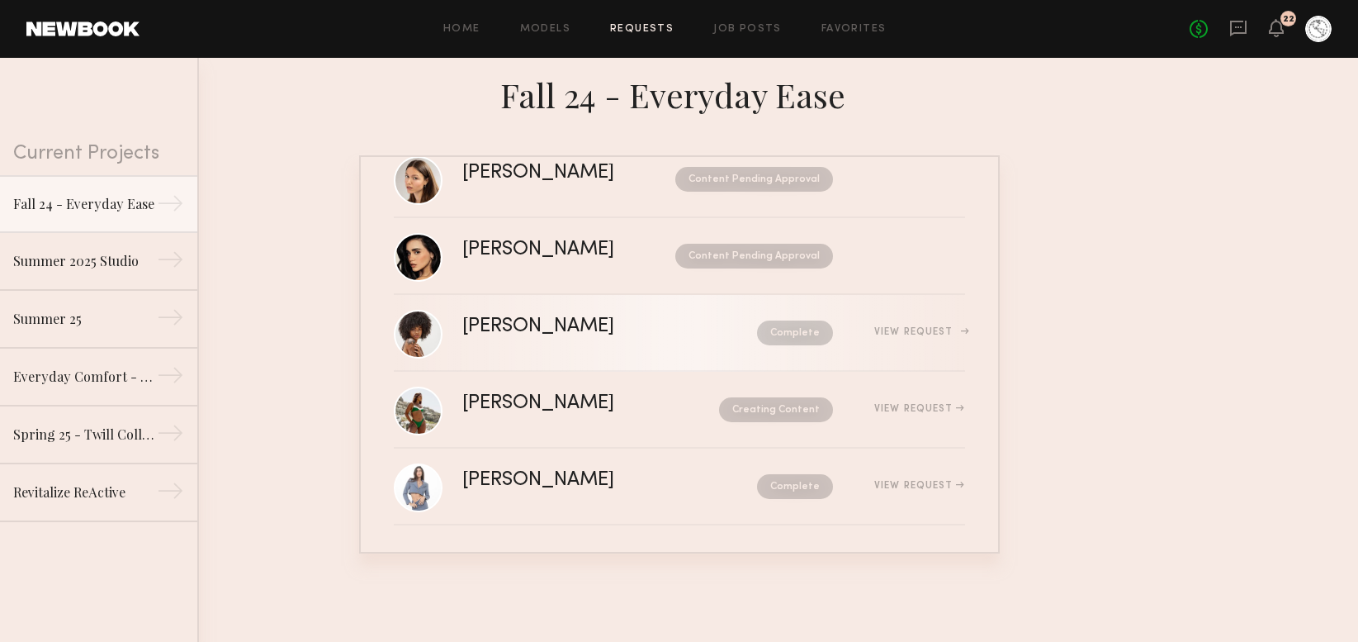
click at [520, 332] on div "[PERSON_NAME]" at bounding box center [574, 326] width 224 height 19
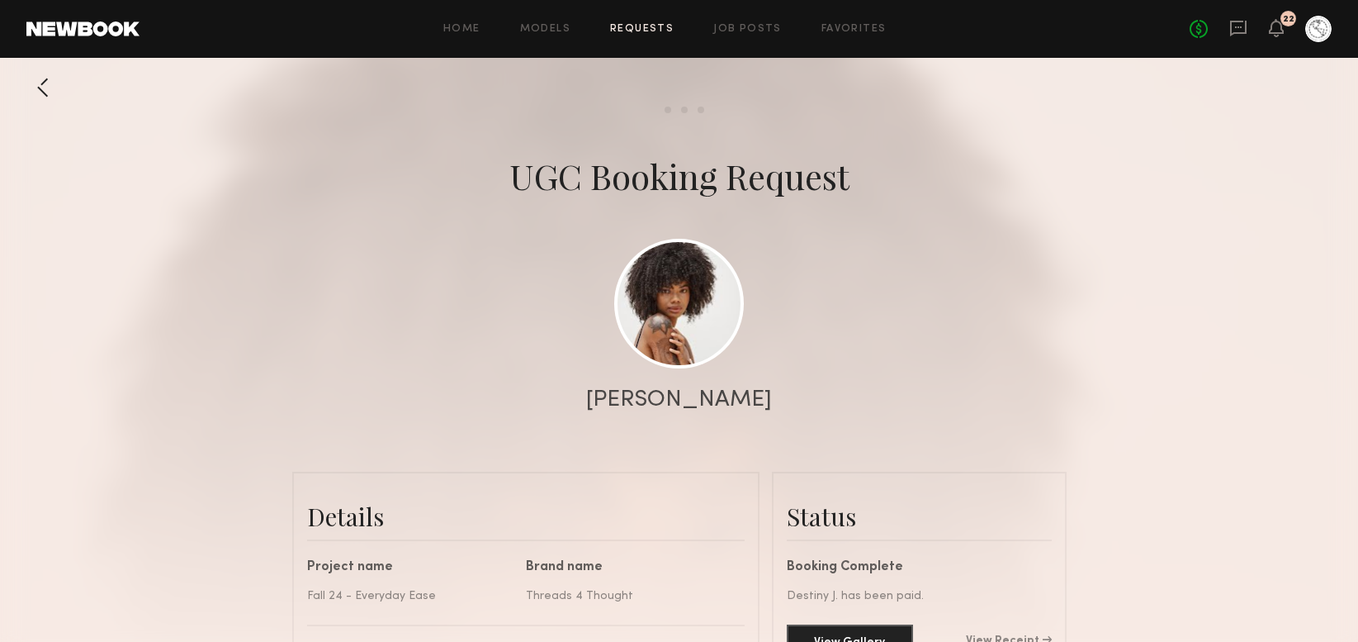
scroll to position [104, 0]
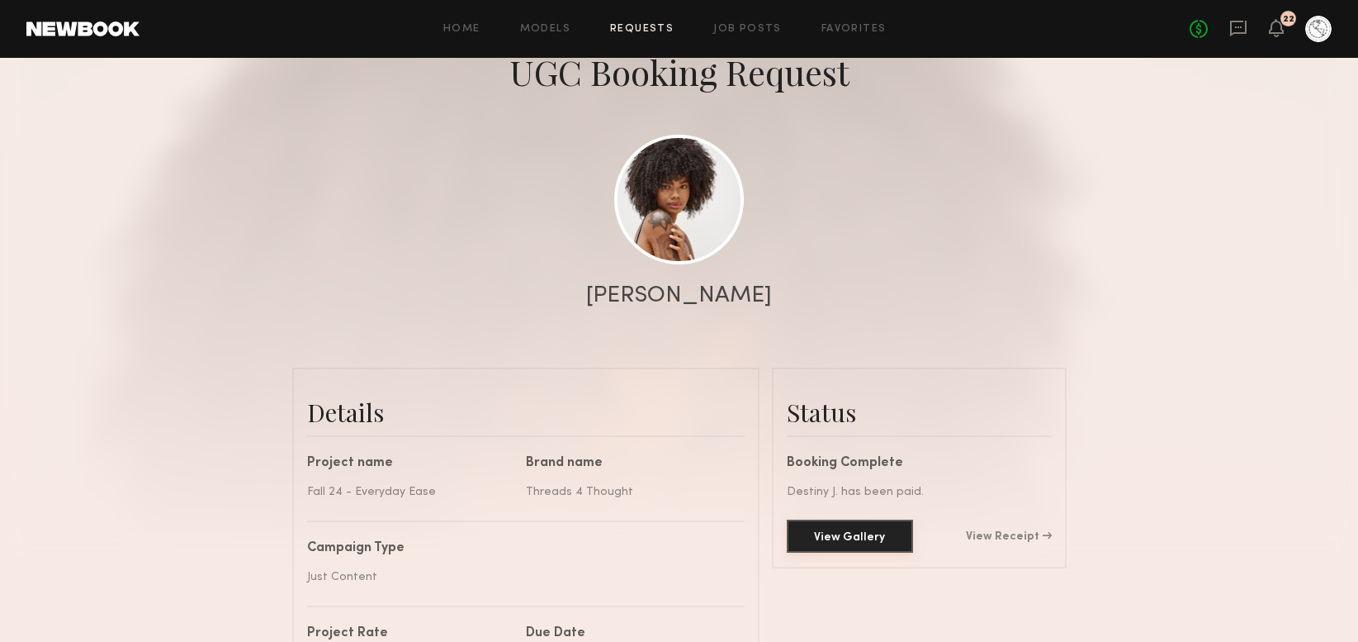
click at [845, 538] on button "View Gallery" at bounding box center [850, 535] width 126 height 33
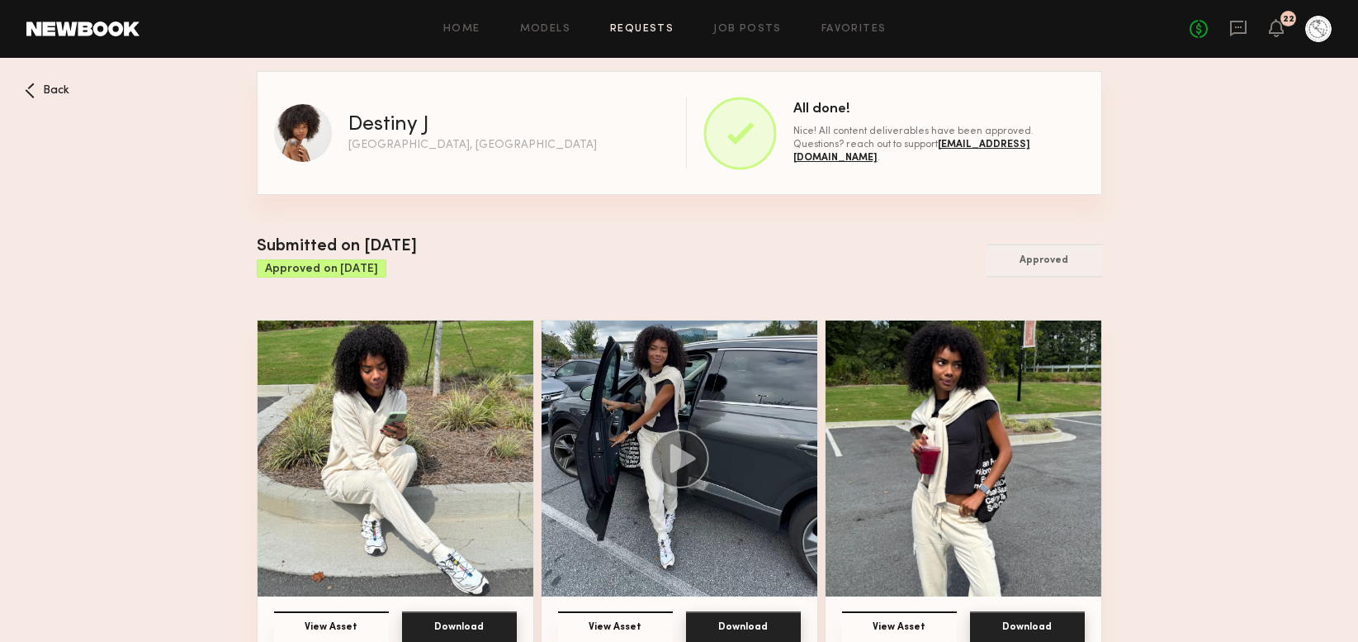
click at [35, 91] on div "Back" at bounding box center [47, 91] width 45 height 16
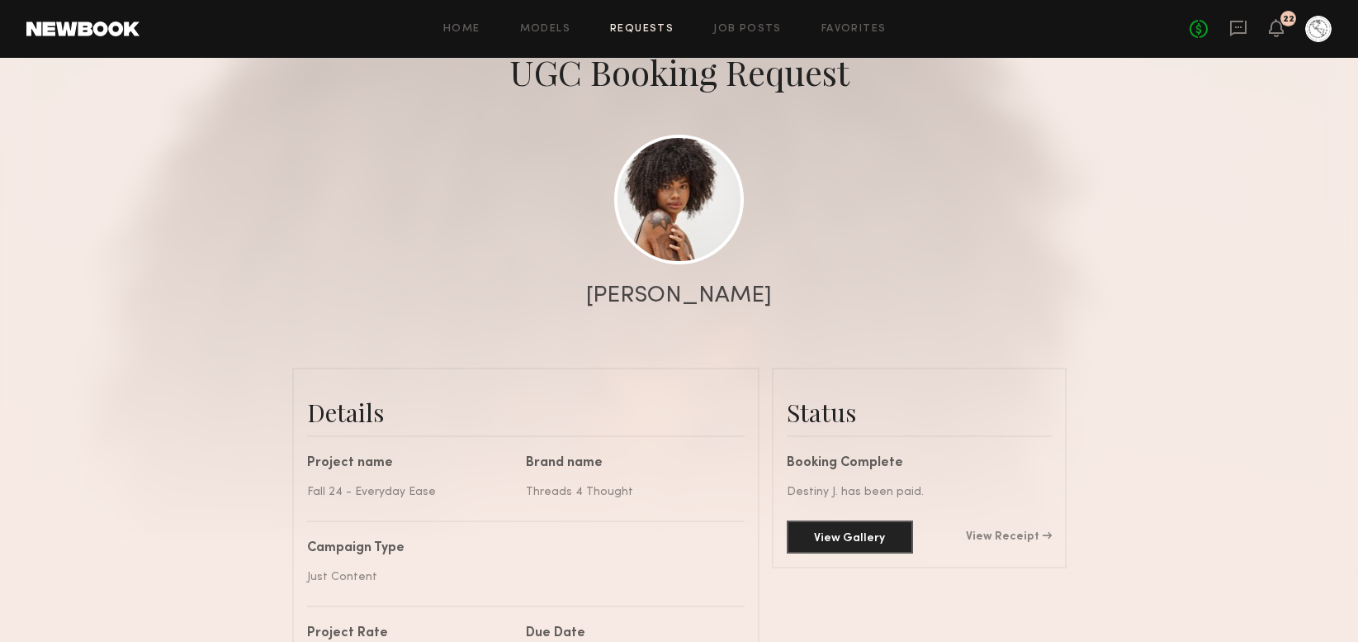
scroll to position [1307, 0]
click at [634, 30] on link "Requests" at bounding box center [642, 29] width 64 height 11
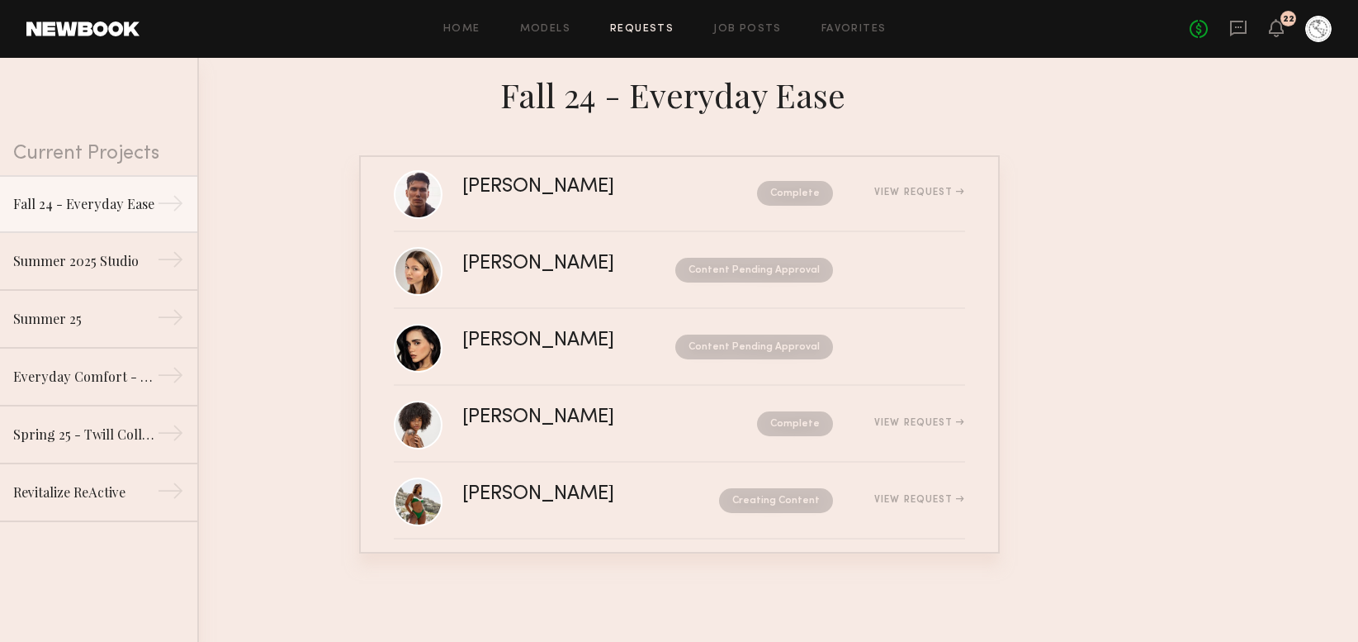
scroll to position [262, 0]
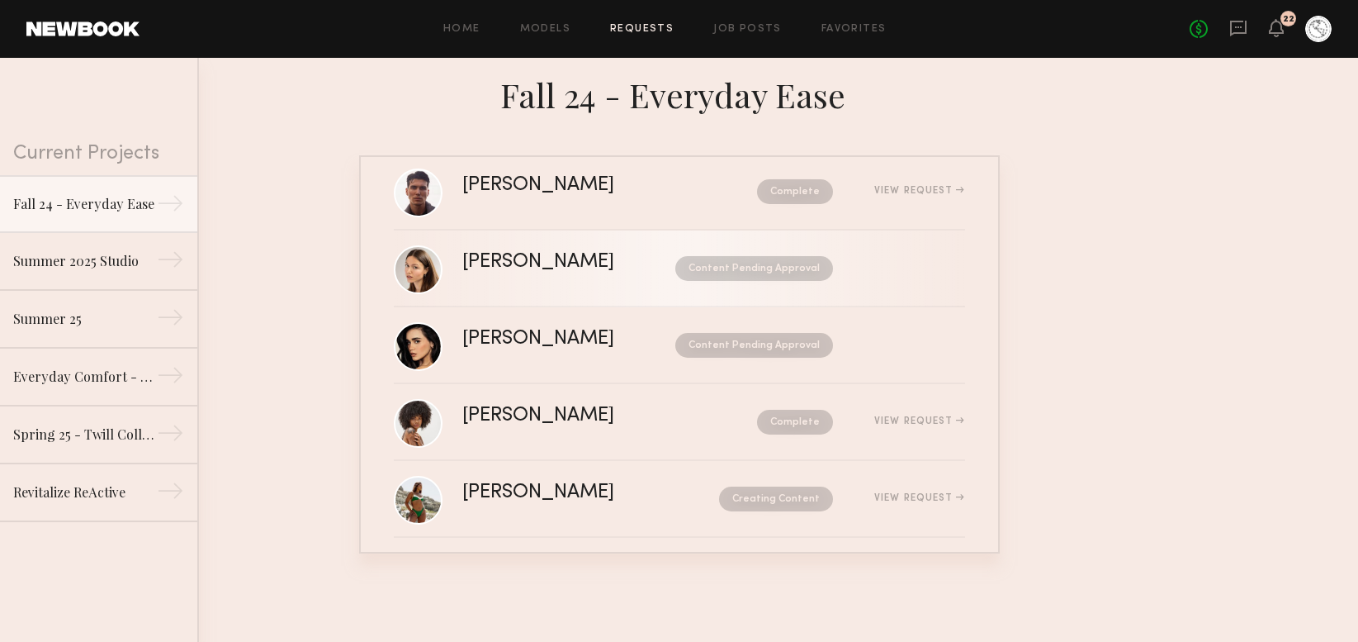
click at [561, 263] on div "[PERSON_NAME]" at bounding box center [553, 262] width 182 height 19
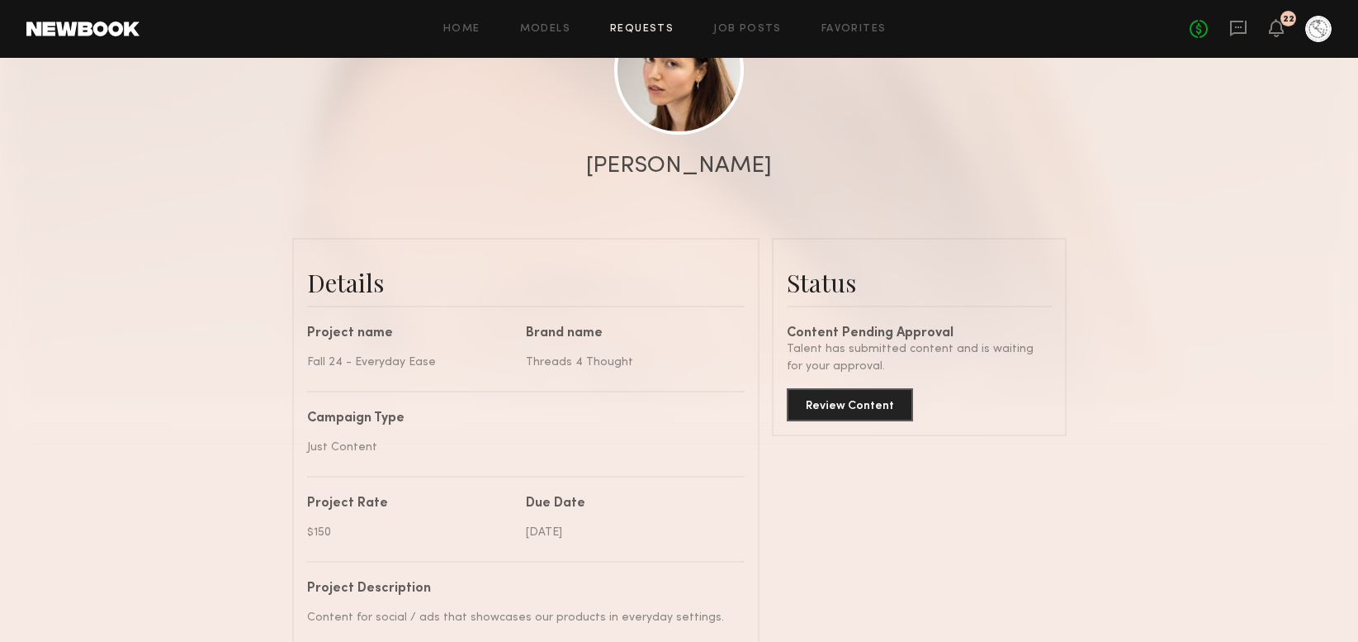
scroll to position [236, 0]
click at [850, 405] on button "Review Content" at bounding box center [850, 401] width 126 height 33
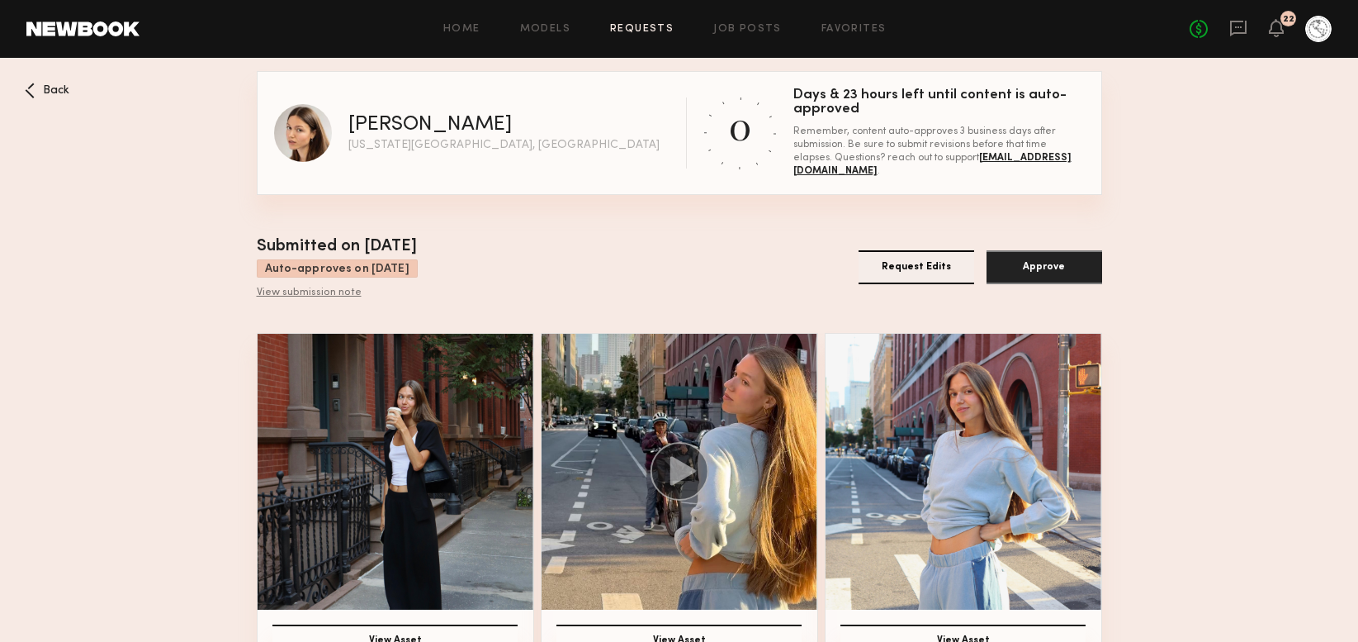
click at [1029, 272] on button "Approve" at bounding box center [1045, 267] width 116 height 34
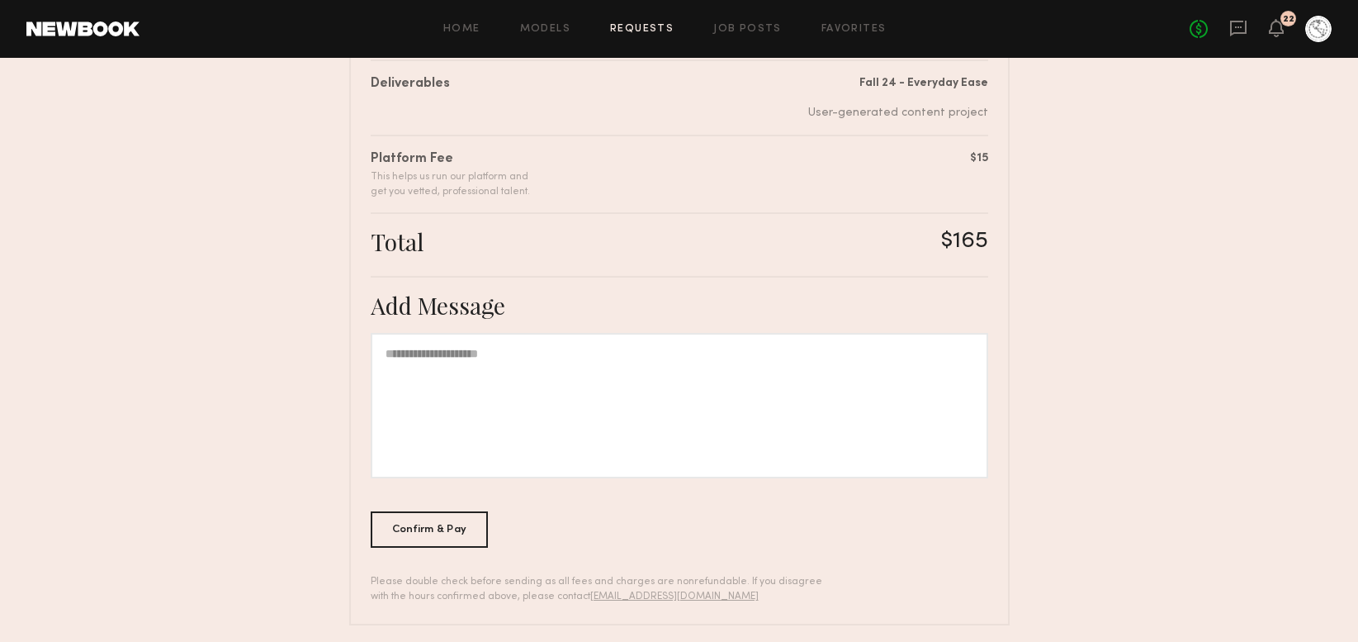
scroll to position [352, 0]
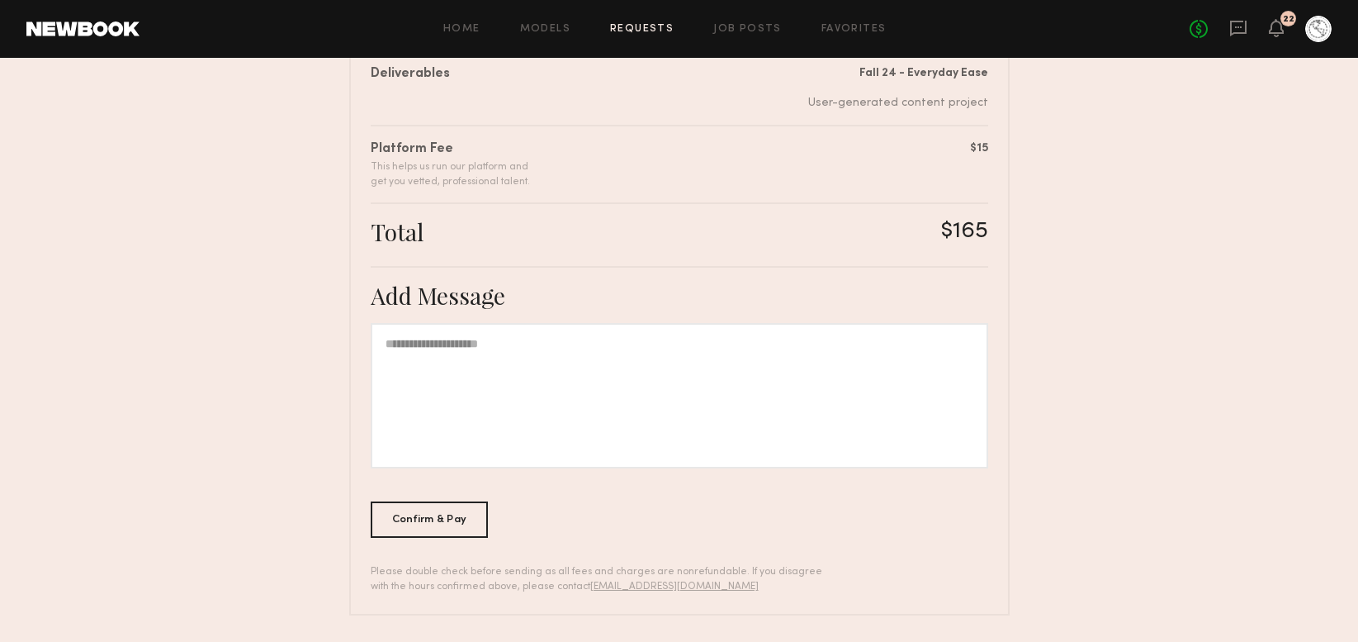
click at [577, 367] on div at bounding box center [680, 395] width 618 height 145
click at [455, 514] on div "Confirm & Pay" at bounding box center [430, 518] width 118 height 36
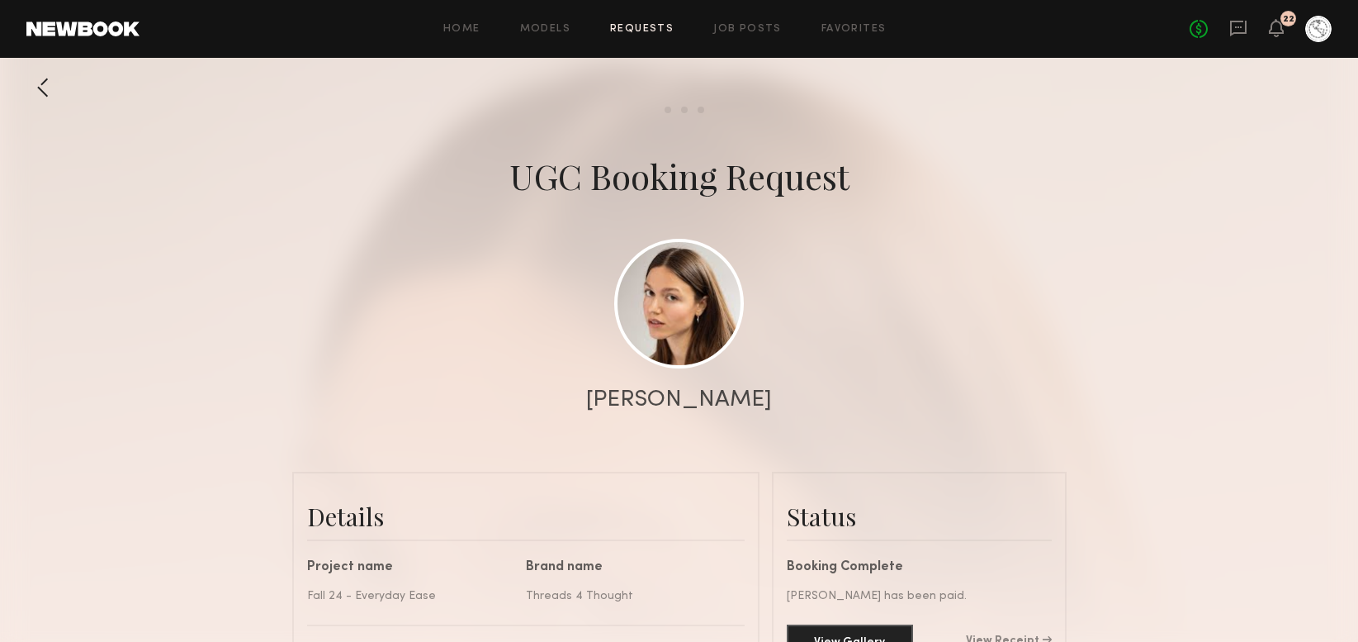
scroll to position [1710, 0]
click at [636, 34] on link "Requests" at bounding box center [642, 29] width 64 height 11
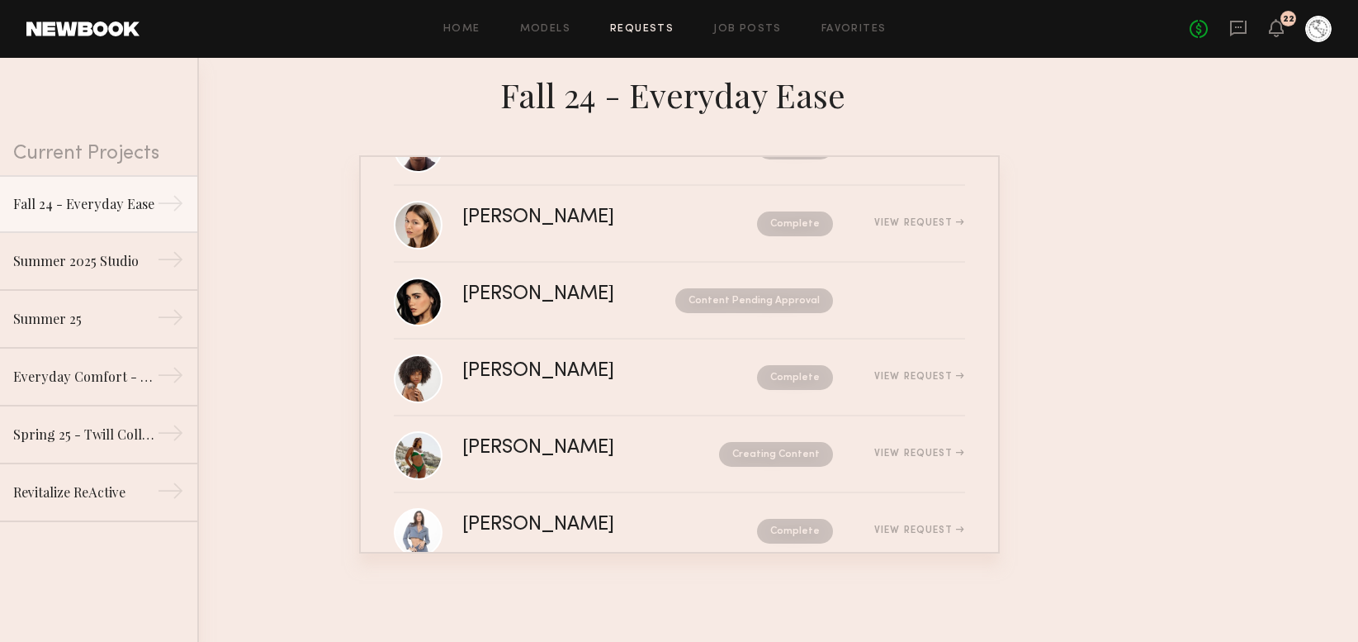
scroll to position [351, 0]
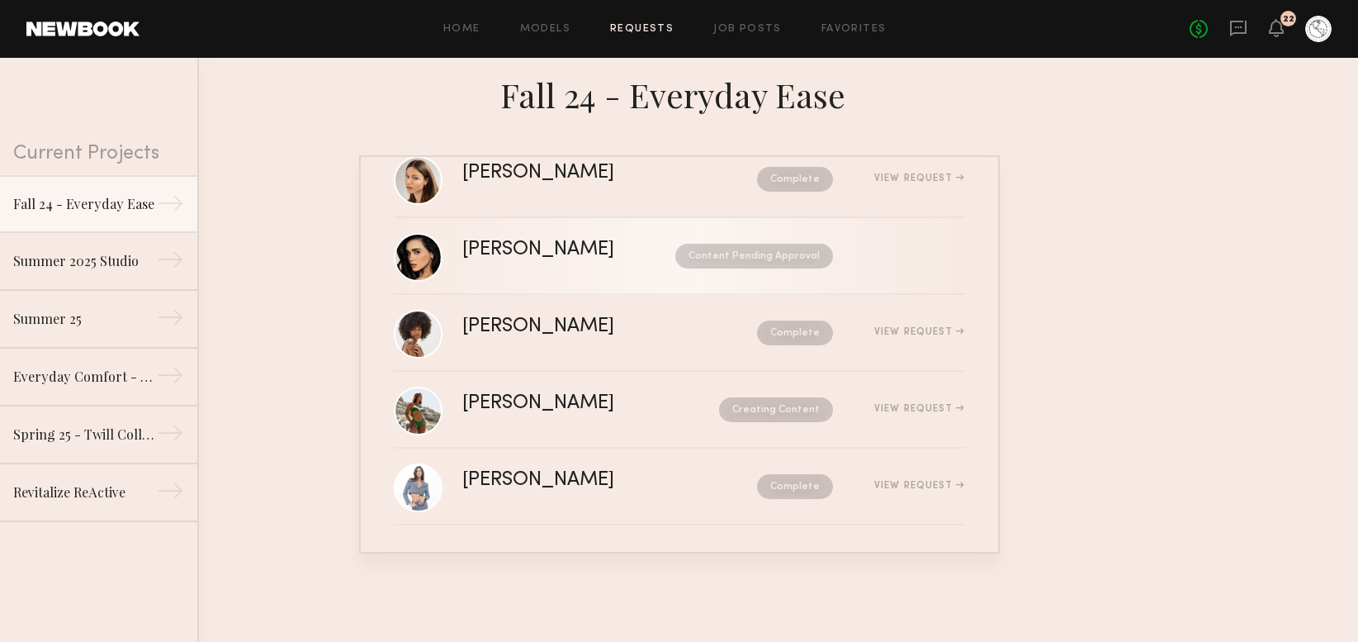
click at [534, 253] on div "[PERSON_NAME]" at bounding box center [553, 249] width 182 height 19
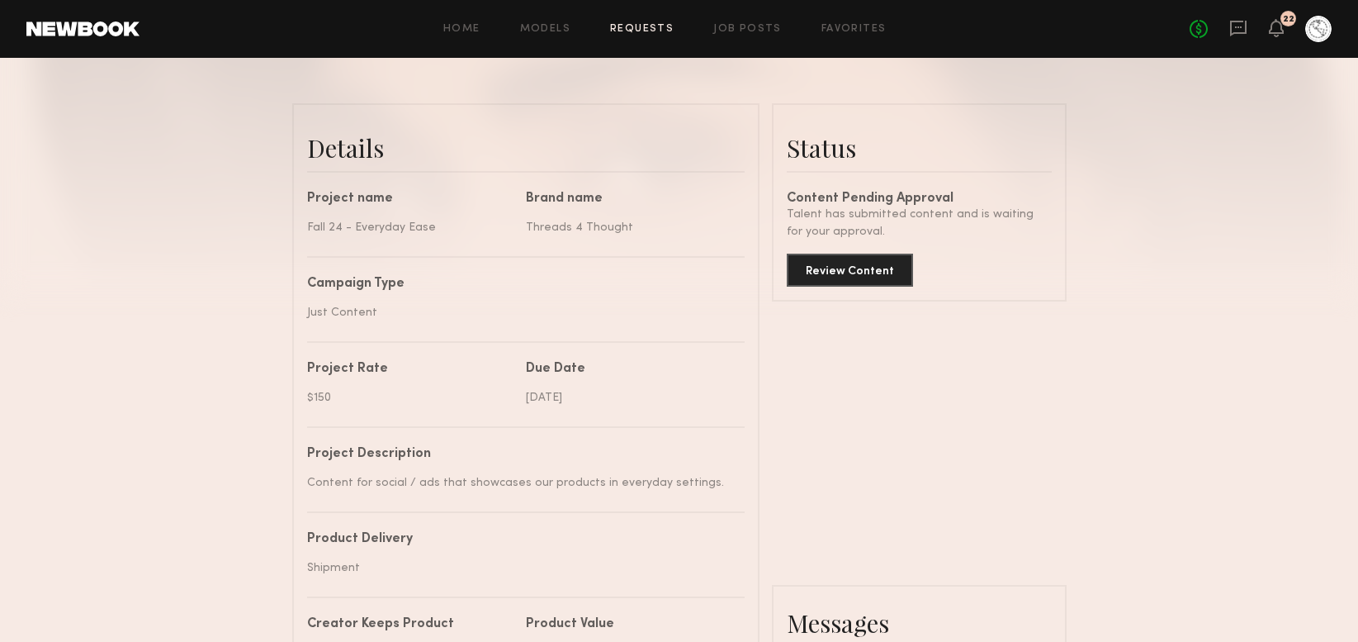
scroll to position [369, 0]
click at [827, 270] on button "Review Content" at bounding box center [850, 268] width 126 height 33
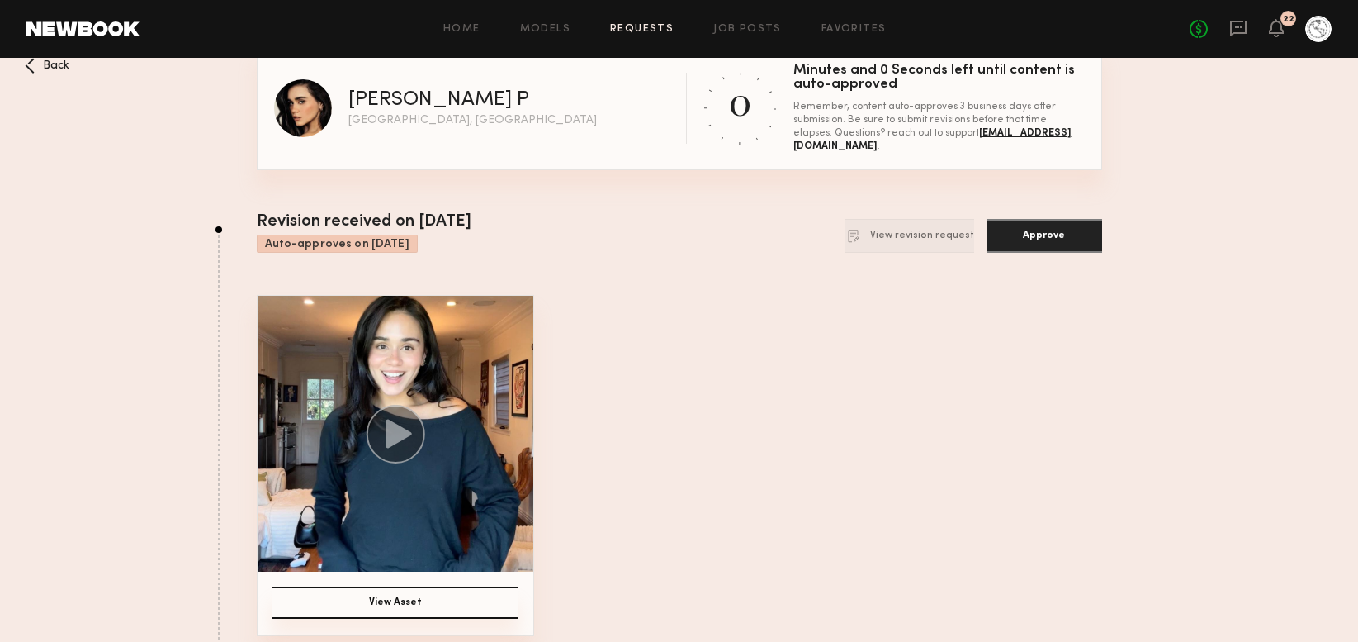
scroll to position [23, 0]
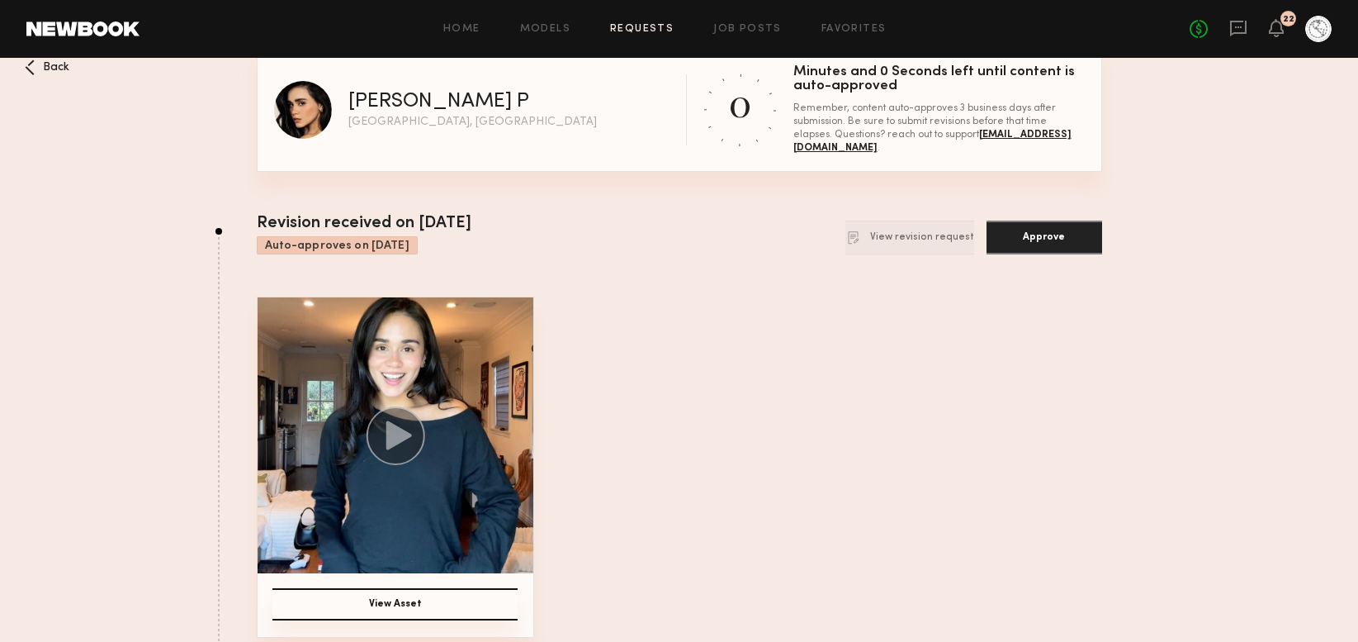
click at [407, 429] on circle at bounding box center [395, 435] width 59 height 59
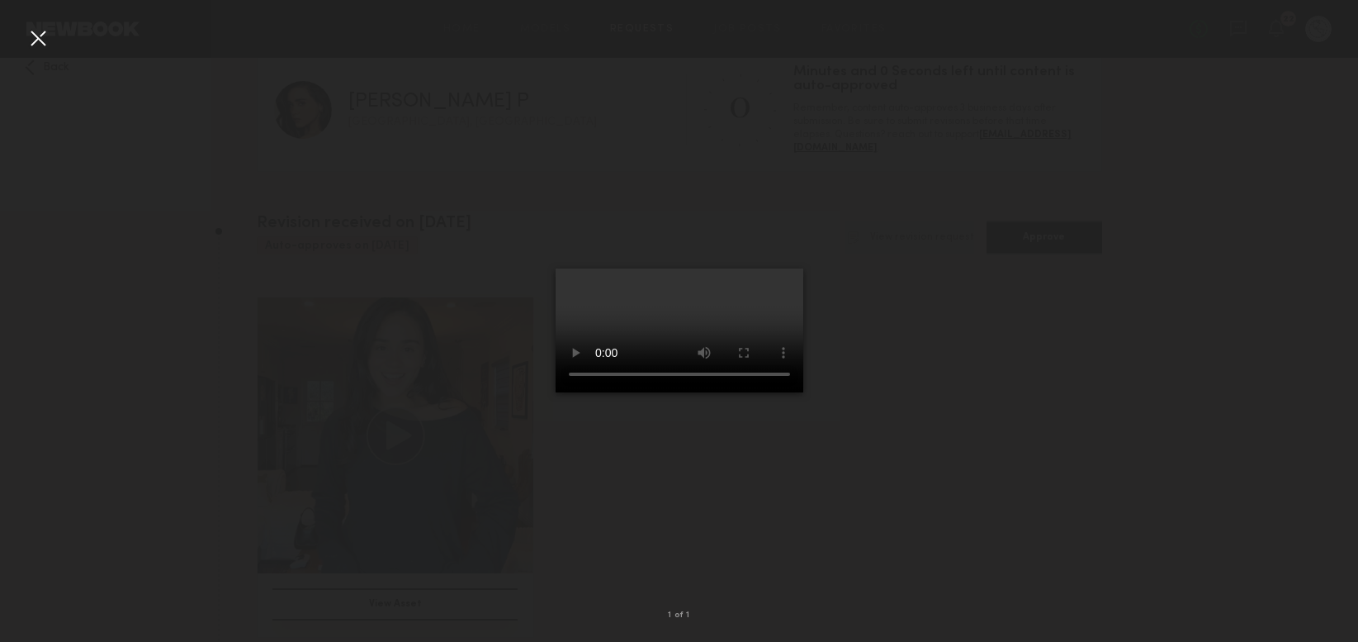
click at [1045, 332] on div at bounding box center [679, 307] width 1358 height 562
click at [45, 42] on div at bounding box center [38, 38] width 26 height 26
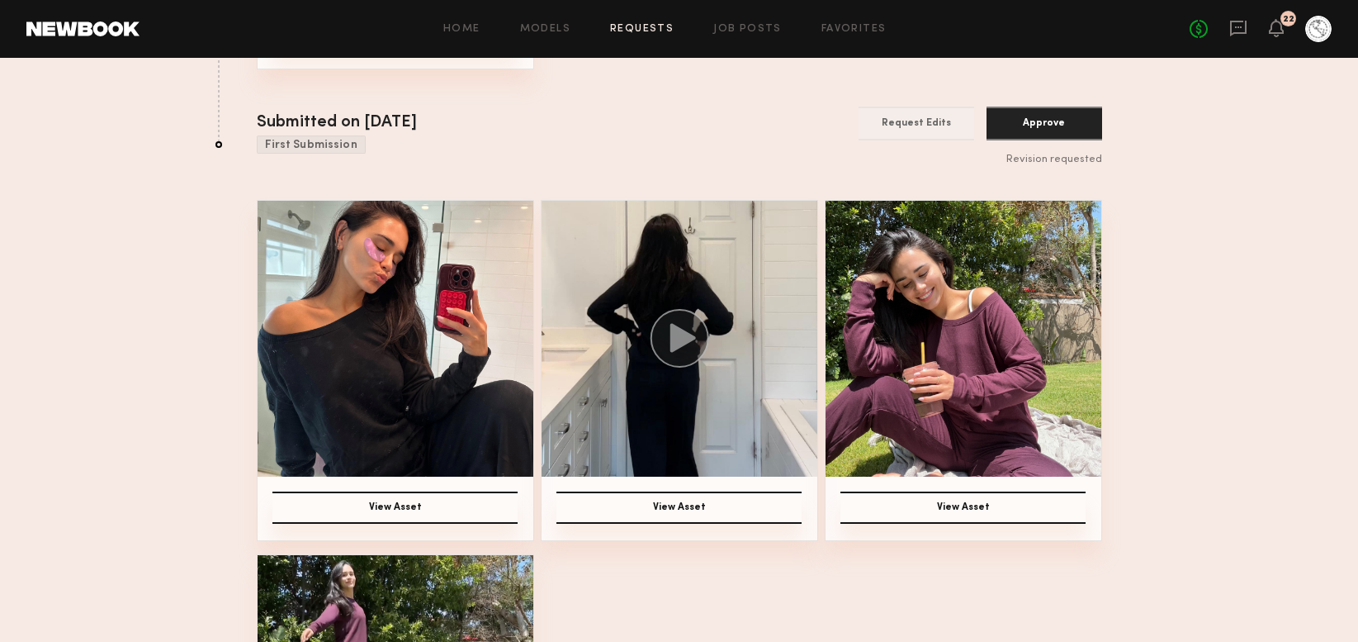
scroll to position [594, 0]
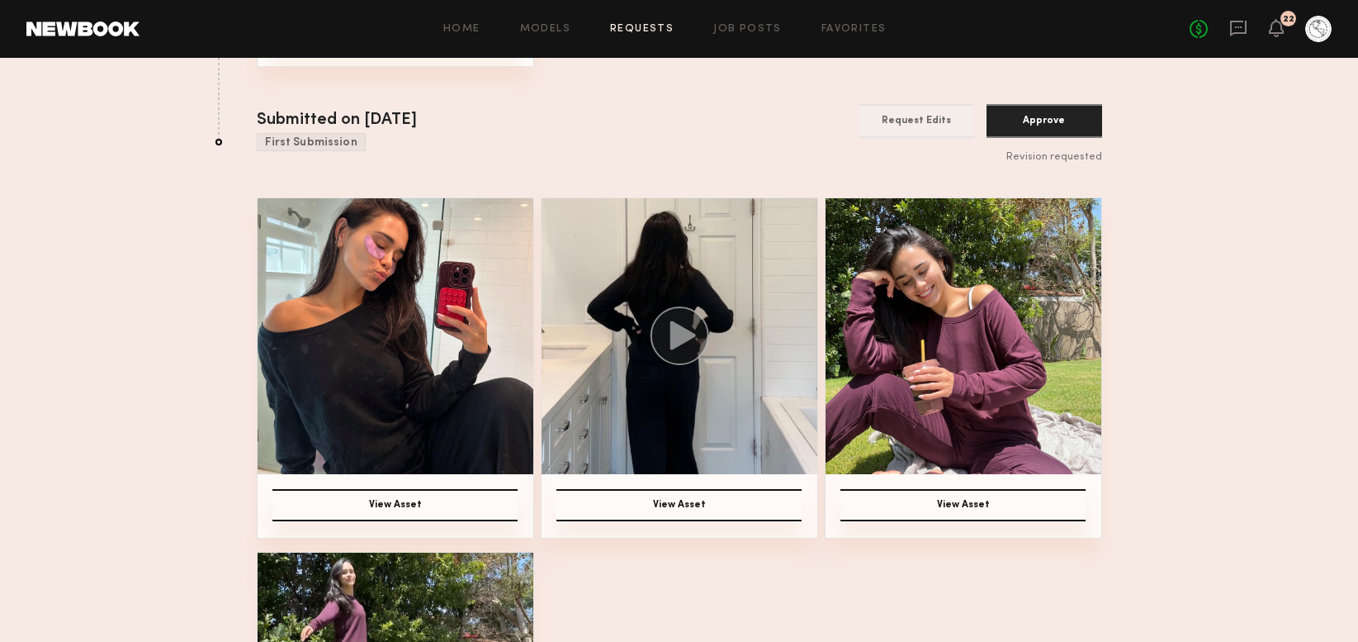
click at [683, 339] on icon at bounding box center [683, 335] width 26 height 29
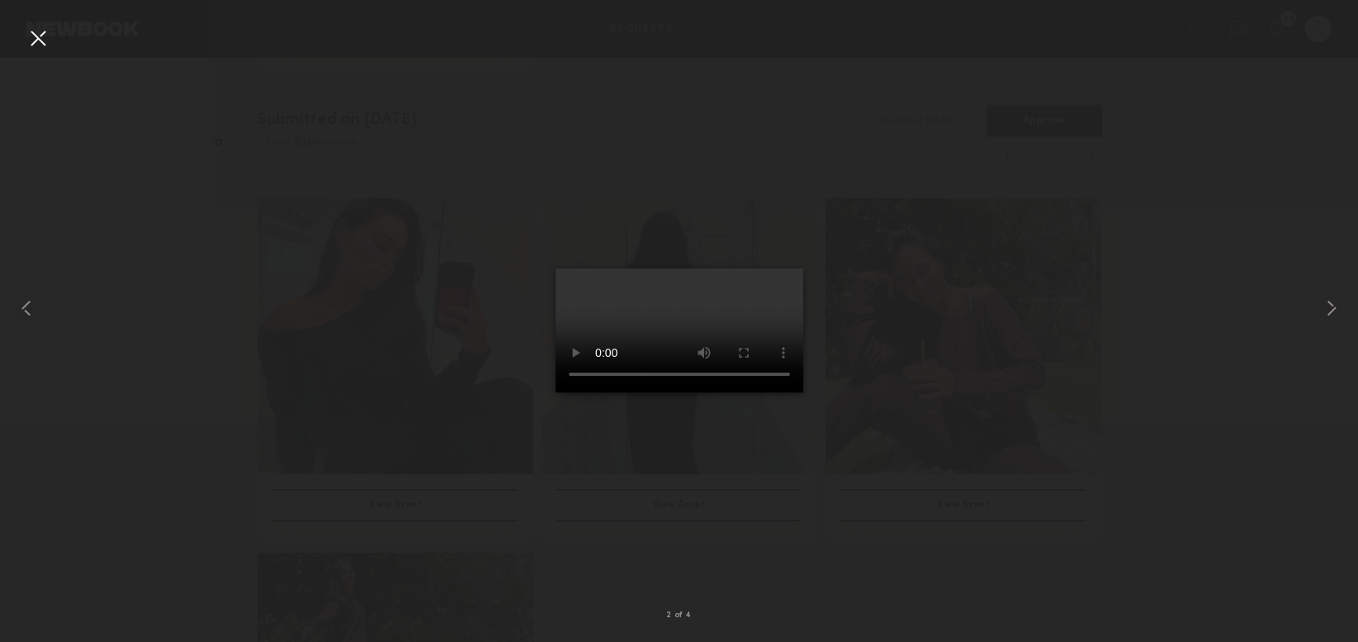
click at [860, 596] on div "2 of 4" at bounding box center [679, 615] width 1358 height 53
click at [36, 39] on div at bounding box center [38, 38] width 26 height 26
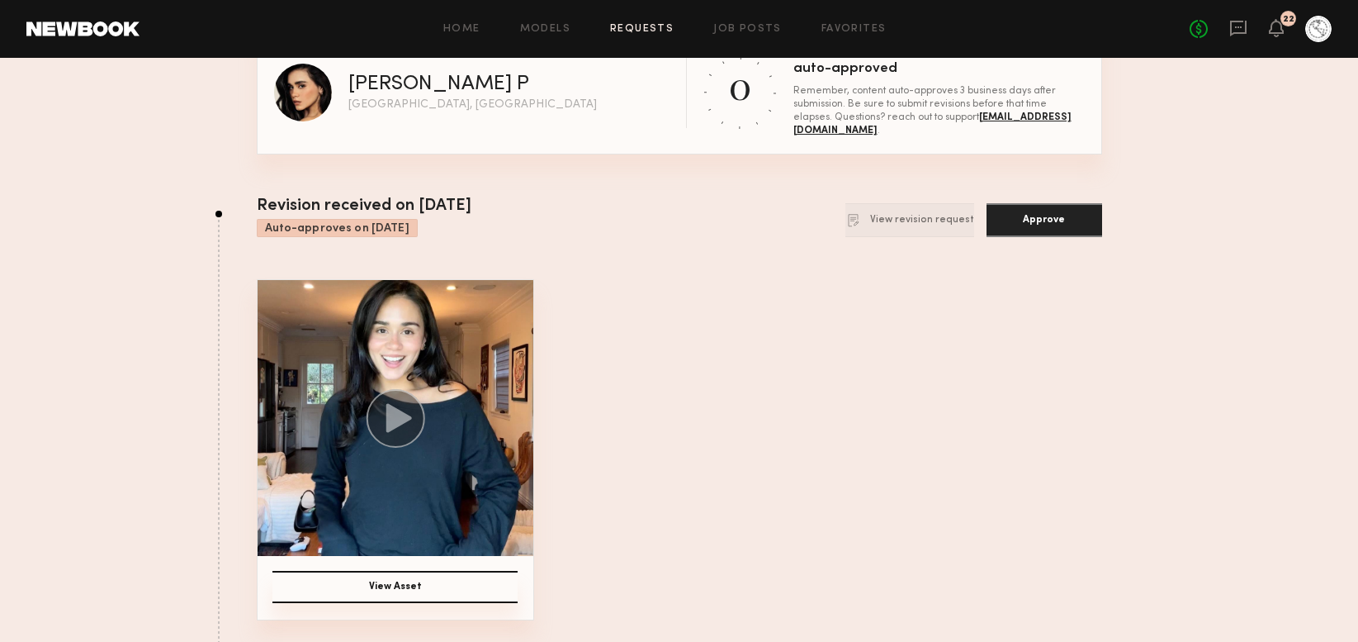
scroll to position [0, 0]
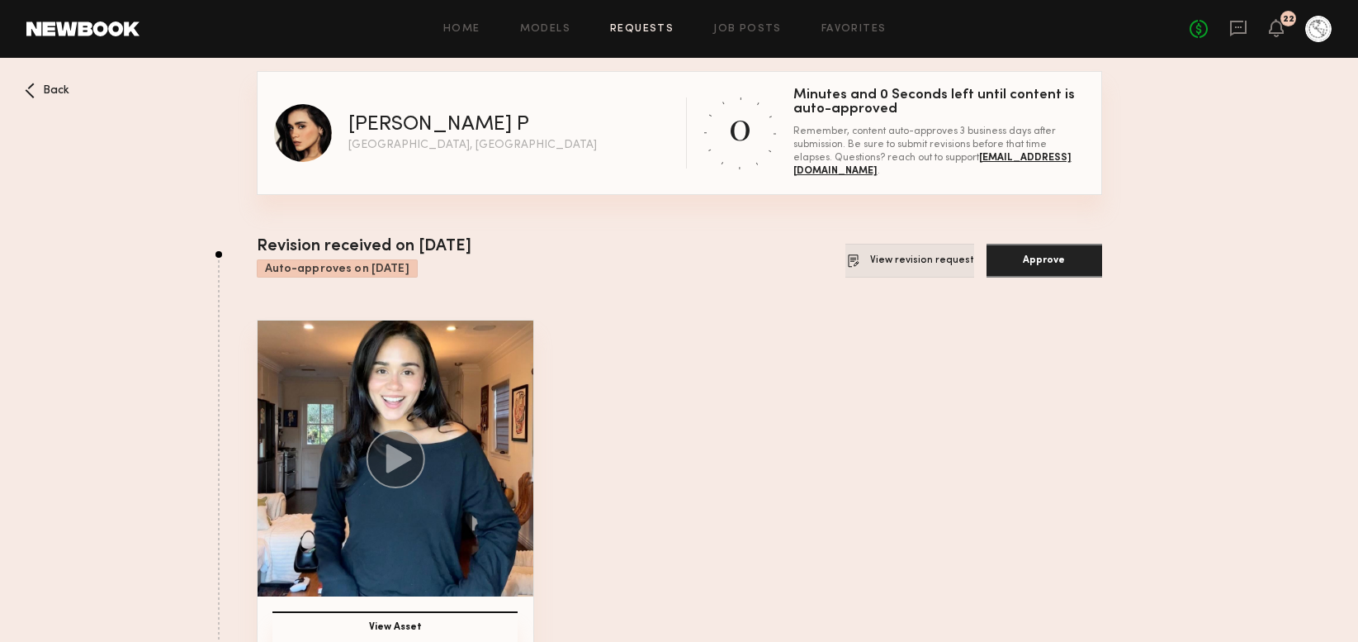
click at [888, 262] on button "View revision request" at bounding box center [910, 261] width 129 height 34
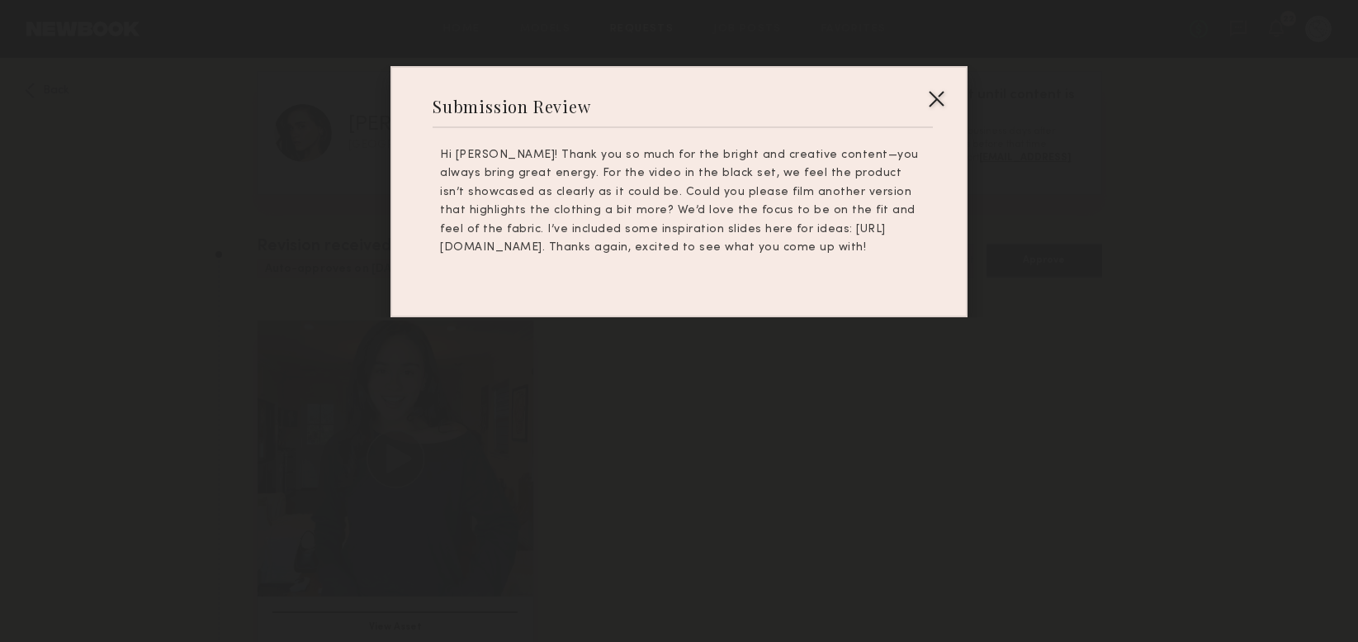
click at [937, 95] on div at bounding box center [936, 98] width 26 height 26
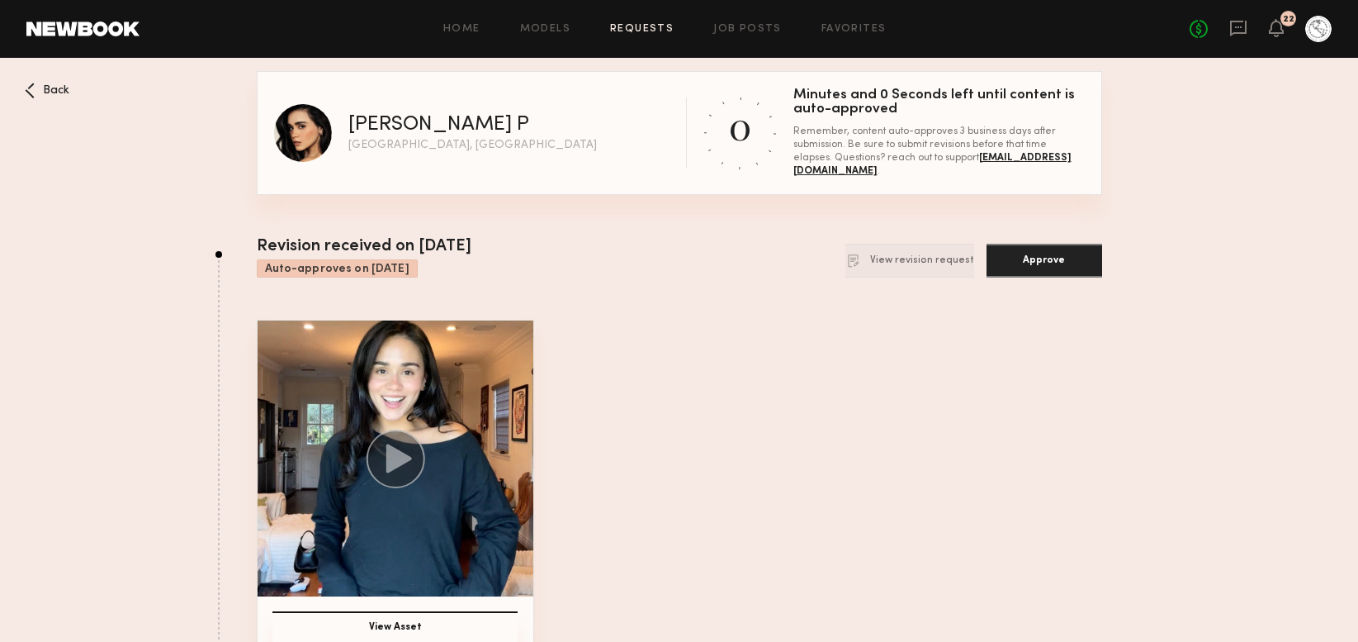
click at [1031, 268] on button "Approve" at bounding box center [1045, 261] width 116 height 34
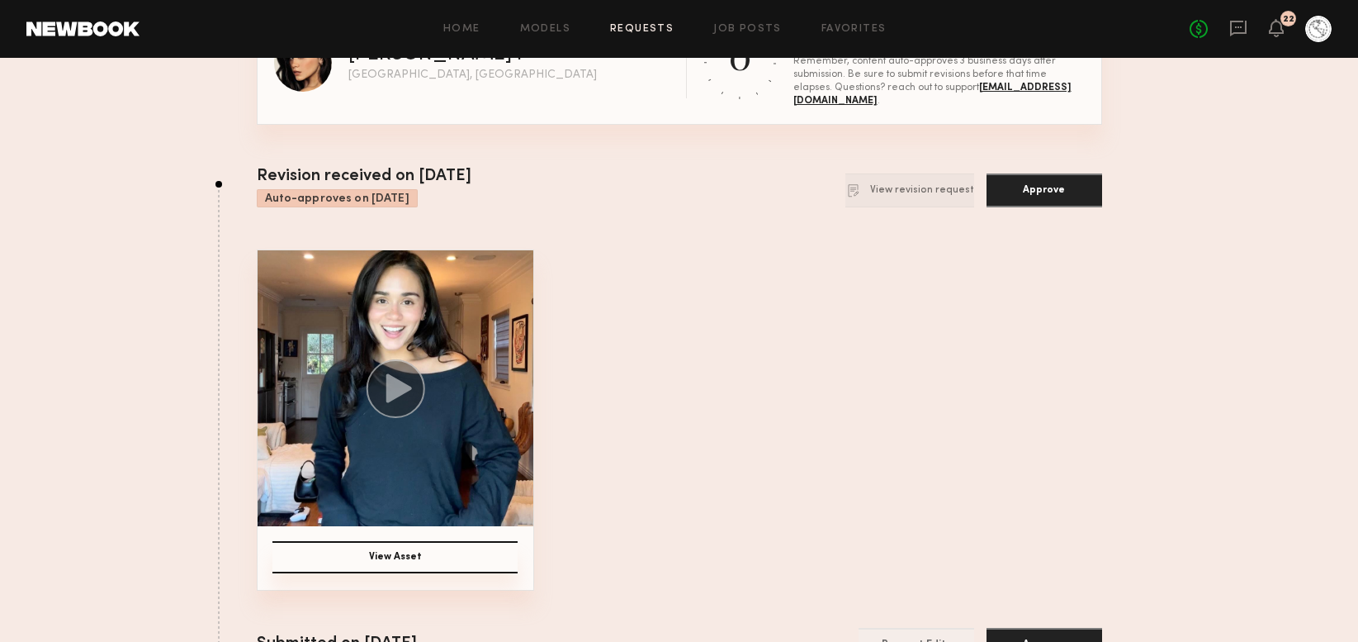
scroll to position [73, 0]
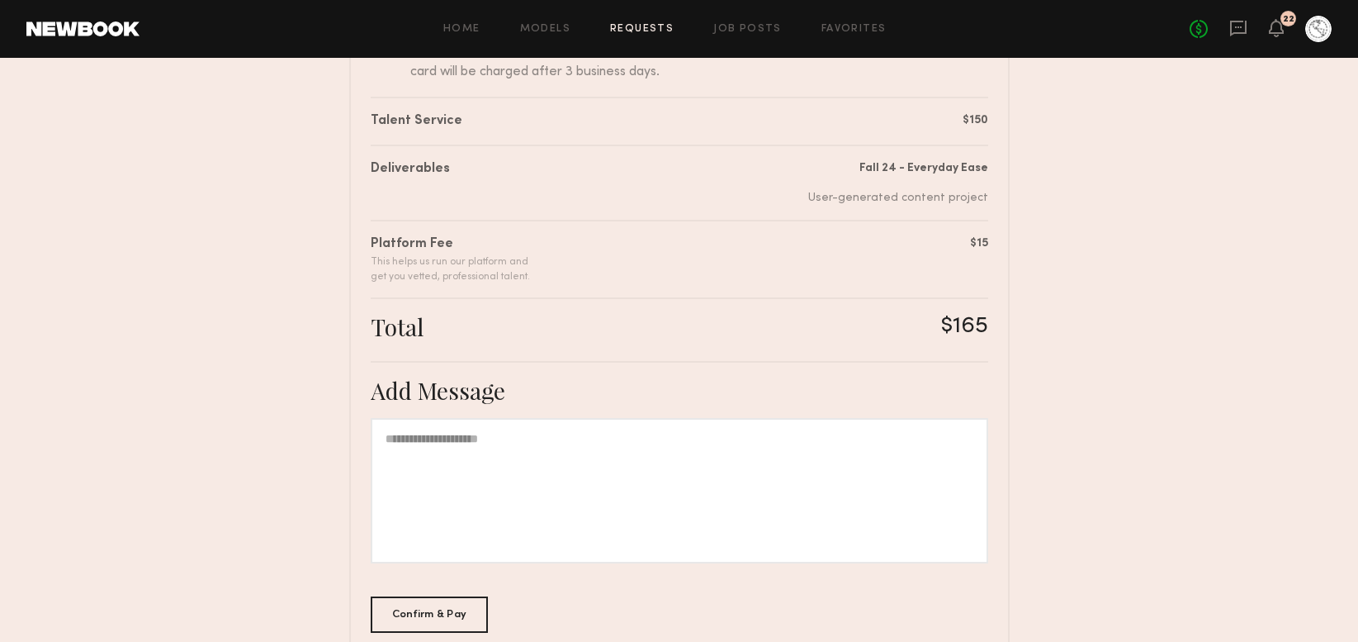
scroll to position [262, 0]
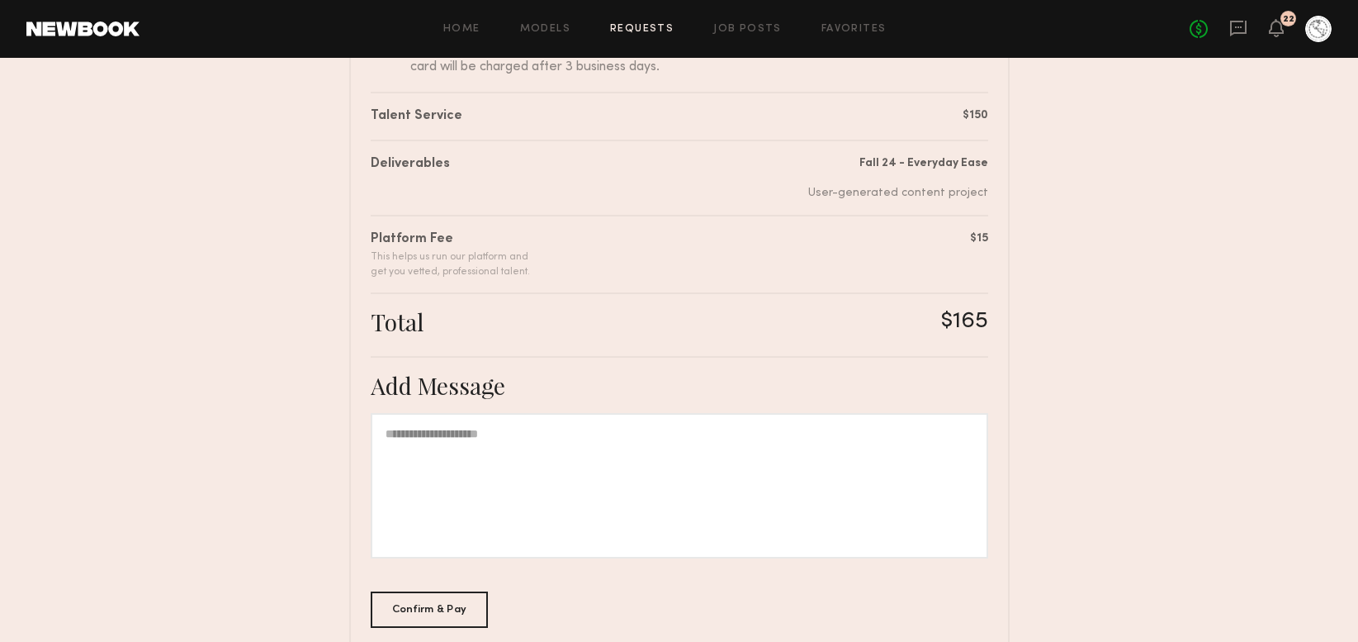
click at [470, 446] on div at bounding box center [680, 485] width 618 height 145
click at [395, 601] on div "Confirm & Pay" at bounding box center [430, 608] width 118 height 36
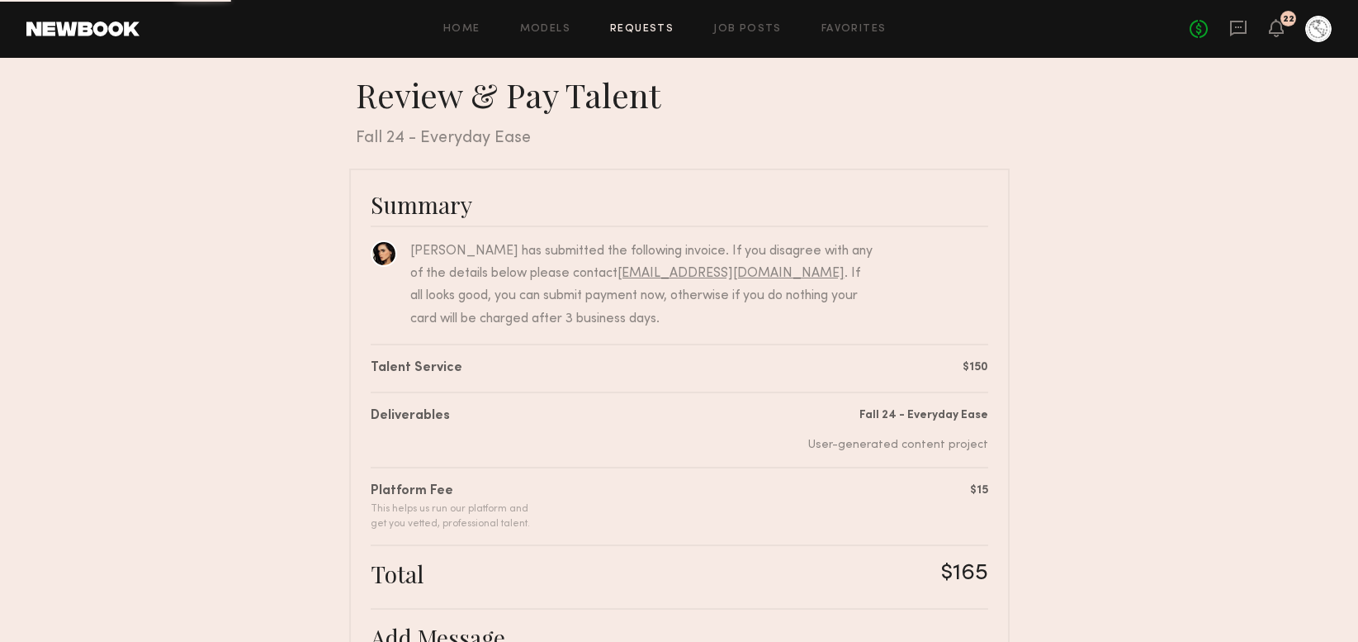
scroll to position [0, 0]
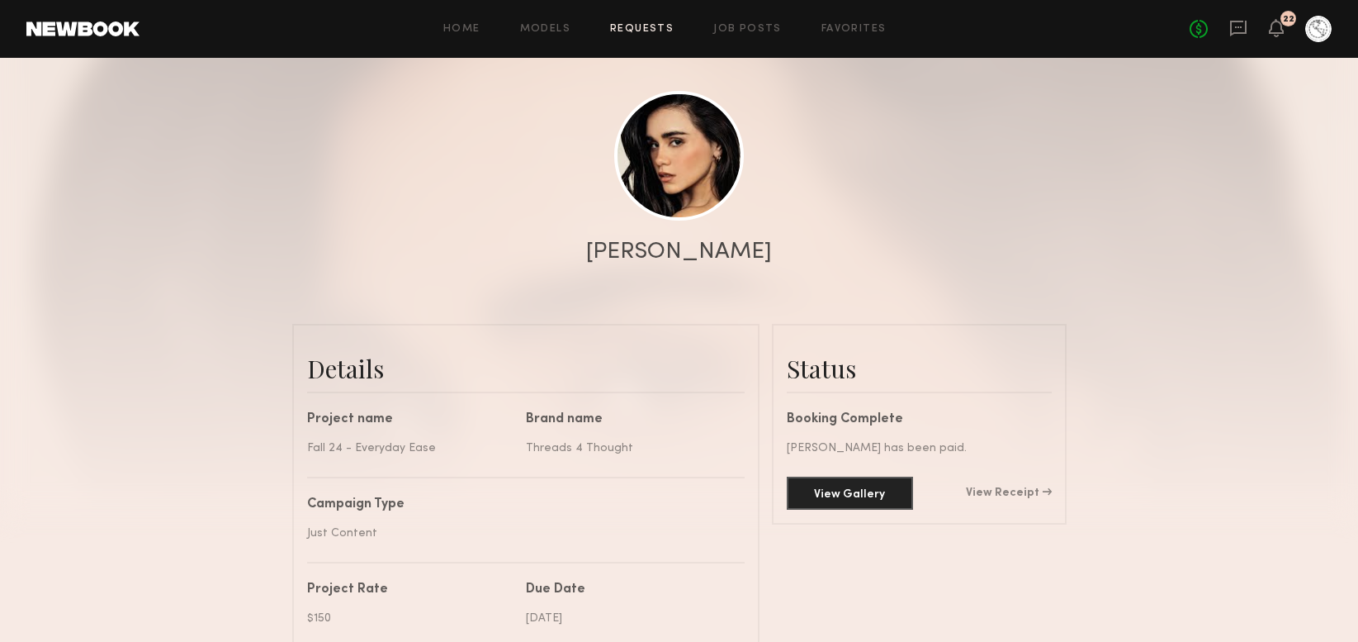
scroll to position [149, 0]
click at [840, 500] on button "View Gallery" at bounding box center [850, 490] width 126 height 33
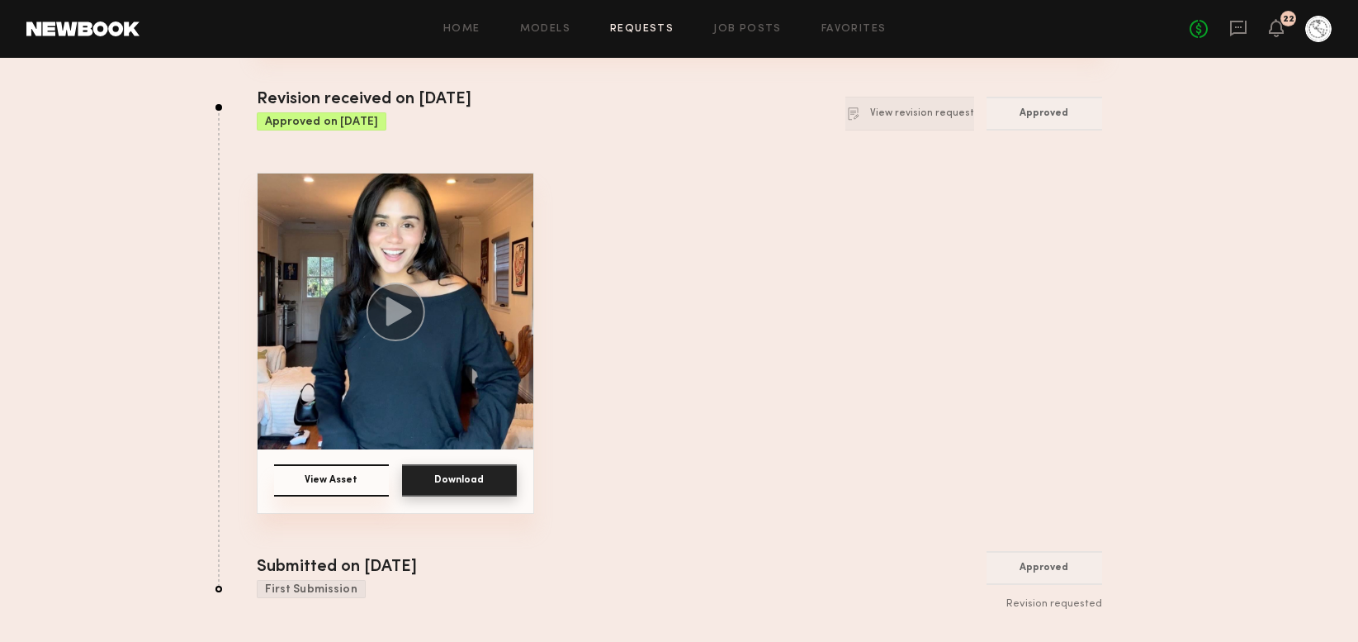
scroll to position [149, 0]
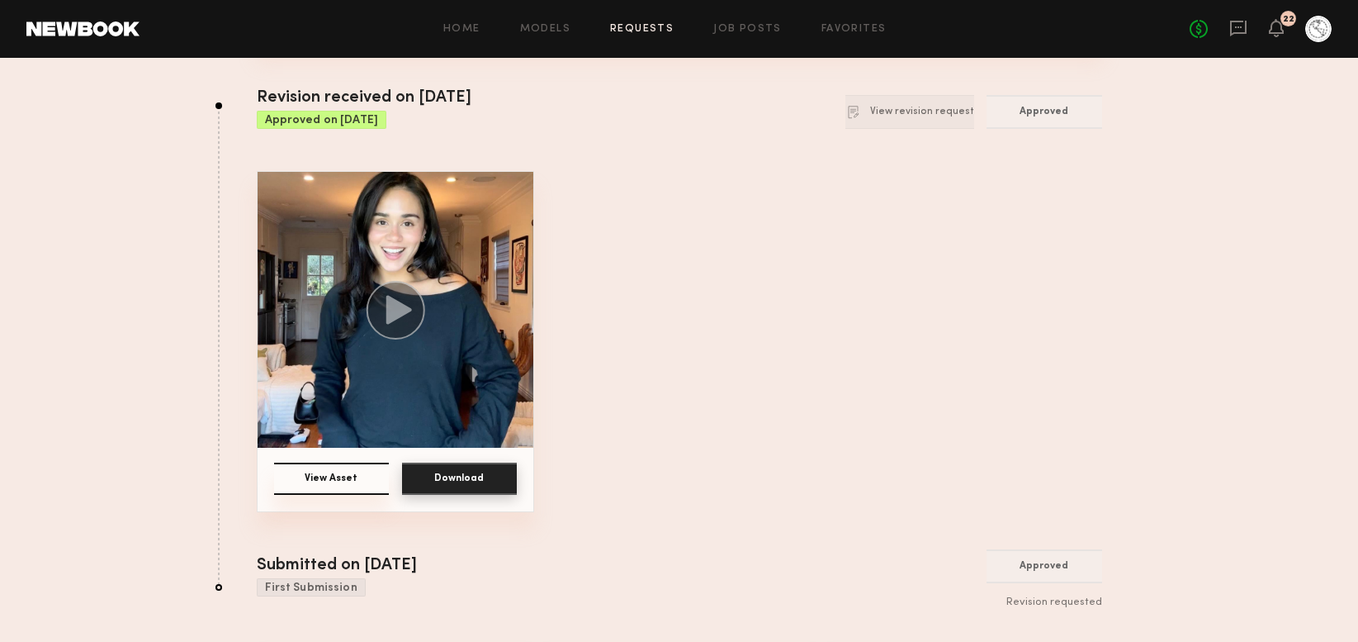
click at [462, 481] on button "Download" at bounding box center [459, 478] width 115 height 32
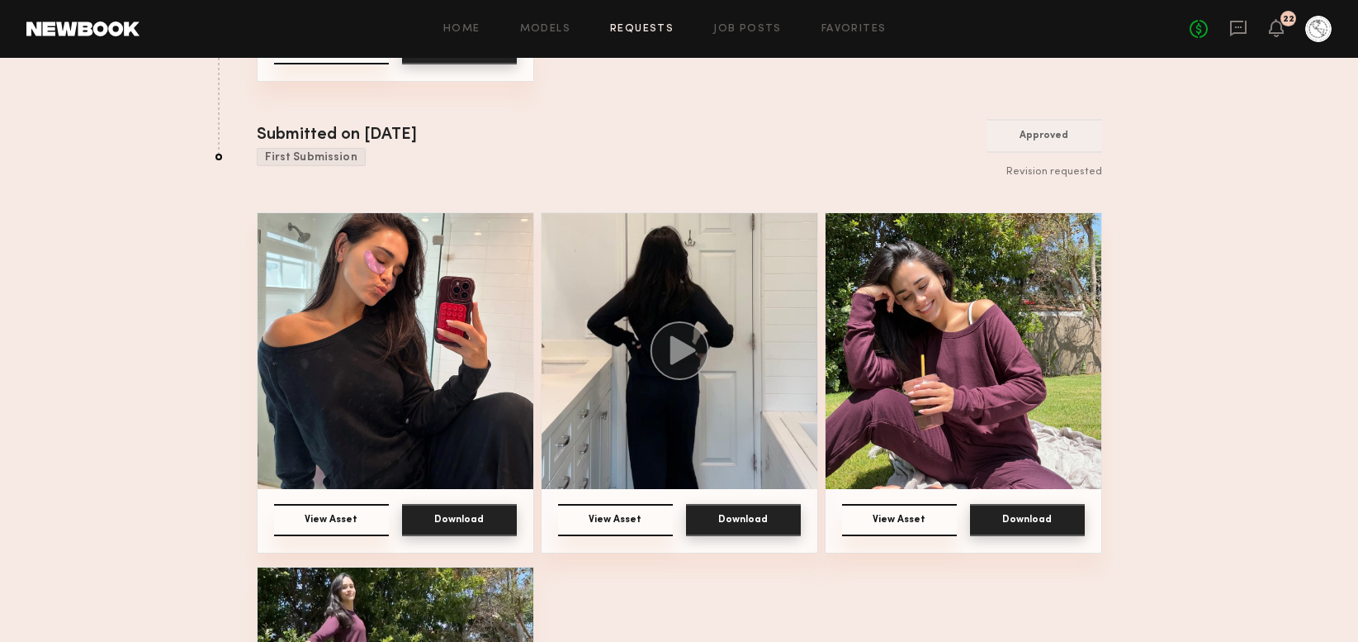
scroll to position [586, 0]
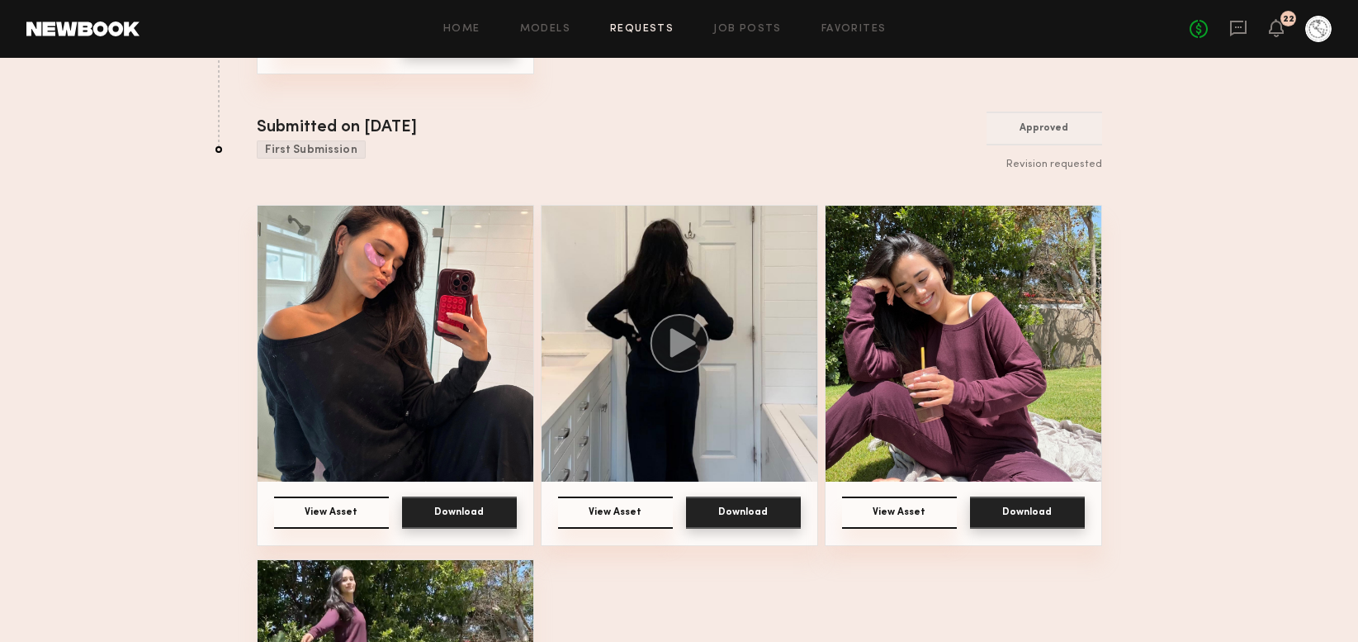
click at [468, 503] on button "Download" at bounding box center [459, 512] width 115 height 32
click at [742, 526] on button "Download" at bounding box center [743, 512] width 115 height 32
click at [966, 390] on img at bounding box center [964, 344] width 276 height 276
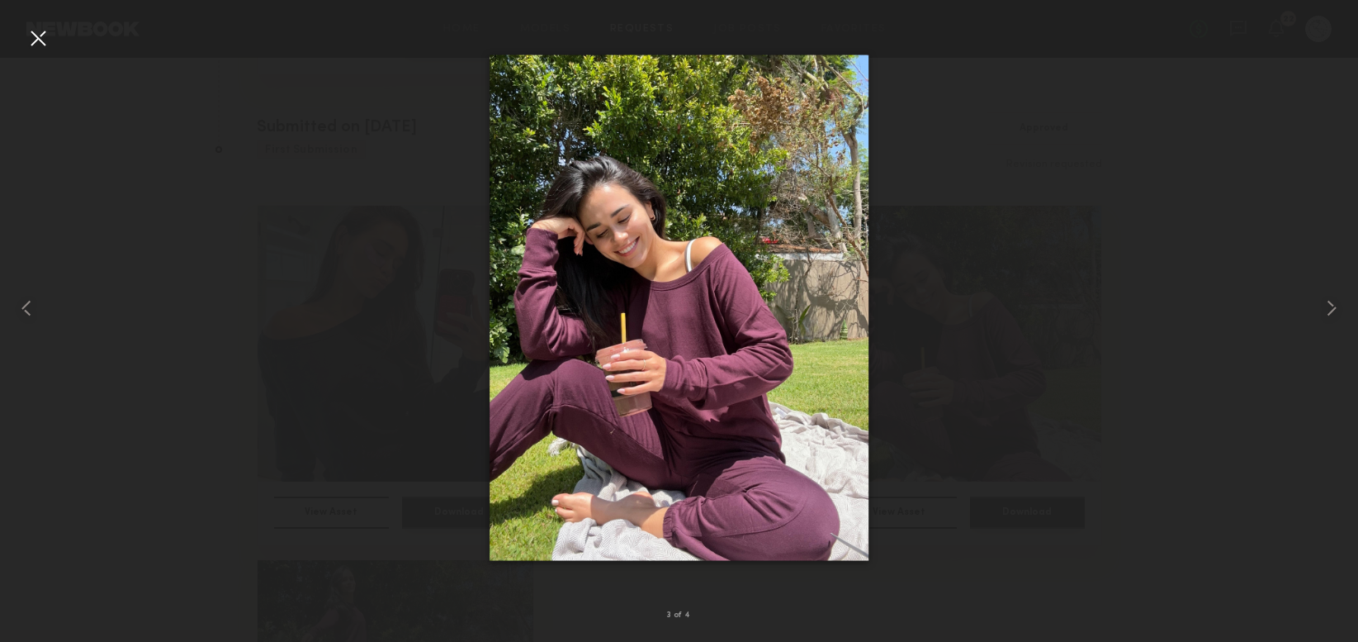
click at [41, 40] on div at bounding box center [38, 38] width 26 height 26
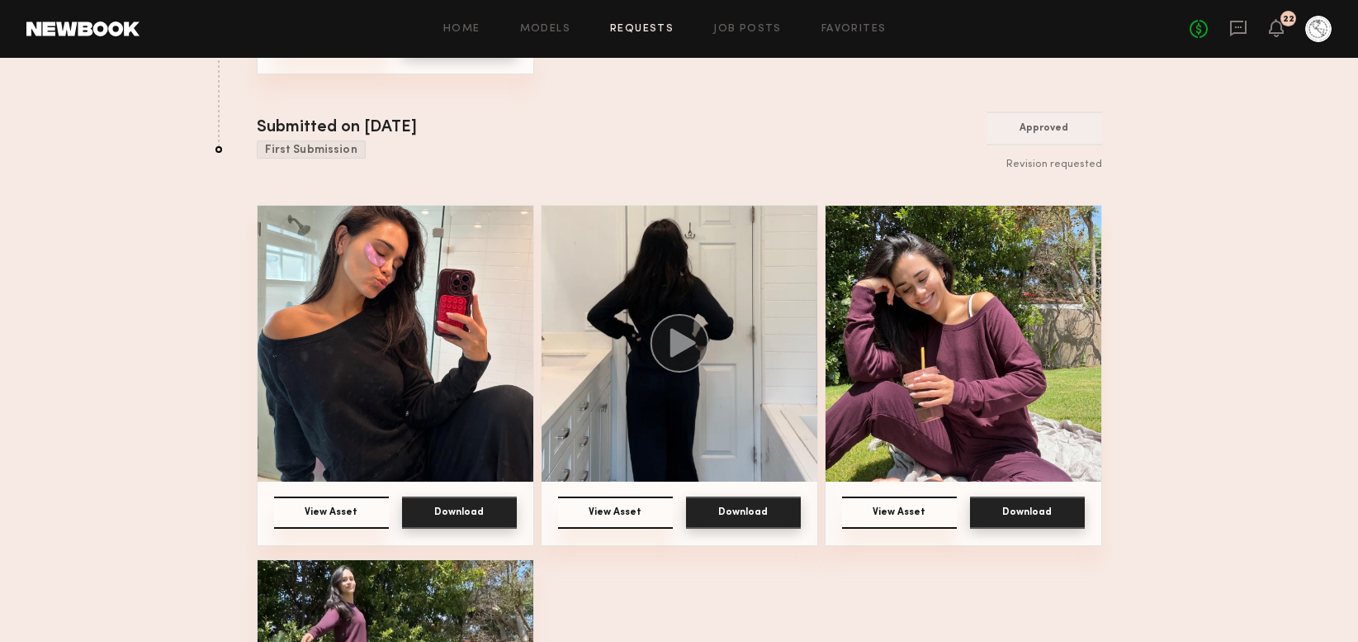
scroll to position [856, 0]
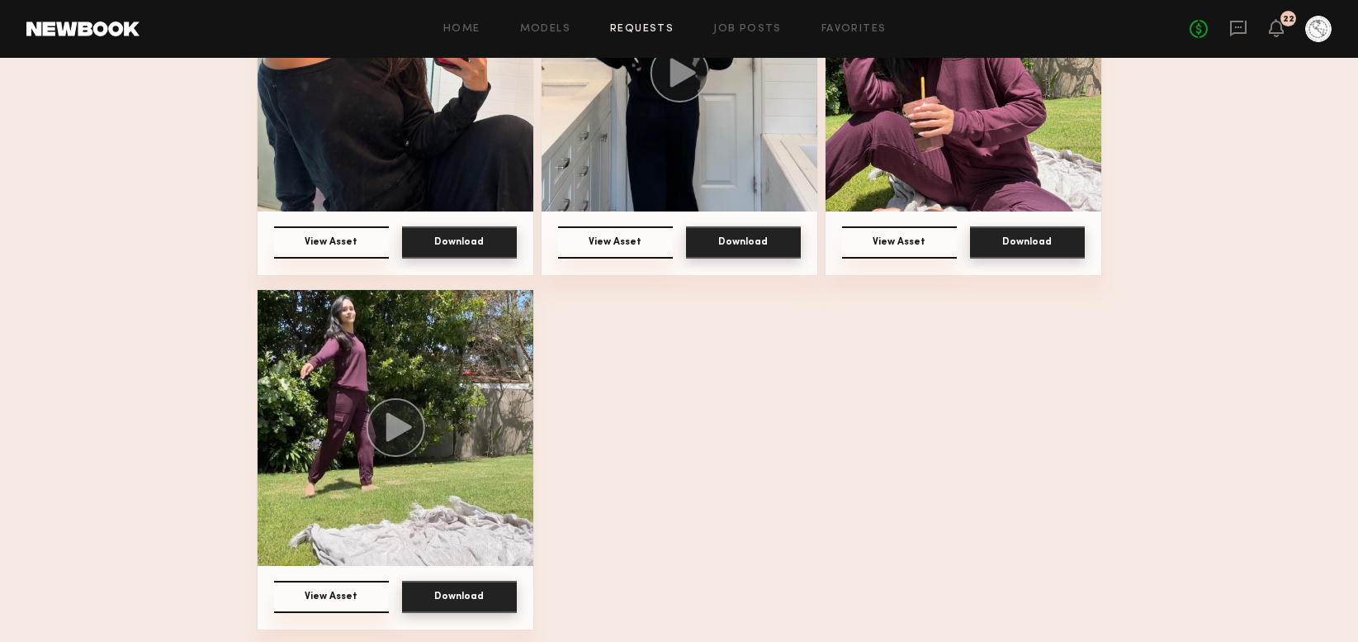
click at [457, 591] on button "Download" at bounding box center [459, 597] width 115 height 32
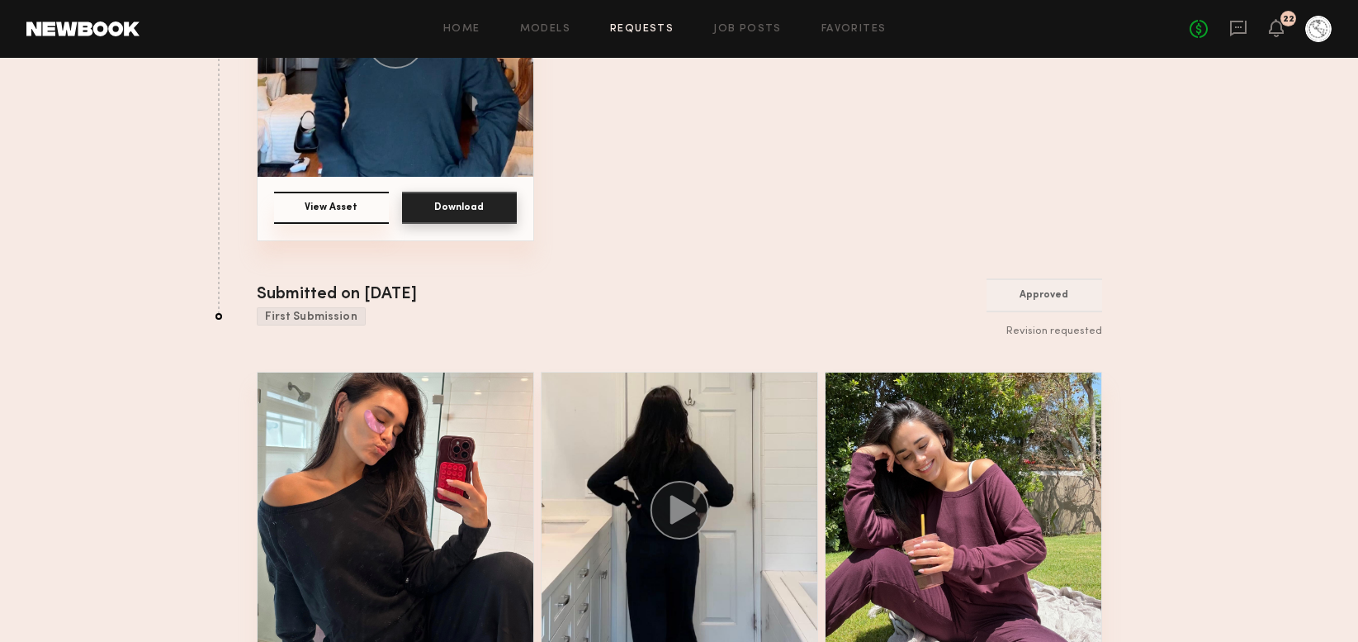
scroll to position [0, 0]
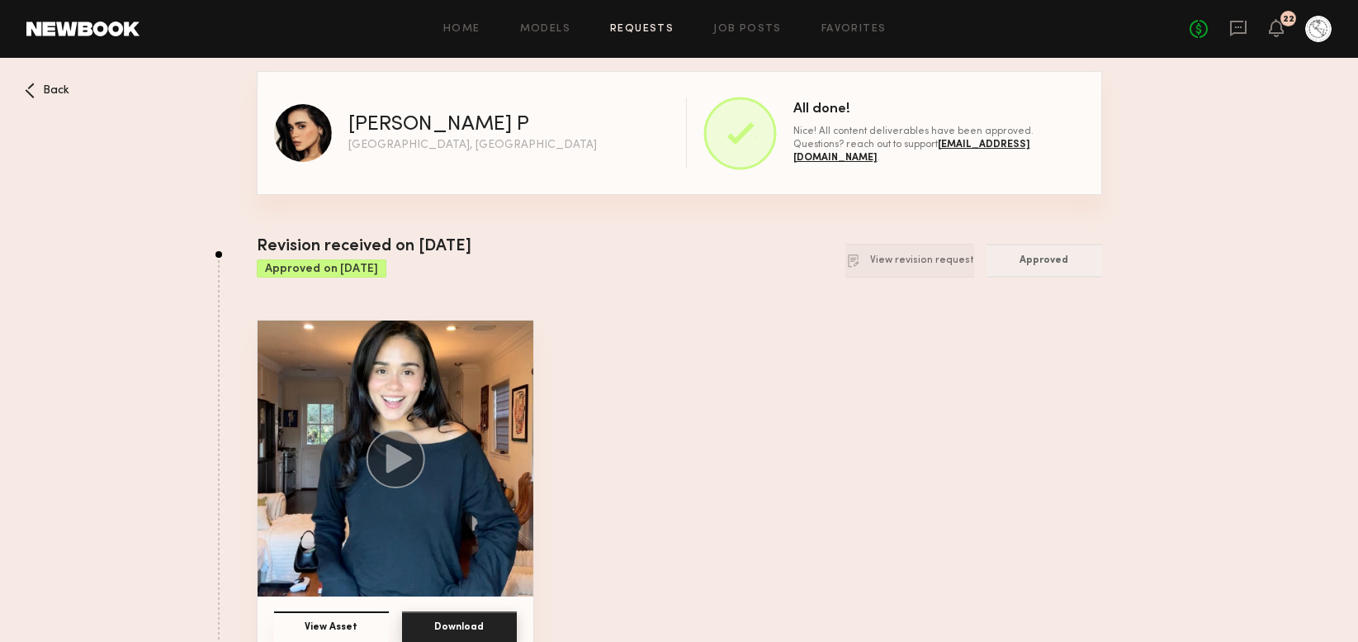
click at [50, 85] on span "Back" at bounding box center [56, 91] width 26 height 12
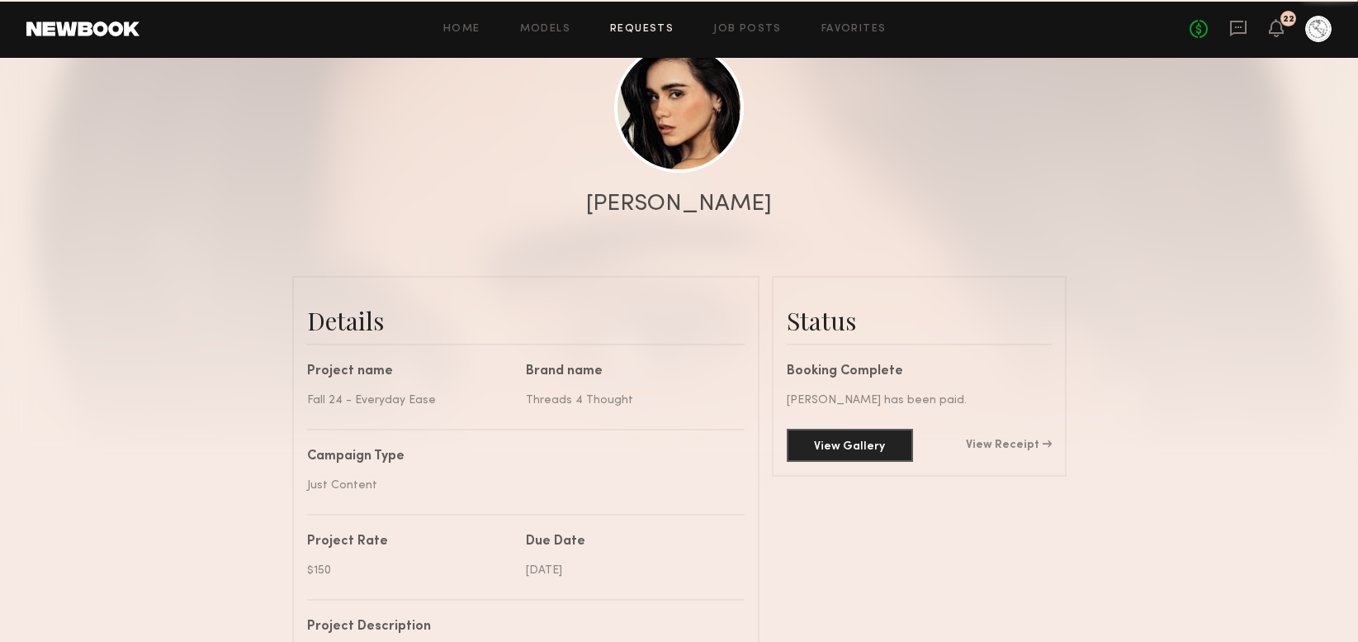
scroll to position [1578, 0]
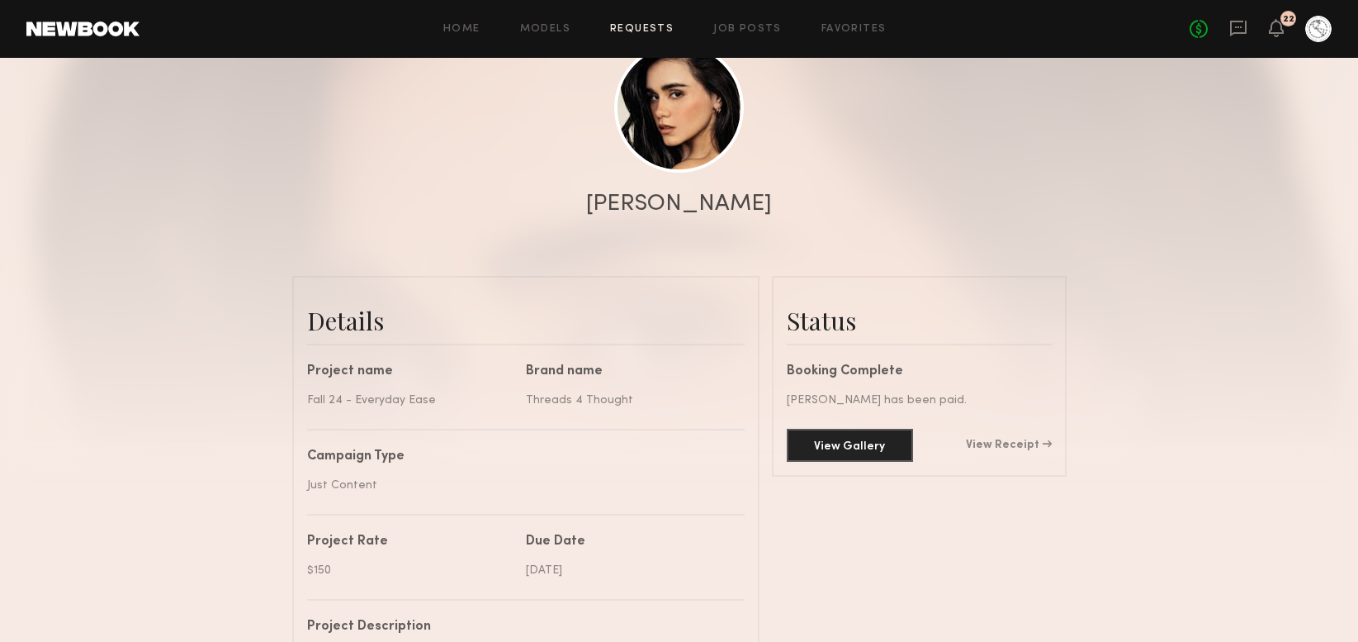
click at [633, 32] on link "Requests" at bounding box center [642, 29] width 64 height 11
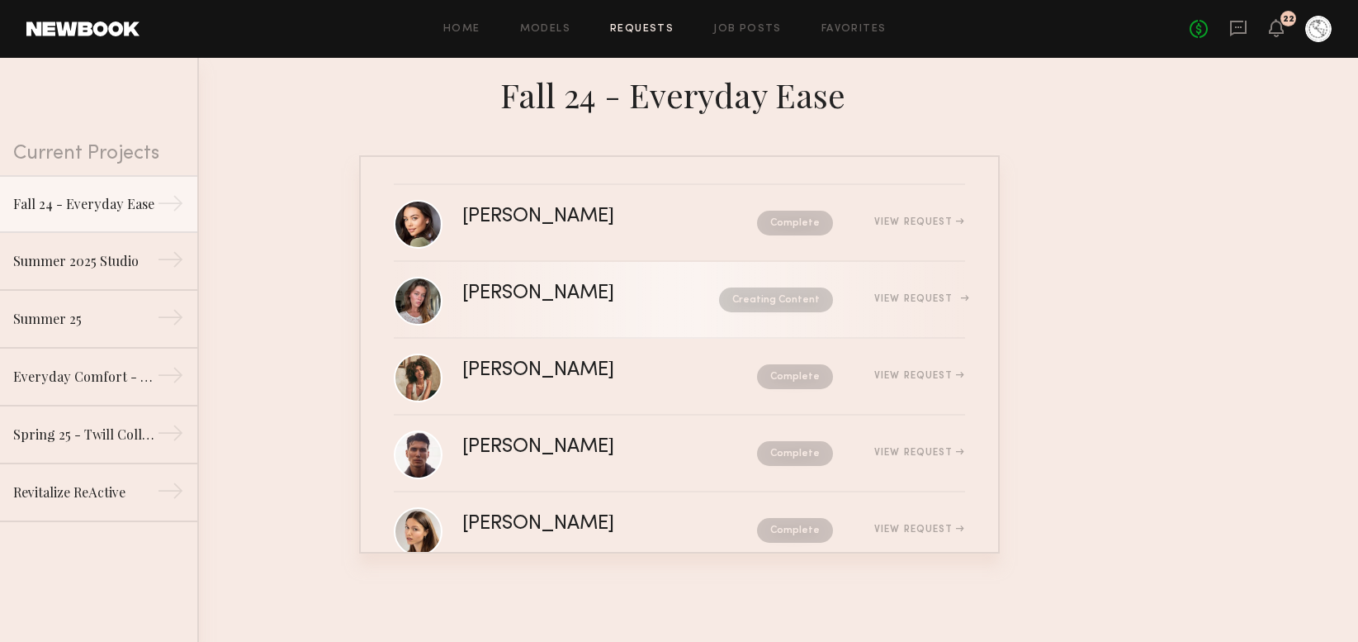
click at [533, 294] on div "[PERSON_NAME]" at bounding box center [564, 293] width 205 height 19
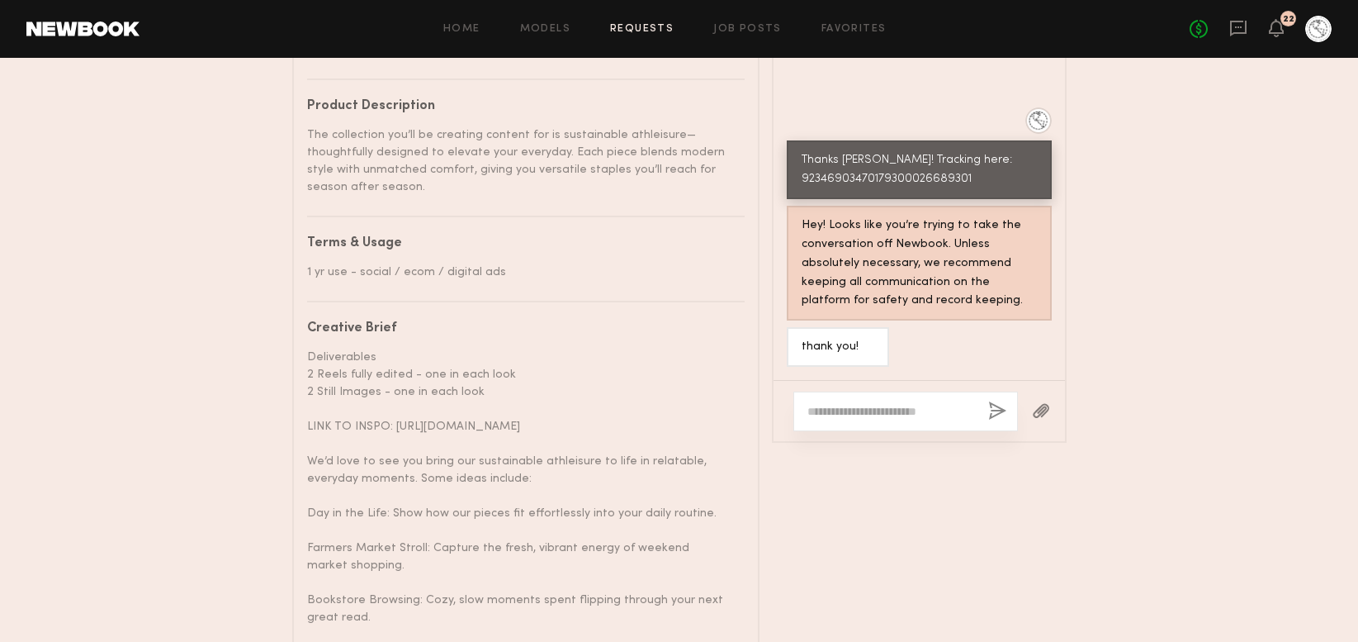
scroll to position [1055, 0]
click at [842, 420] on textarea at bounding box center [892, 412] width 168 height 17
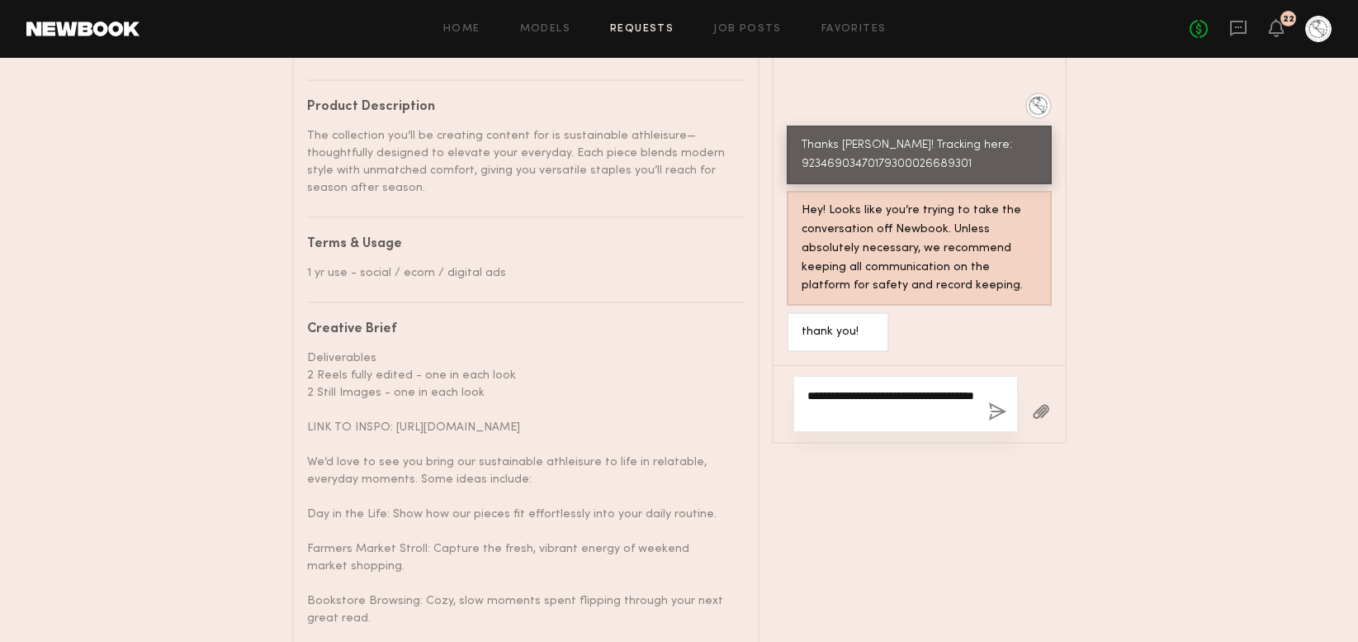
type textarea "**********"
click at [1002, 423] on button "button" at bounding box center [997, 412] width 18 height 21
